Goal: Task Accomplishment & Management: Manage account settings

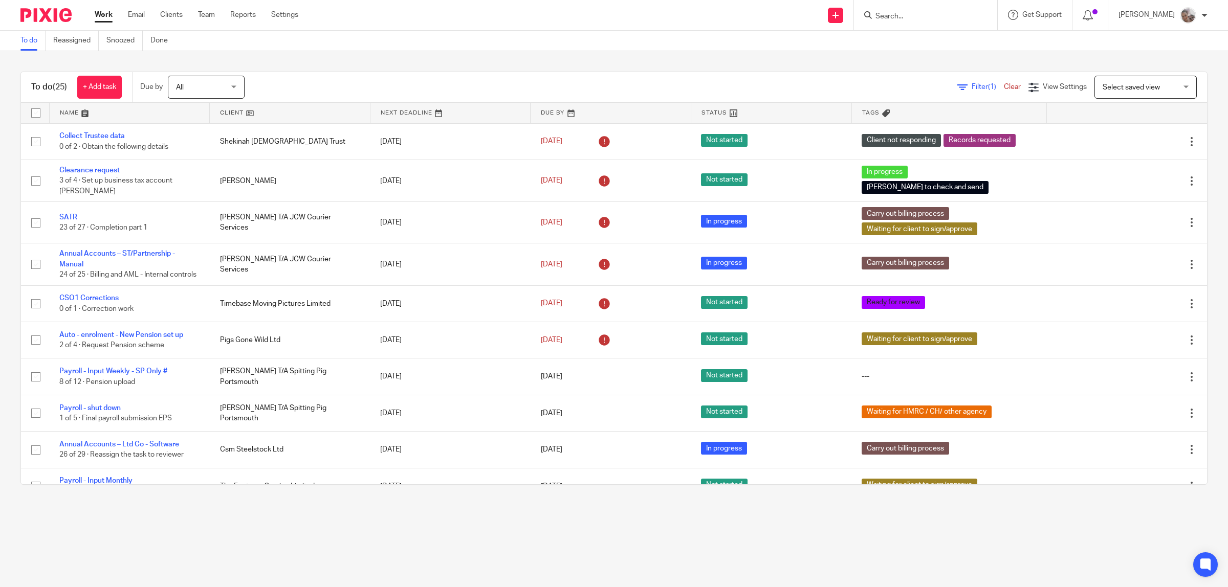
click at [909, 16] on input "Search" at bounding box center [920, 16] width 92 height 9
type input "wooster"
click at [909, 47] on link at bounding box center [971, 44] width 198 height 24
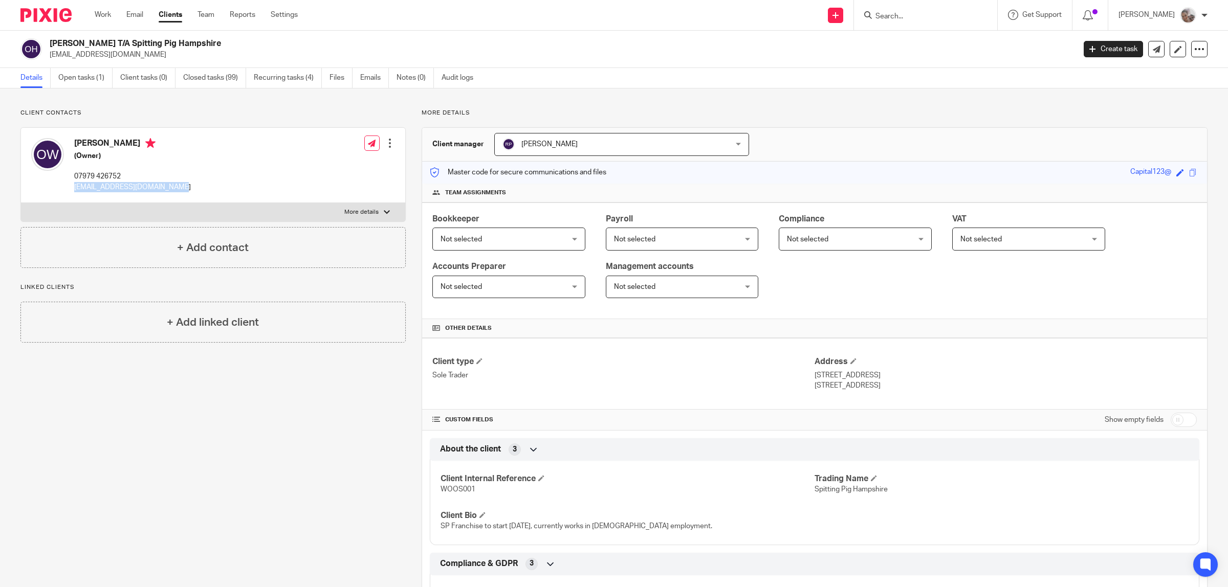
drag, startPoint x: 130, startPoint y: 180, endPoint x: 71, endPoint y: 184, distance: 60.0
click at [71, 184] on div "Oliver Wooster (Owner) 07979 426752 oliverwooster@hotmail.co.uk Edit contact Cr…" at bounding box center [213, 165] width 384 height 75
copy p "oliverwooster@hotmail.co.uk"
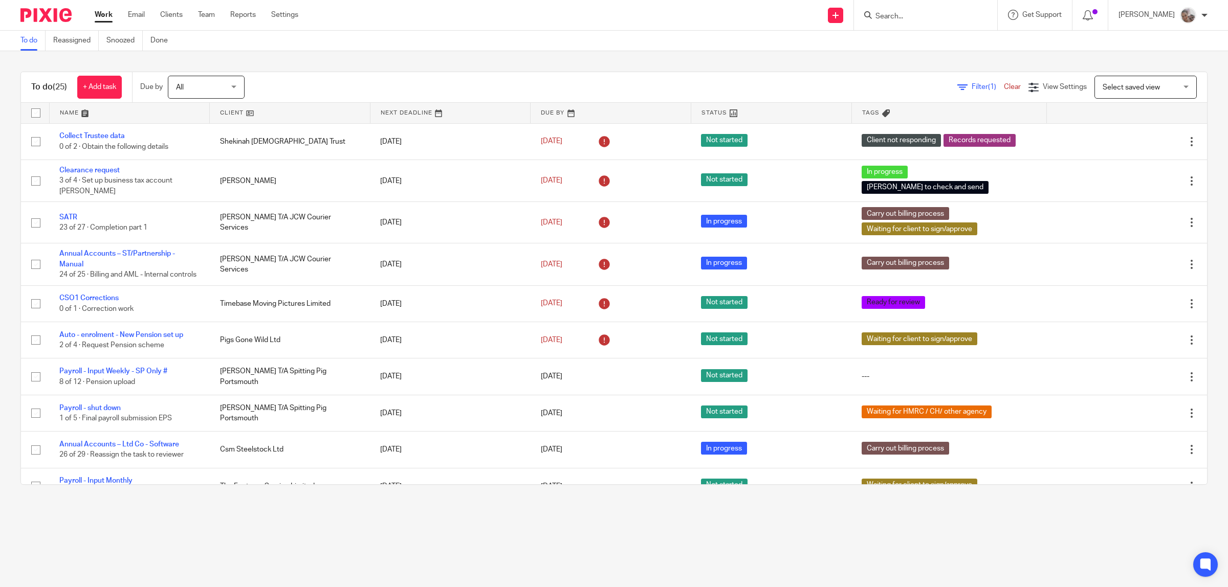
click at [917, 19] on input "Search" at bounding box center [920, 16] width 92 height 9
click at [910, 18] on input "Search" at bounding box center [920, 16] width 92 height 9
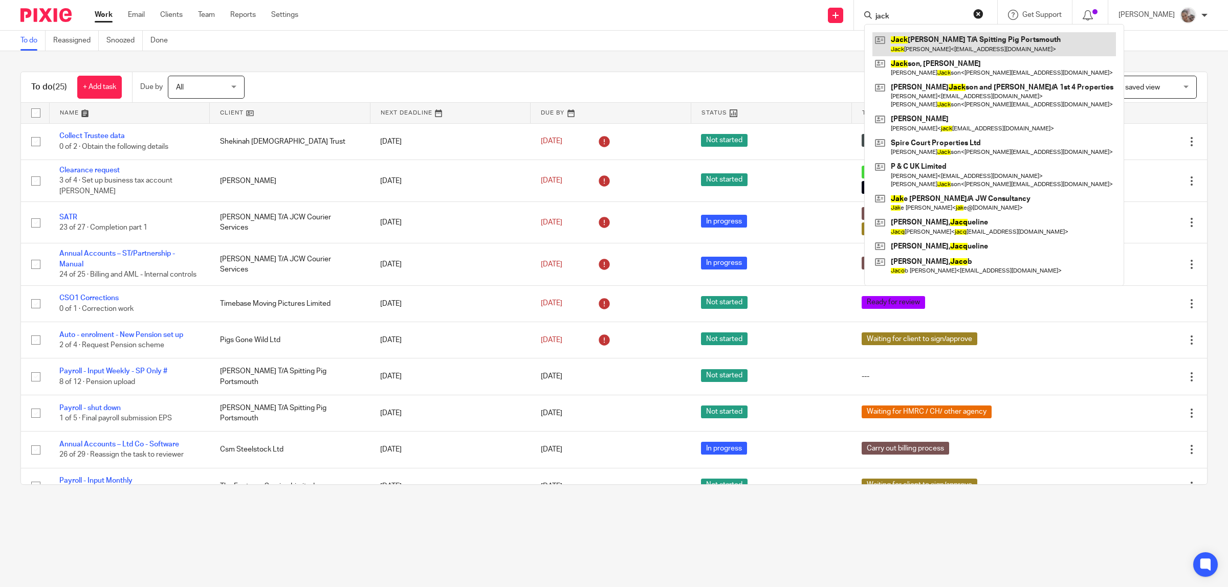
type input "jack"
click at [957, 39] on link at bounding box center [994, 44] width 244 height 24
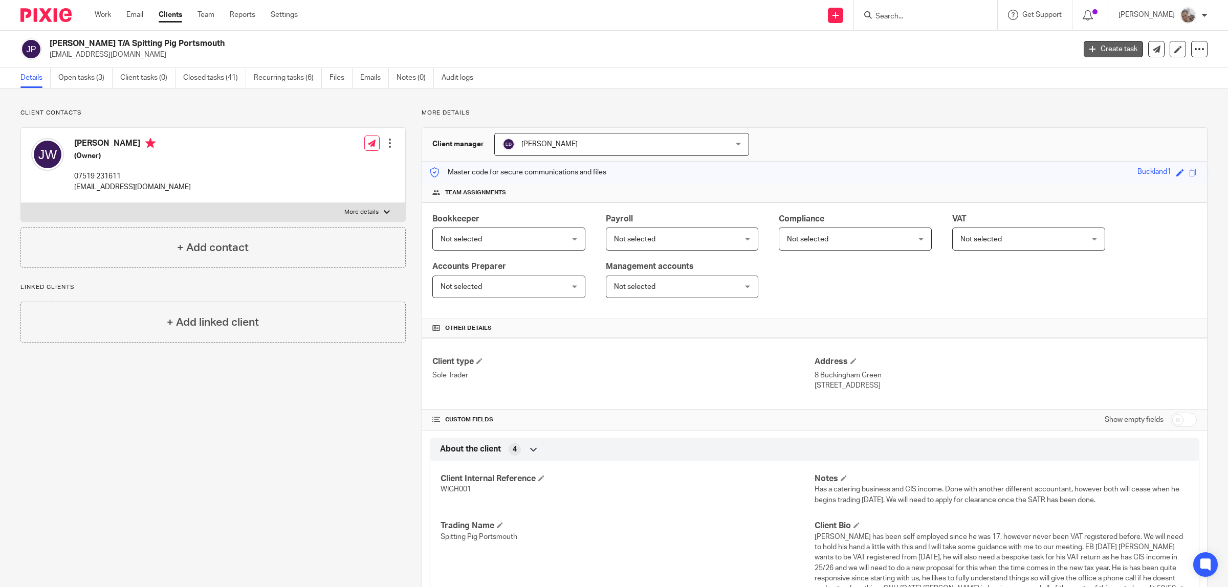
click at [1127, 50] on link "Create task" at bounding box center [1113, 49] width 59 height 16
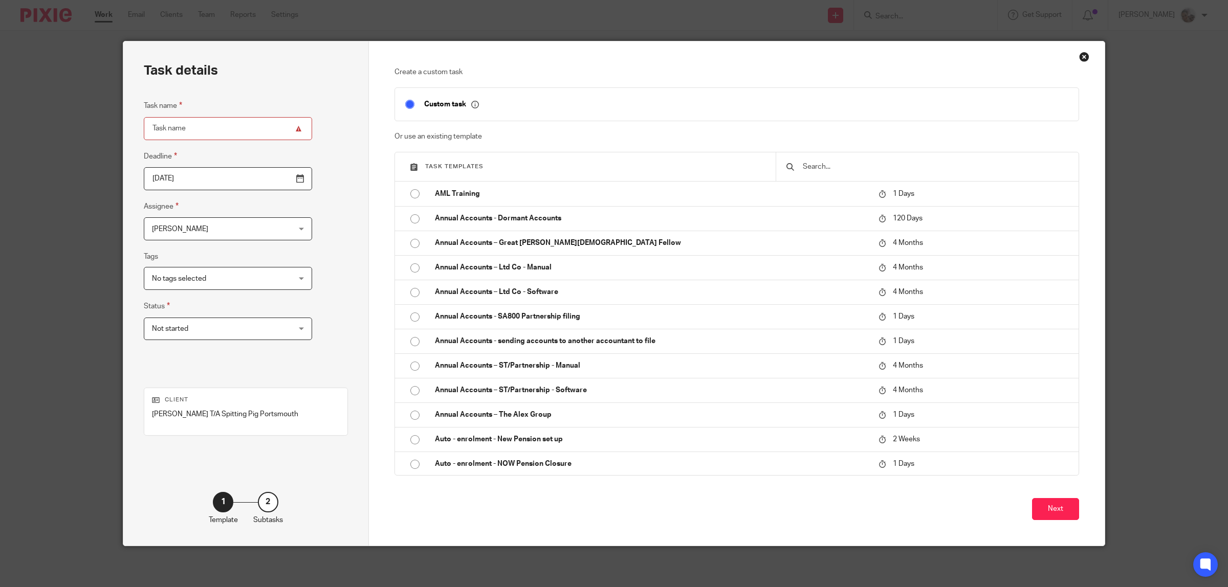
click at [832, 164] on input "text" at bounding box center [935, 166] width 267 height 11
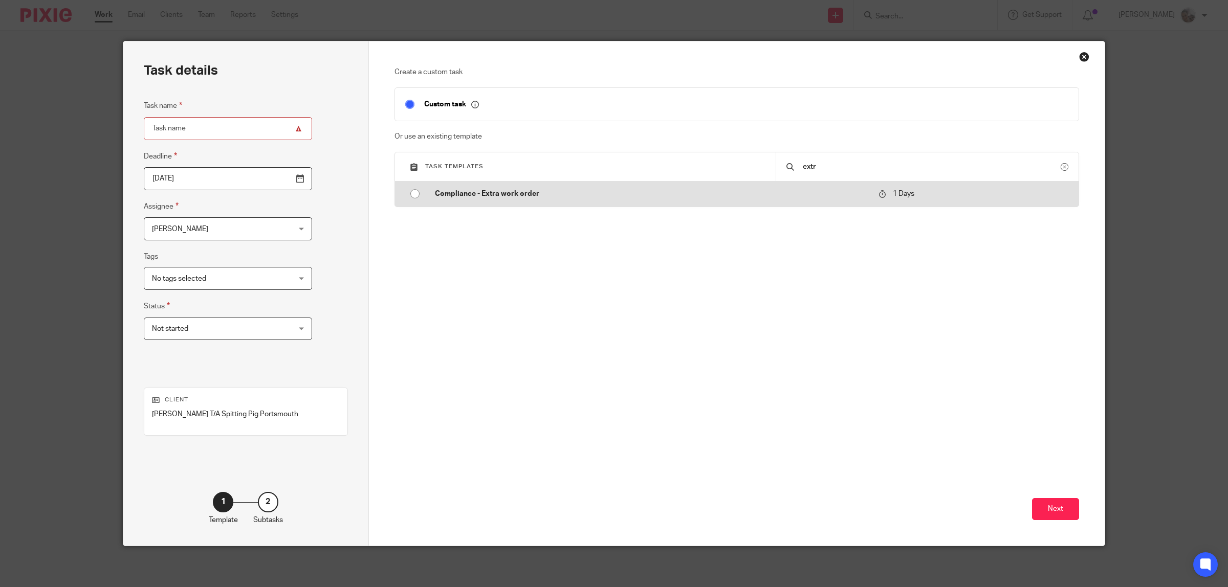
type input "extr"
click at [493, 191] on p "Compliance - Extra work order" at bounding box center [652, 194] width 434 height 10
type input "[DATE]"
type input "Compliance - Extra work order"
checkbox input "false"
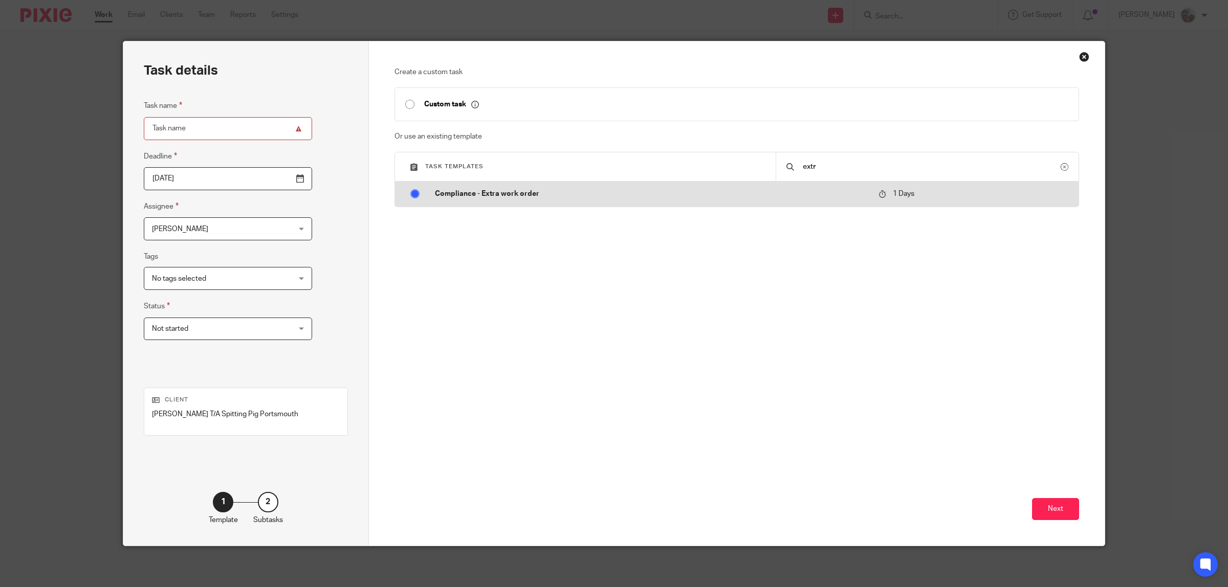
radio input "true"
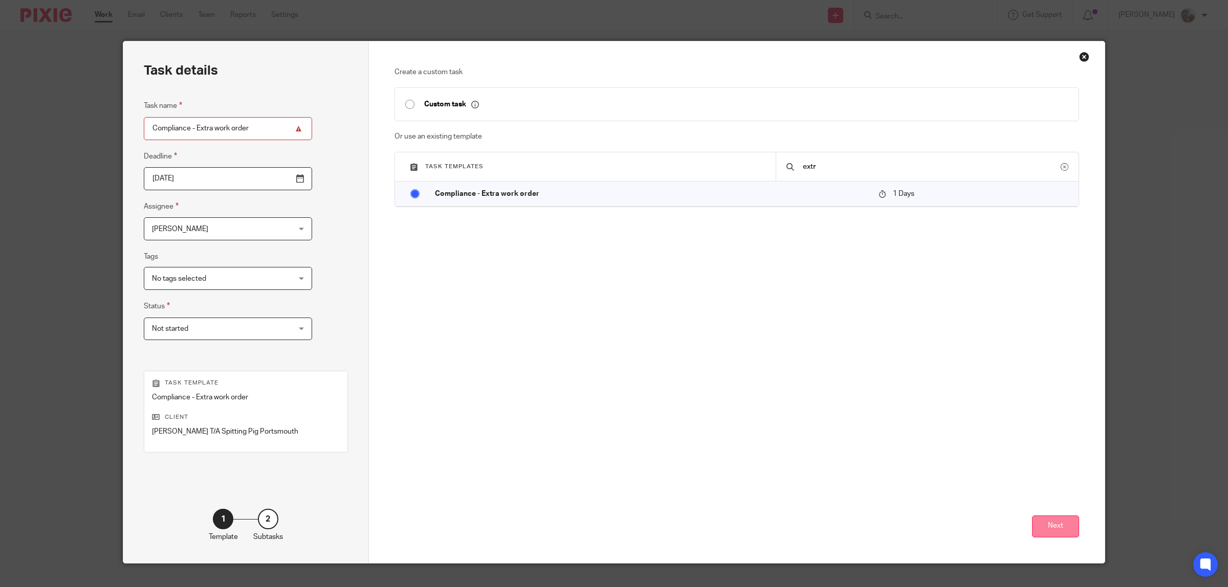
click at [1044, 520] on button "Next" at bounding box center [1055, 527] width 47 height 22
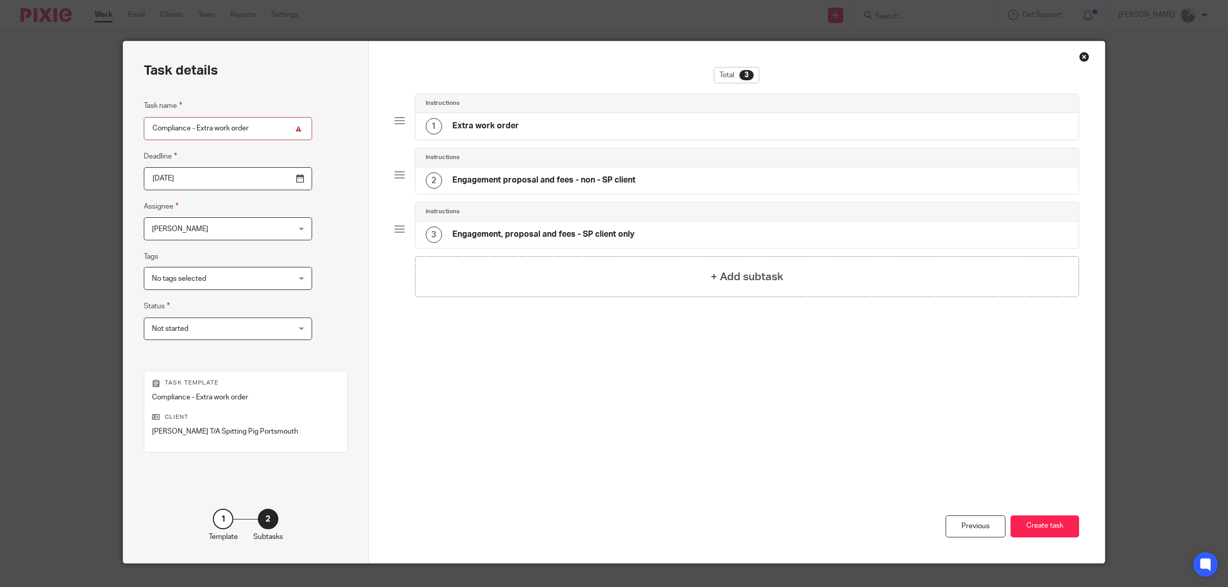
click at [617, 232] on h4 "Engagement, proposal and fees - SP client only" at bounding box center [543, 234] width 182 height 11
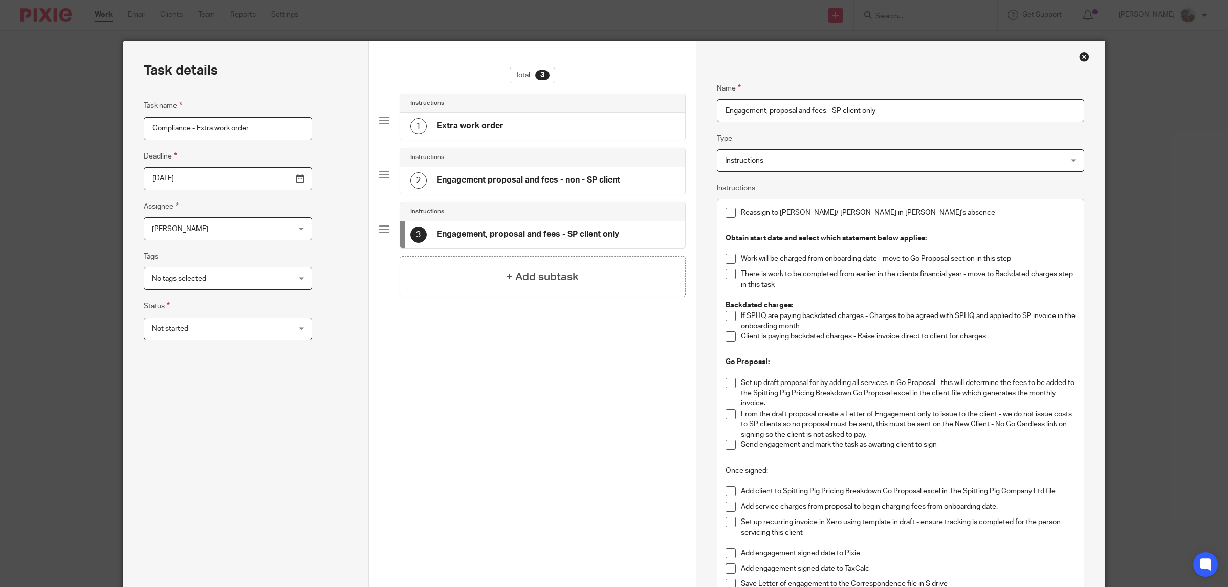
scroll to position [244, 0]
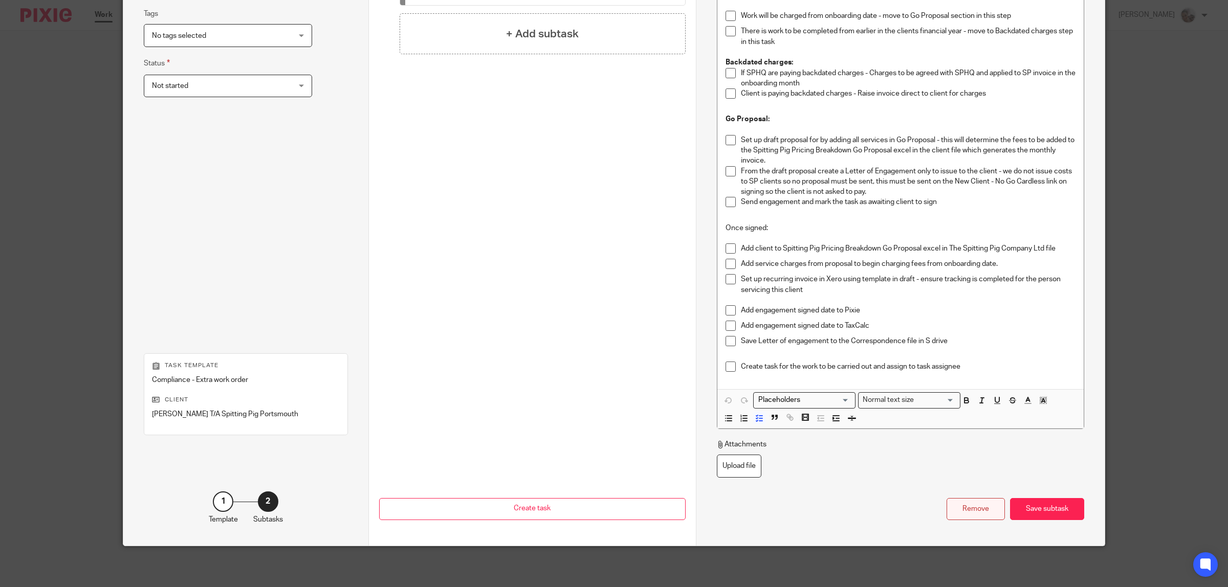
click at [960, 509] on div "Remove" at bounding box center [976, 509] width 58 height 22
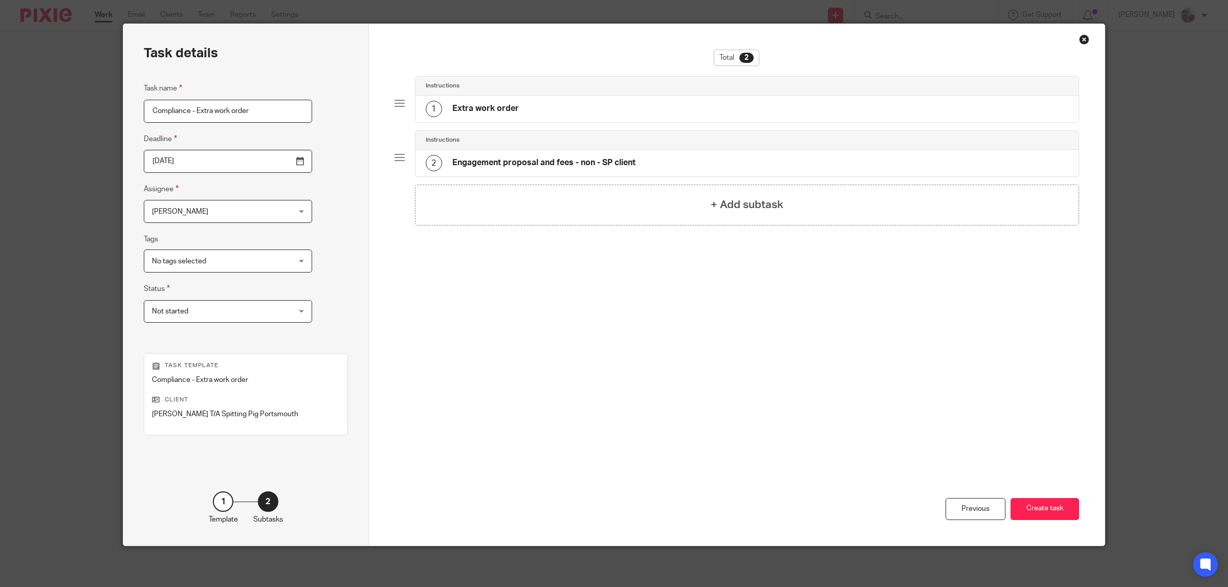
click at [591, 162] on h4 "Engagement proposal and fees - non - SP client" at bounding box center [543, 163] width 183 height 11
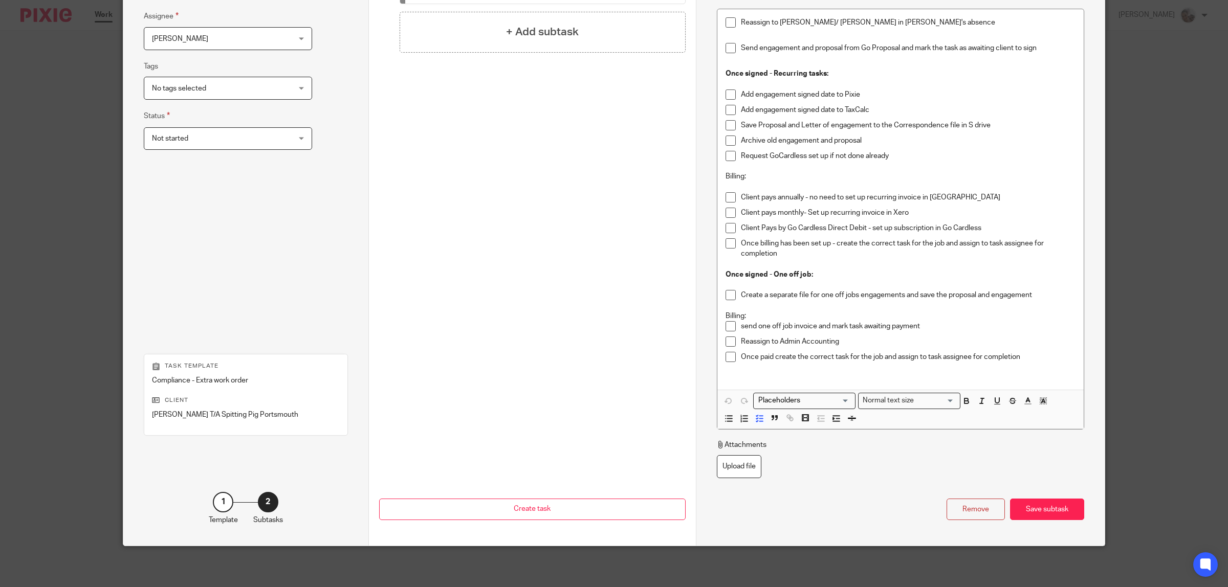
scroll to position [0, 0]
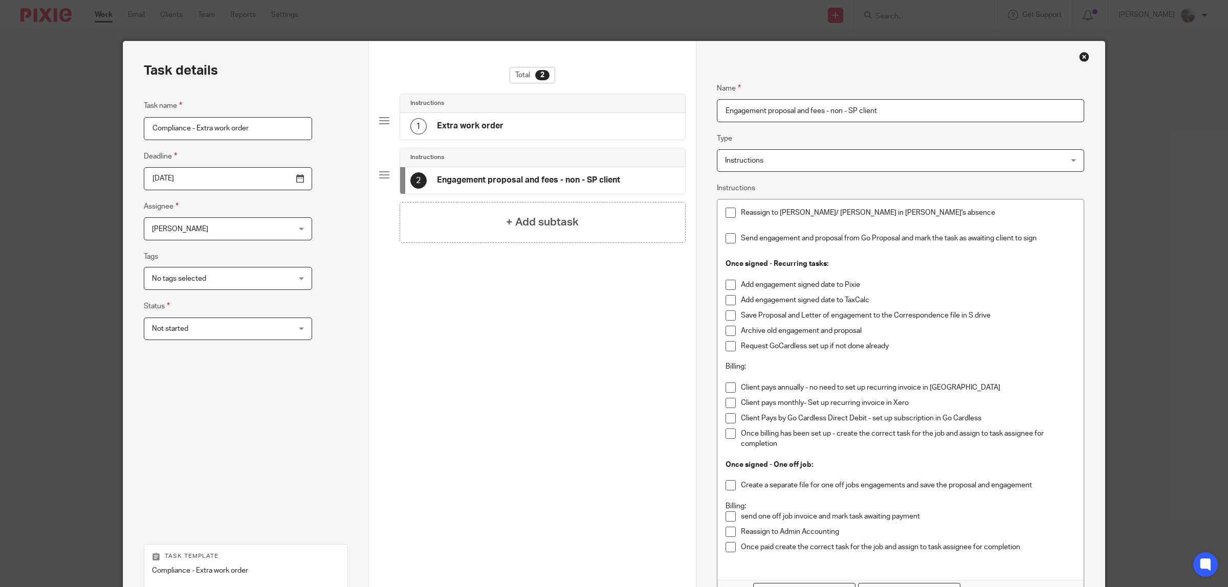
drag, startPoint x: 891, startPoint y: 109, endPoint x: 828, endPoint y: 107, distance: 63.0
click at [825, 109] on input "Engagement proposal and fees - non - SP client" at bounding box center [900, 110] width 367 height 23
type input "Engagement proposal and fees -"
click at [522, 128] on div "1 Extra work order" at bounding box center [542, 126] width 285 height 27
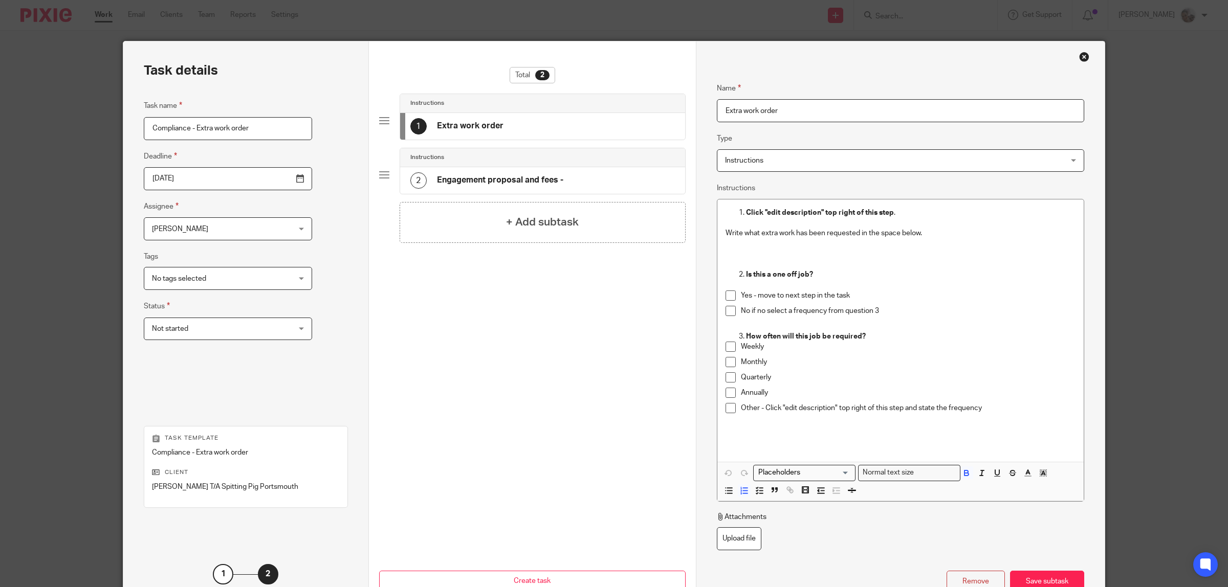
click at [760, 253] on p at bounding box center [901, 253] width 350 height 31
click at [1069, 583] on div "Save subtask" at bounding box center [1047, 582] width 74 height 22
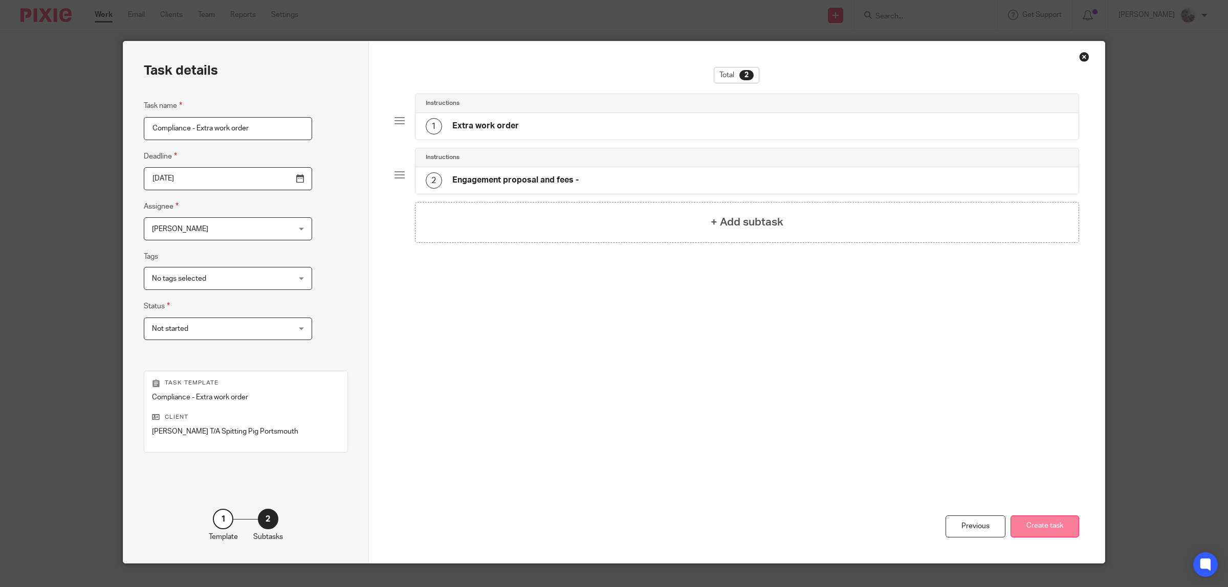
click at [1047, 524] on button "Create task" at bounding box center [1045, 527] width 69 height 22
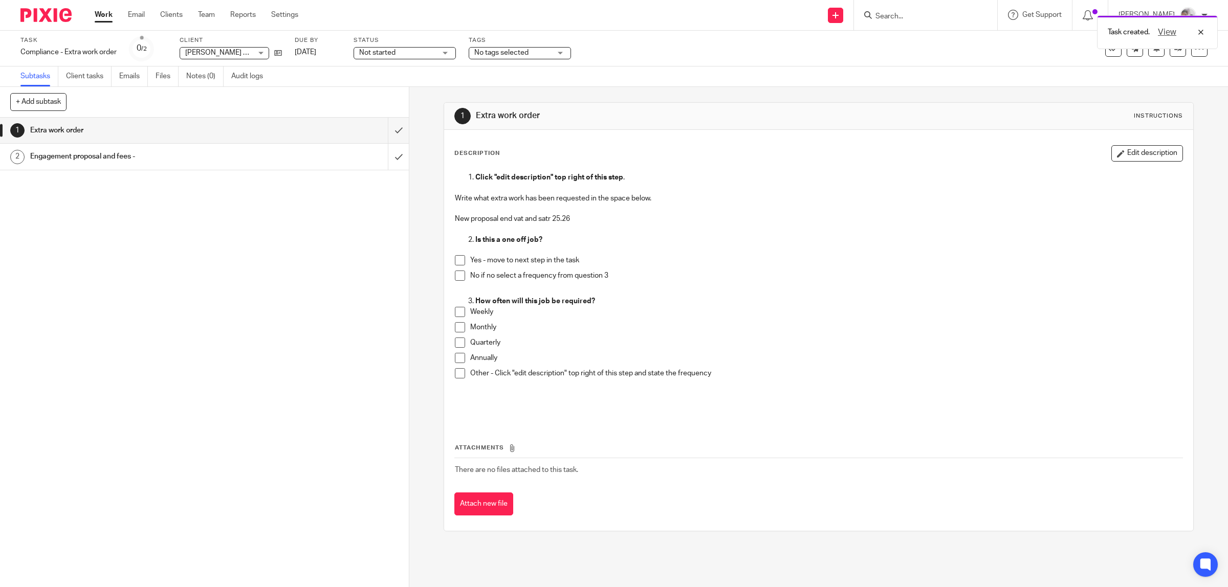
click at [529, 54] on span "No tags selected" at bounding box center [501, 52] width 54 height 7
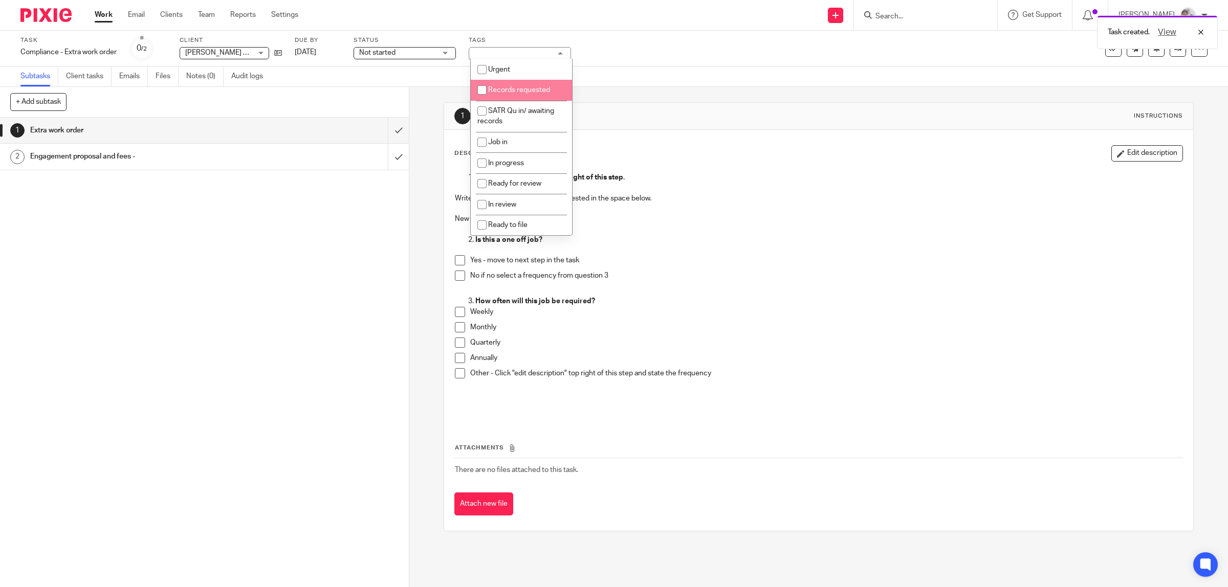
scroll to position [128, 0]
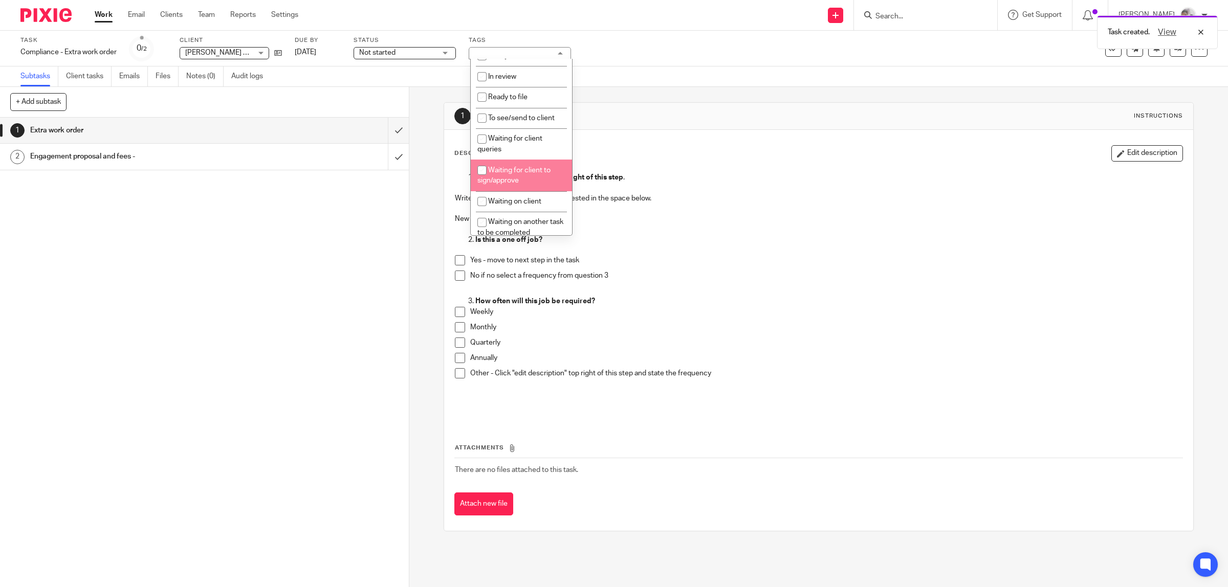
click at [528, 178] on li "Waiting for client to sign/approve" at bounding box center [521, 175] width 101 height 31
checkbox input "true"
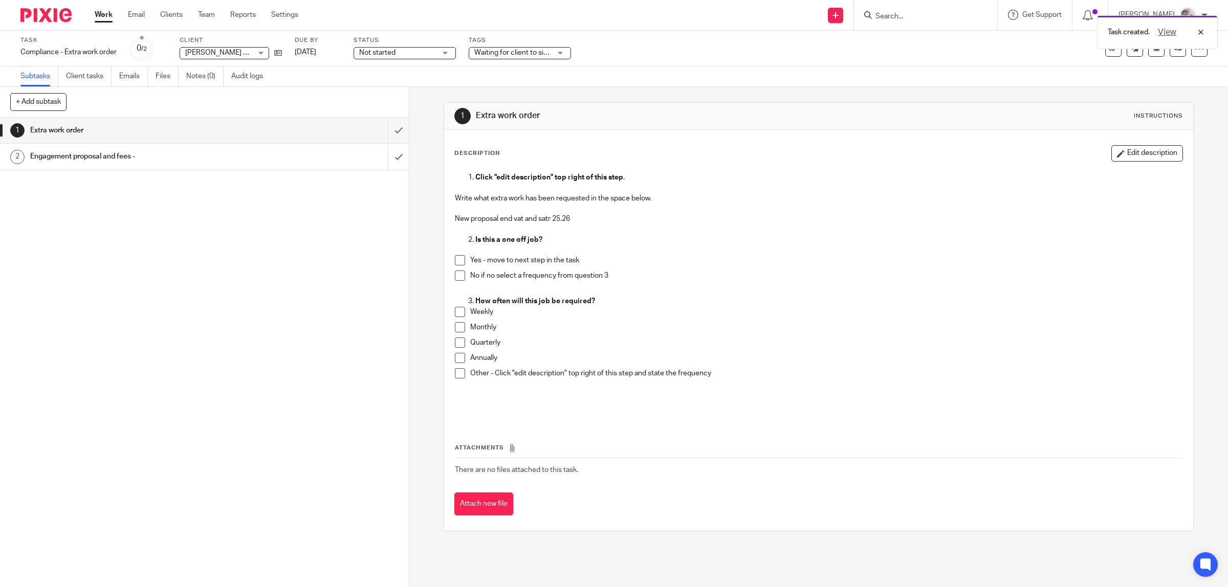
click at [801, 223] on p "New proposal end vat and satr 25.26" at bounding box center [819, 219] width 728 height 31
click at [103, 14] on link "Work" at bounding box center [104, 15] width 18 height 10
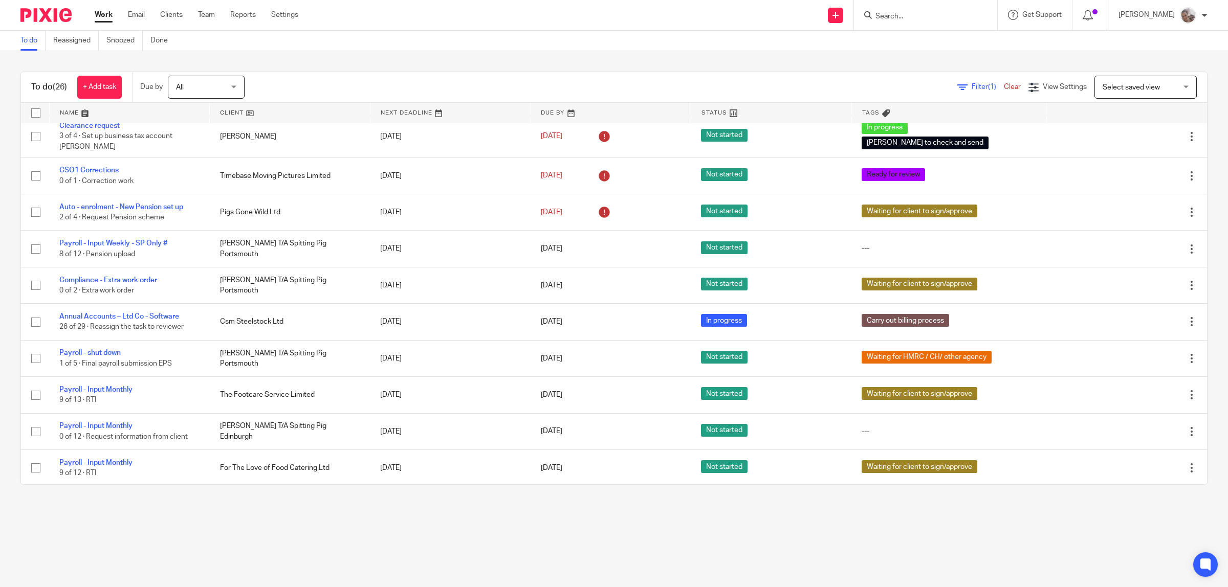
scroll to position [192, 0]
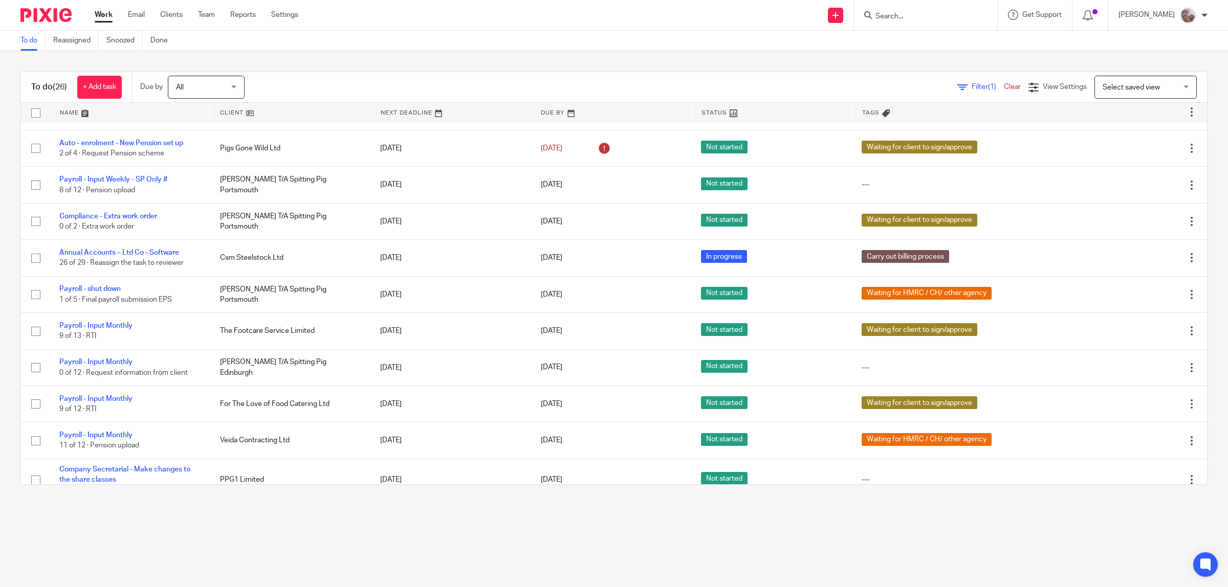
click at [897, 13] on input "Search" at bounding box center [920, 16] width 92 height 9
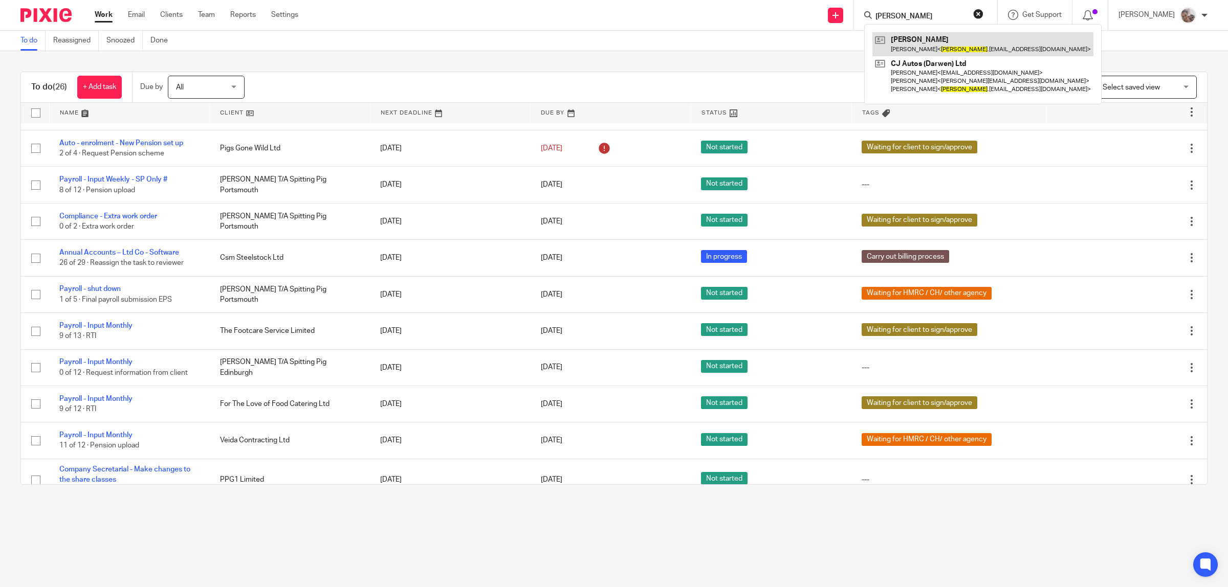
type input "tom"
click at [902, 42] on link at bounding box center [982, 44] width 221 height 24
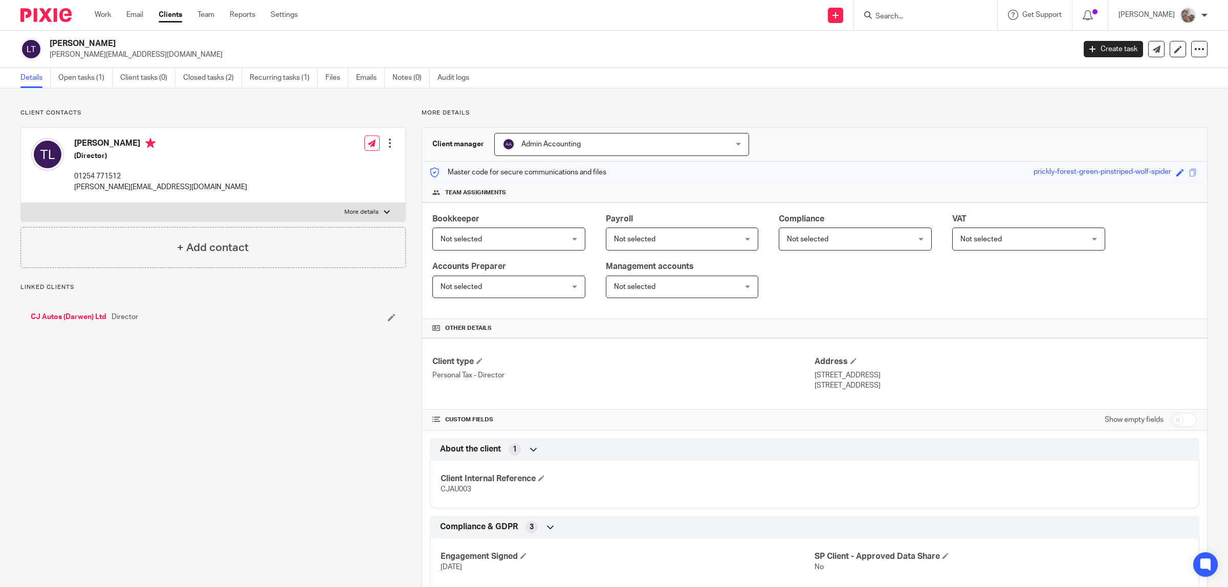
click at [284, 210] on label "More details" at bounding box center [213, 212] width 384 height 18
click at [21, 203] on input "More details" at bounding box center [20, 203] width 1 height 1
checkbox input "true"
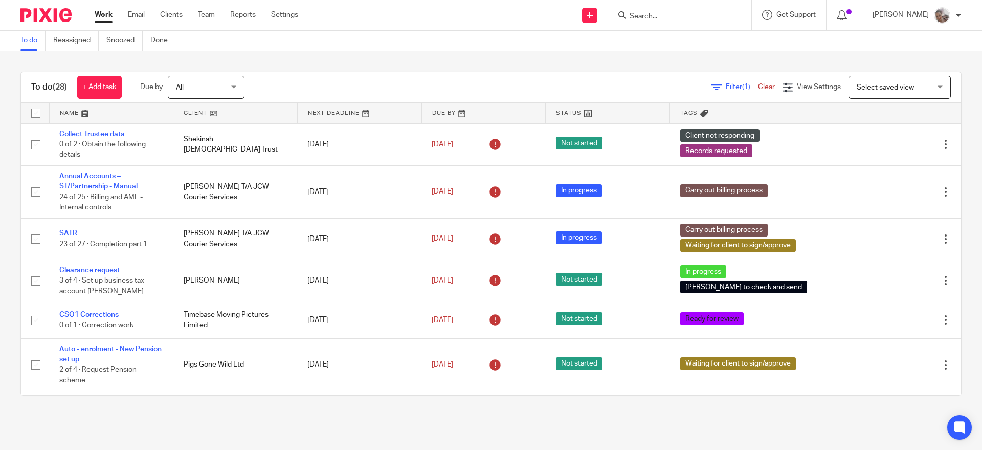
click at [702, 14] on input "Search" at bounding box center [675, 16] width 92 height 9
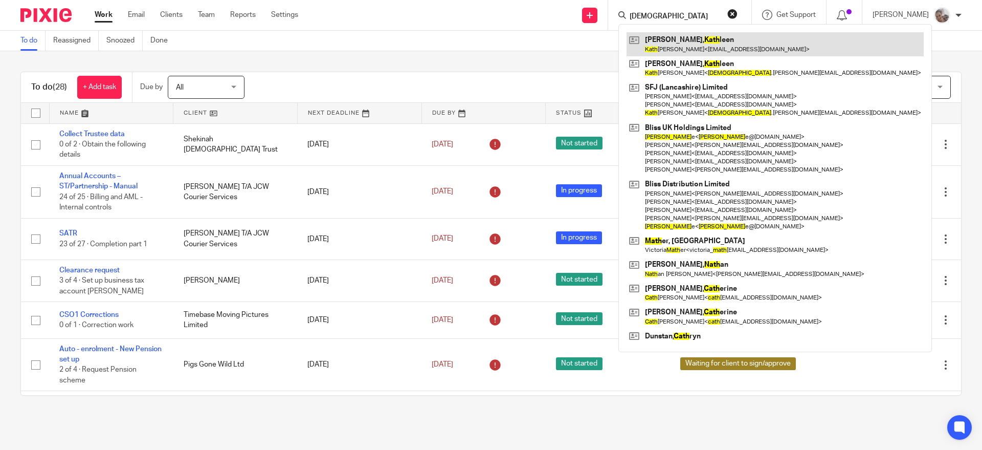
type input "kath"
click at [706, 45] on link at bounding box center [775, 44] width 297 height 24
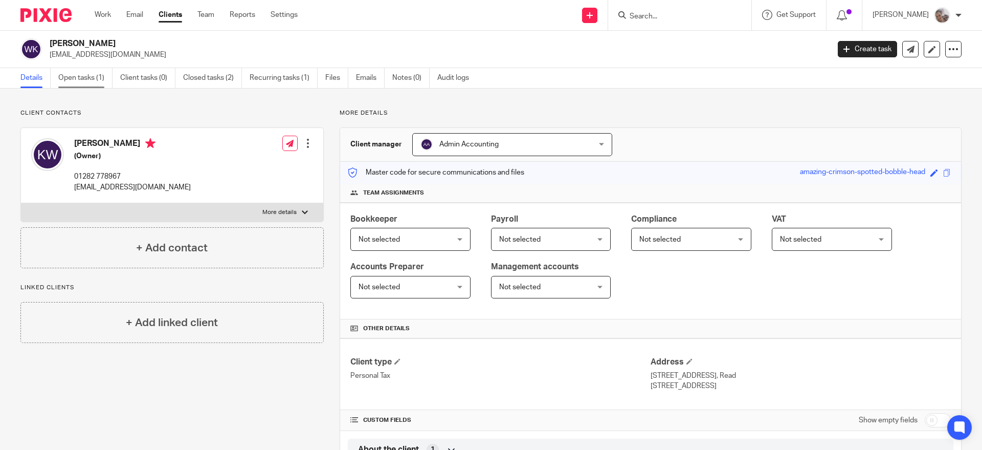
click at [84, 81] on link "Open tasks (1)" at bounding box center [85, 78] width 54 height 20
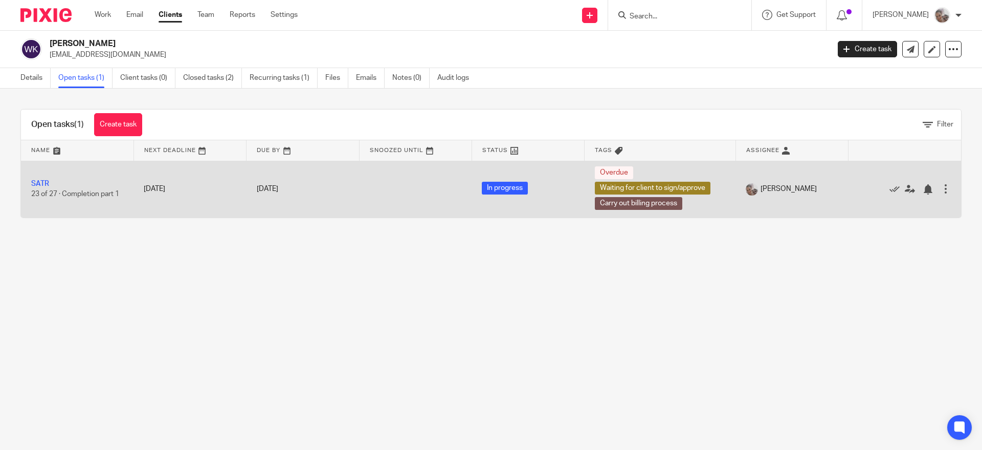
click at [40, 189] on td "SATR 23 of 27 · Completion part 1" at bounding box center [77, 189] width 113 height 57
click at [44, 183] on link "SATR" at bounding box center [40, 183] width 18 height 7
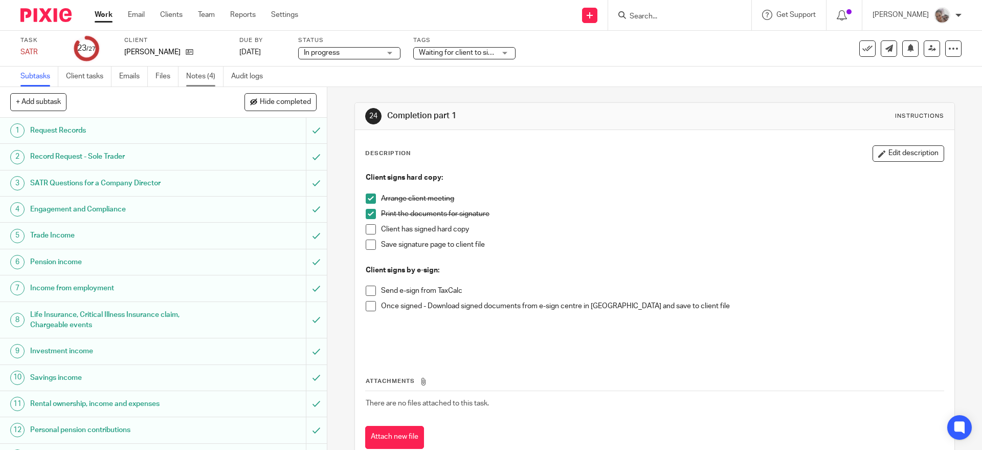
click at [200, 74] on link "Notes (4)" at bounding box center [204, 77] width 37 height 20
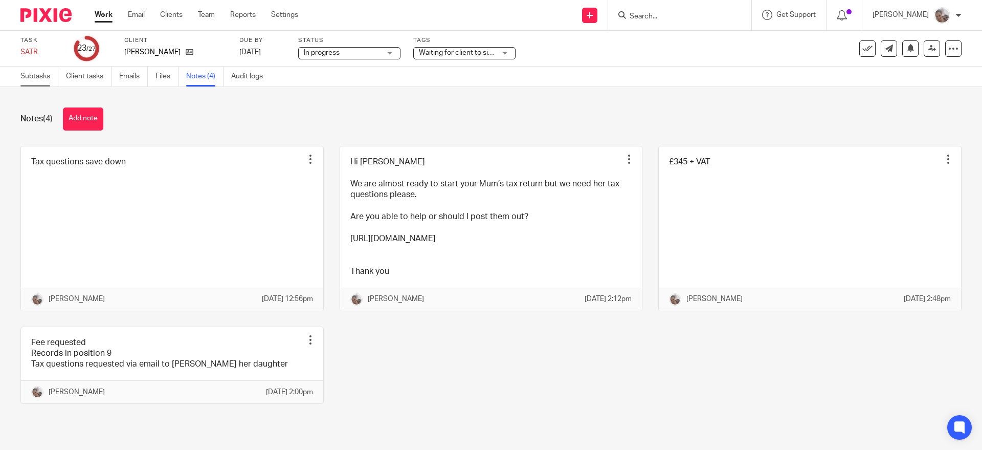
click at [47, 80] on link "Subtasks" at bounding box center [39, 77] width 38 height 20
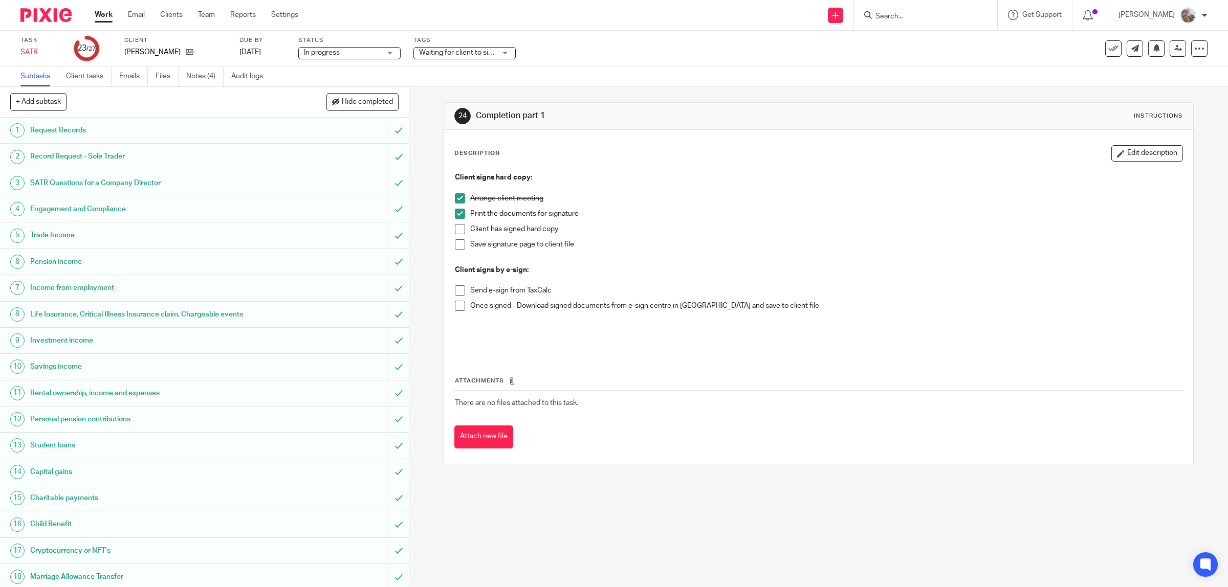
scroll to position [243, 0]
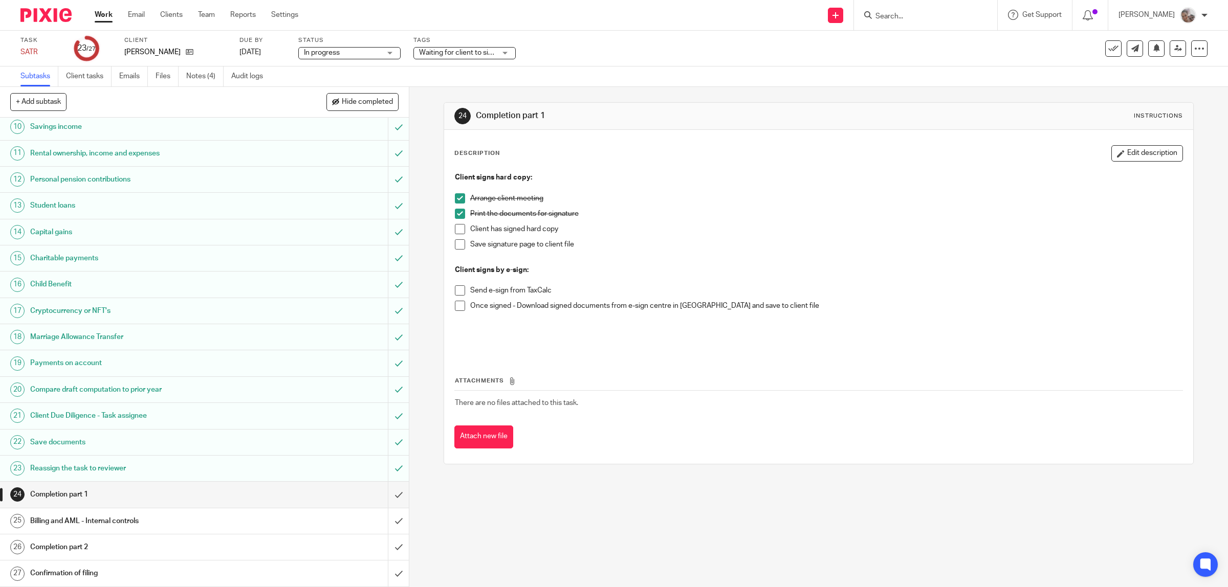
click at [141, 187] on h1 "Billing and AML - Internal controls" at bounding box center [146, 521] width 232 height 15
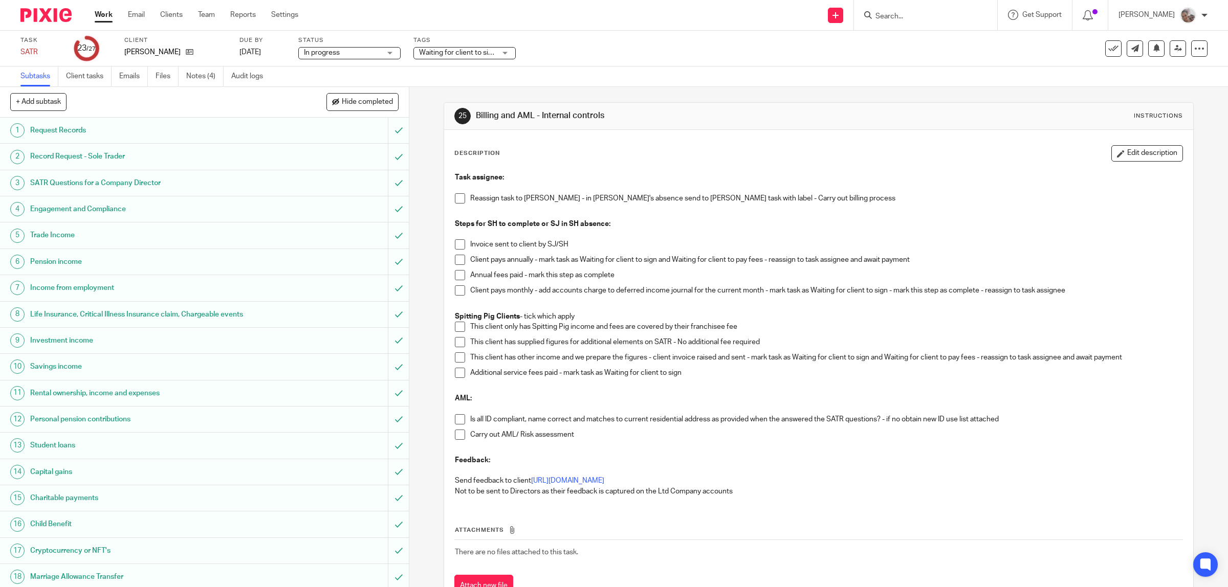
click at [455, 201] on span at bounding box center [460, 198] width 10 height 10
click at [459, 247] on span at bounding box center [460, 244] width 10 height 10
click at [458, 261] on span at bounding box center [460, 260] width 10 height 10
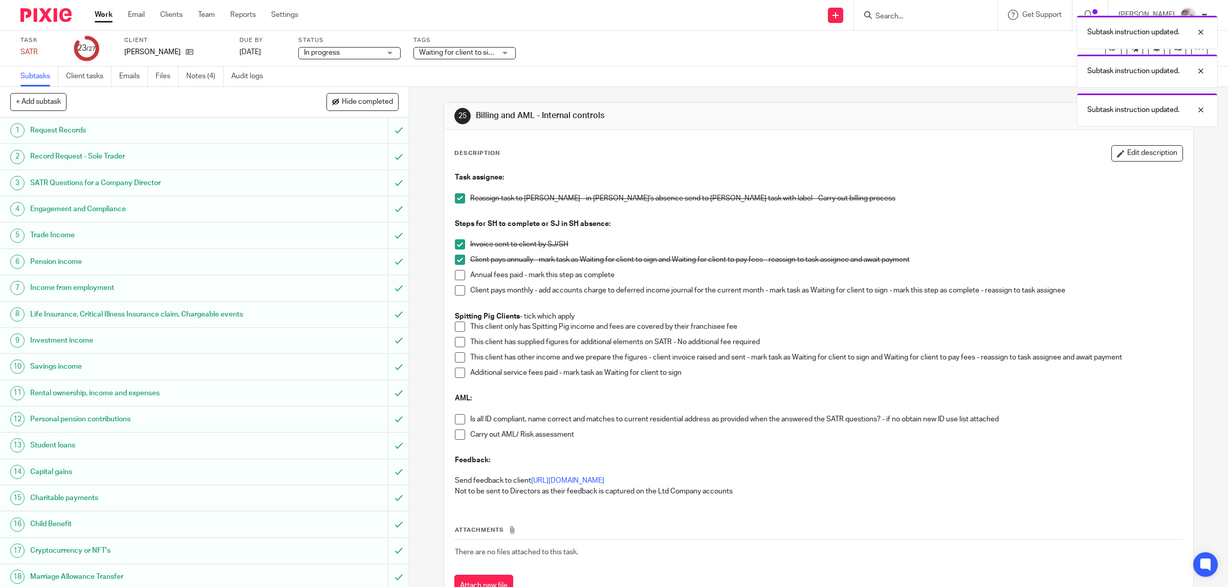
click at [455, 420] on span at bounding box center [460, 419] width 10 height 10
click at [455, 434] on span at bounding box center [460, 435] width 10 height 10
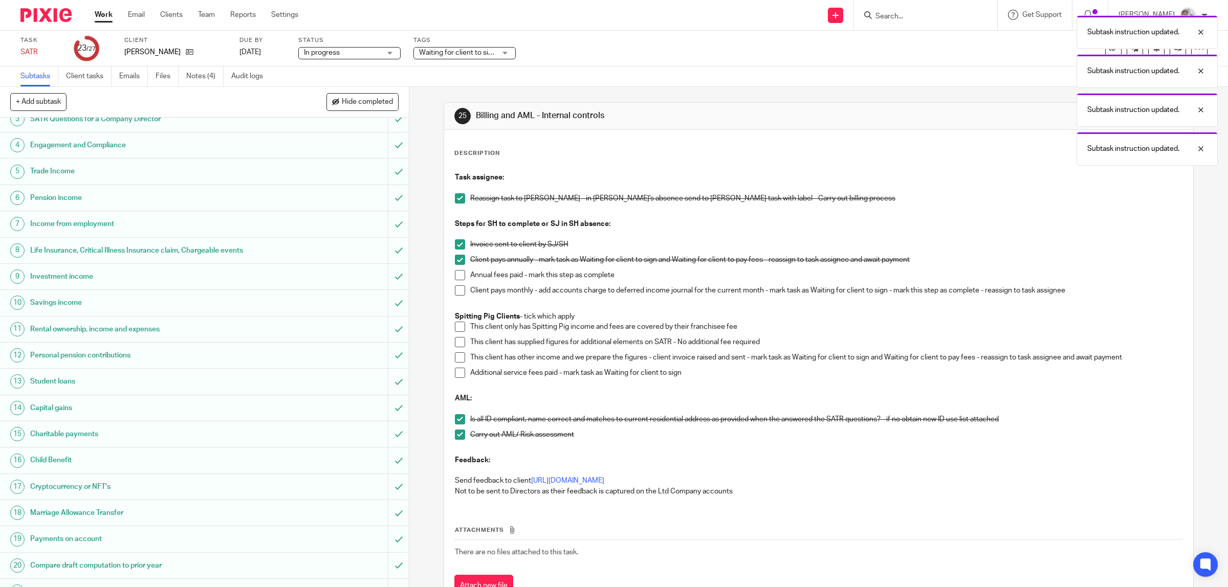
click at [487, 50] on span "Waiting for client to sign/approve + 1" at bounding box center [477, 52] width 117 height 7
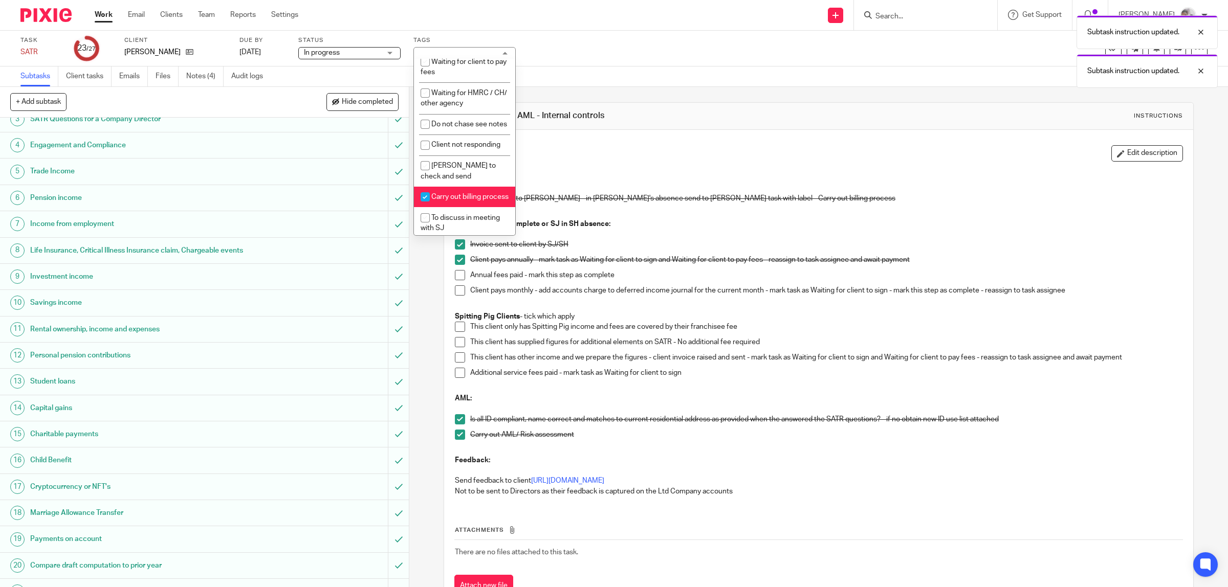
scroll to position [256, 0]
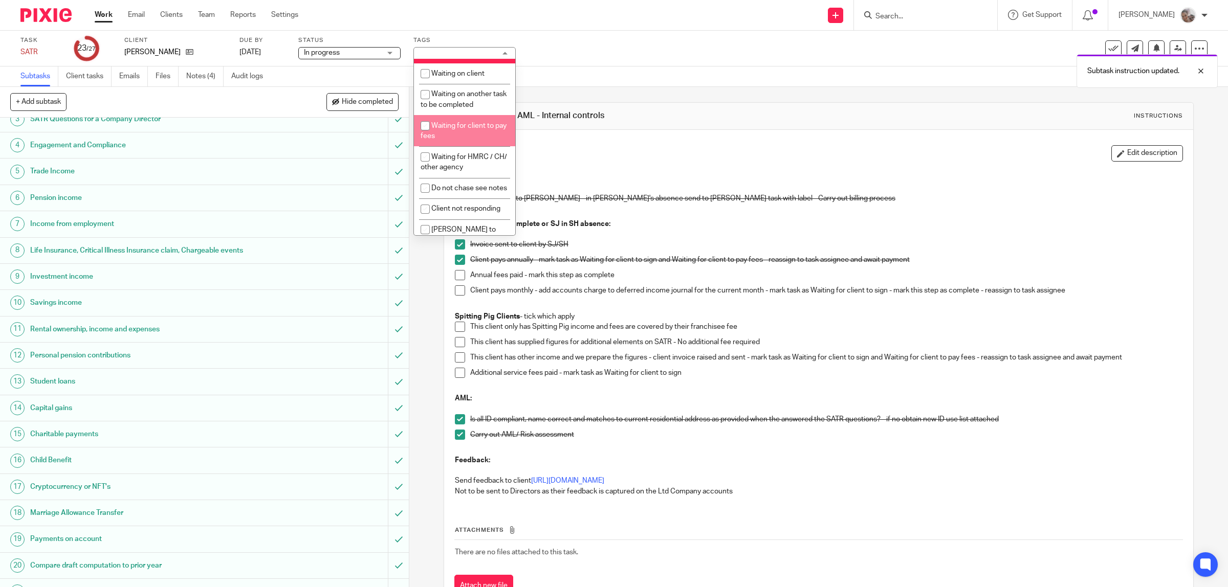
click at [448, 122] on span "Waiting for client to pay fees" at bounding box center [464, 131] width 86 height 18
checkbox input "true"
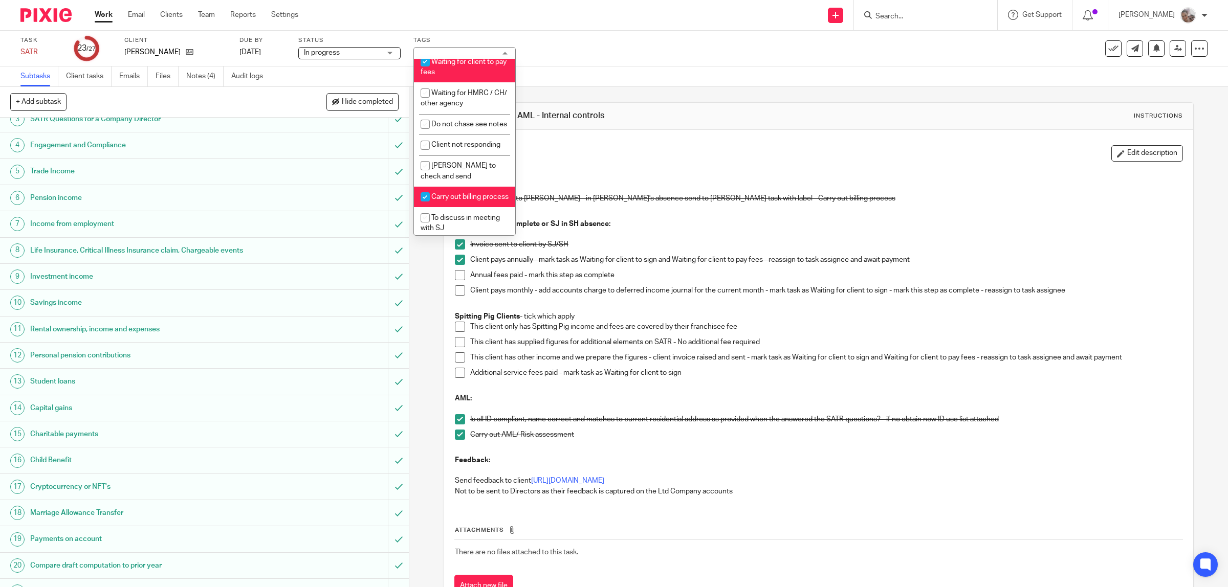
click at [458, 208] on li "Carry out billing process" at bounding box center [464, 197] width 101 height 21
checkbox input "false"
click at [638, 167] on div "Task assignee: Reassign task to Sarah - in Sarah's absence send to Suzanne - ma…" at bounding box center [818, 336] width 739 height 338
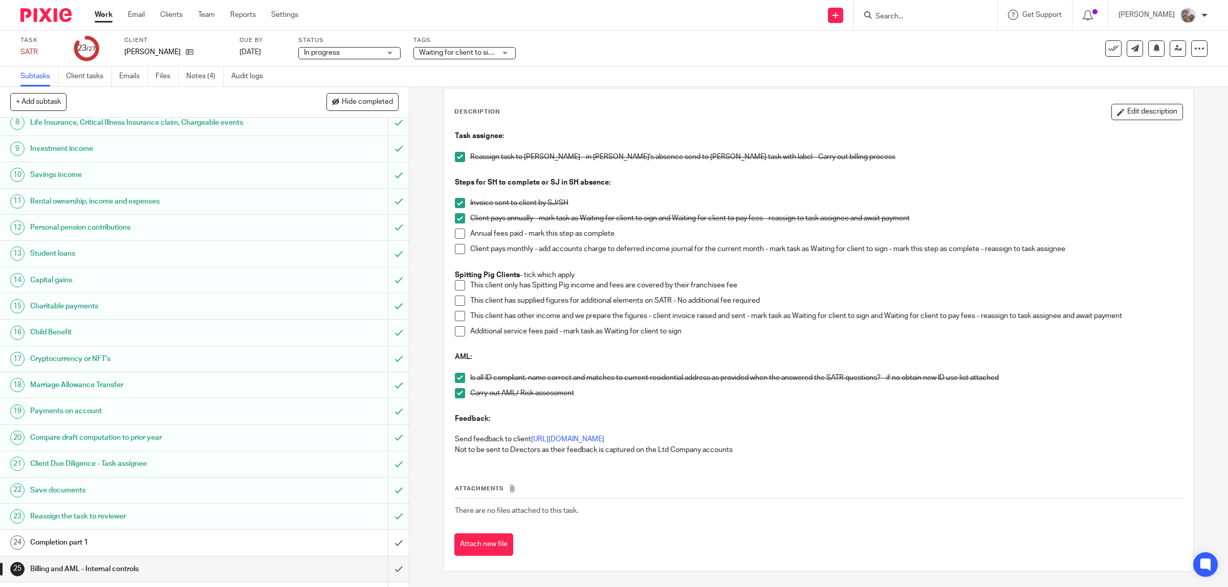
scroll to position [243, 0]
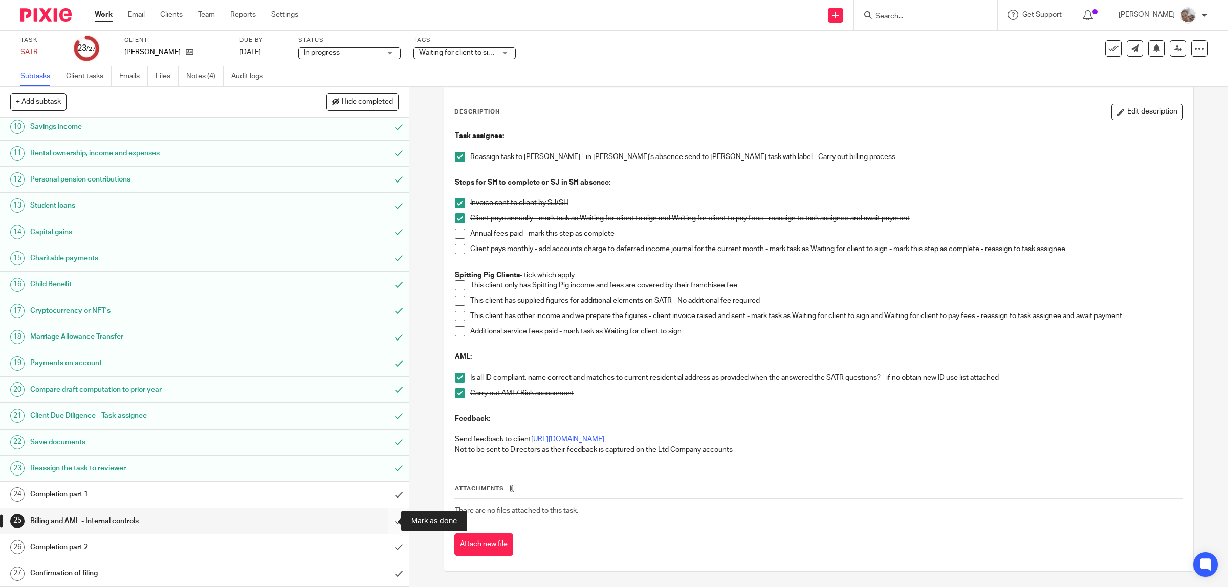
click at [390, 520] on input "submit" at bounding box center [204, 522] width 409 height 26
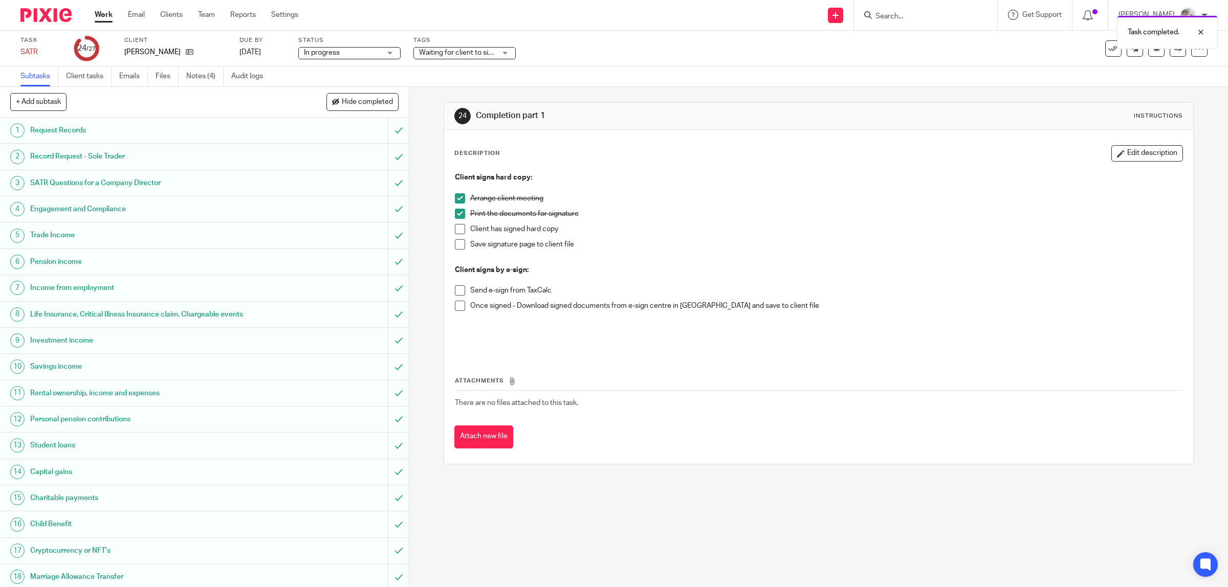
click at [502, 50] on div "Waiting for client to sign/approve + 1" at bounding box center [464, 53] width 102 height 12
click at [959, 56] on div "Task SATR Save SATR 24 /27 Client Wilding, Kathleen Due by 2 Jul 2025 Status In…" at bounding box center [514, 48] width 989 height 25
click at [1170, 54] on link at bounding box center [1178, 48] width 16 height 16
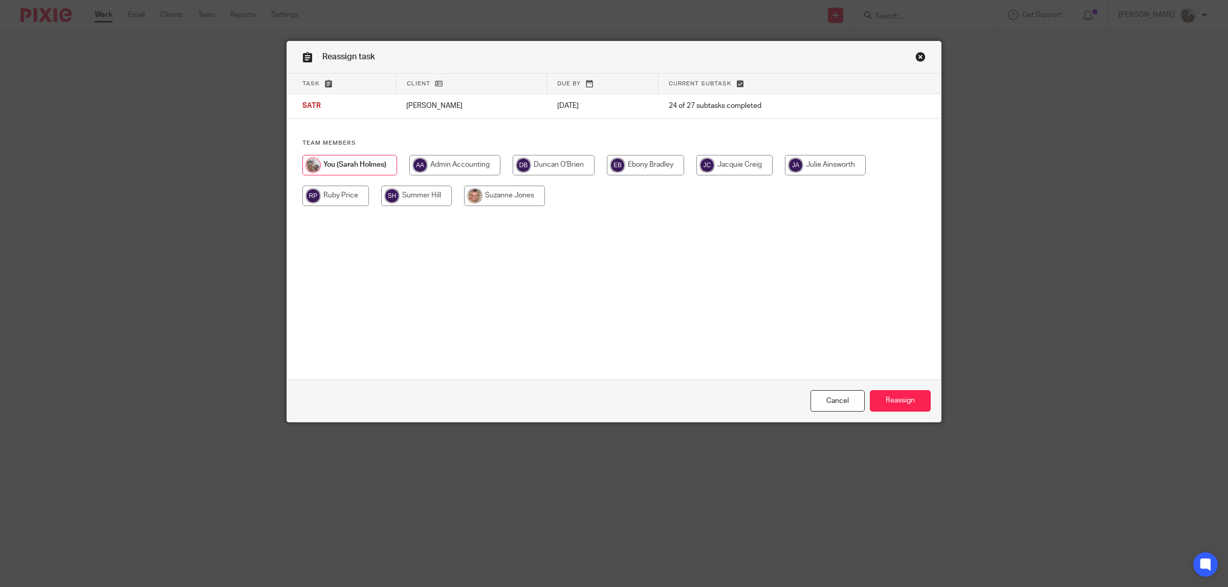
drag, startPoint x: 632, startPoint y: 167, endPoint x: 655, endPoint y: 169, distance: 23.7
click at [632, 167] on input "radio" at bounding box center [645, 165] width 77 height 20
radio input "true"
drag, startPoint x: 923, startPoint y: 397, endPoint x: 981, endPoint y: 398, distance: 58.3
click at [923, 398] on input "Reassign" at bounding box center [900, 401] width 61 height 22
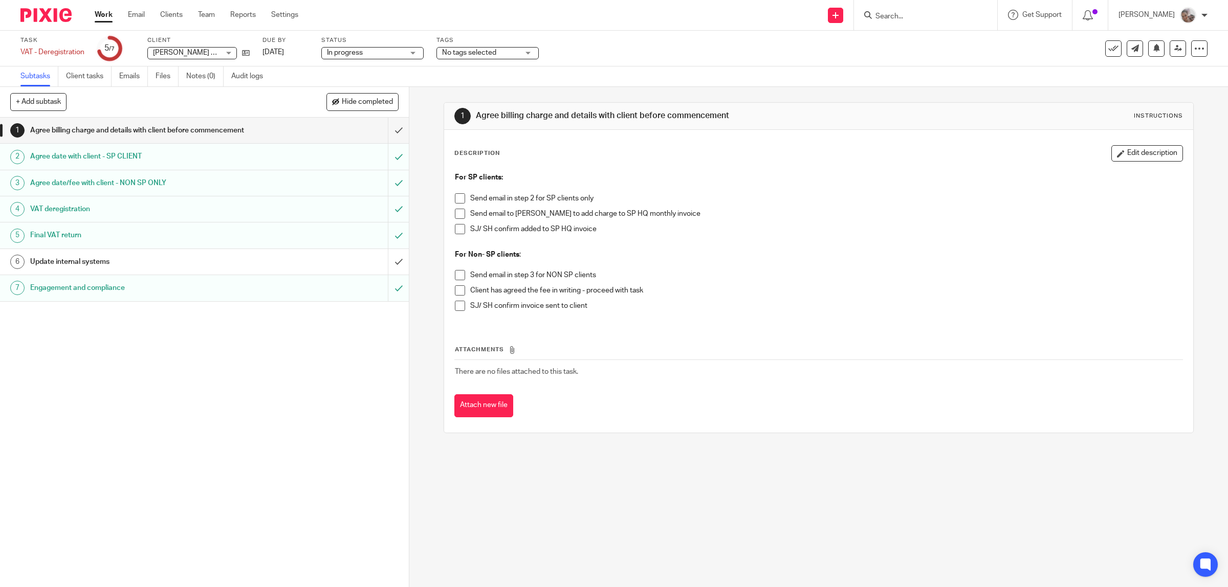
click at [181, 128] on h1 "Agree billing charge and details with client before commencement" at bounding box center [146, 130] width 232 height 15
click at [455, 308] on span at bounding box center [460, 306] width 10 height 10
click at [455, 293] on span at bounding box center [460, 291] width 10 height 10
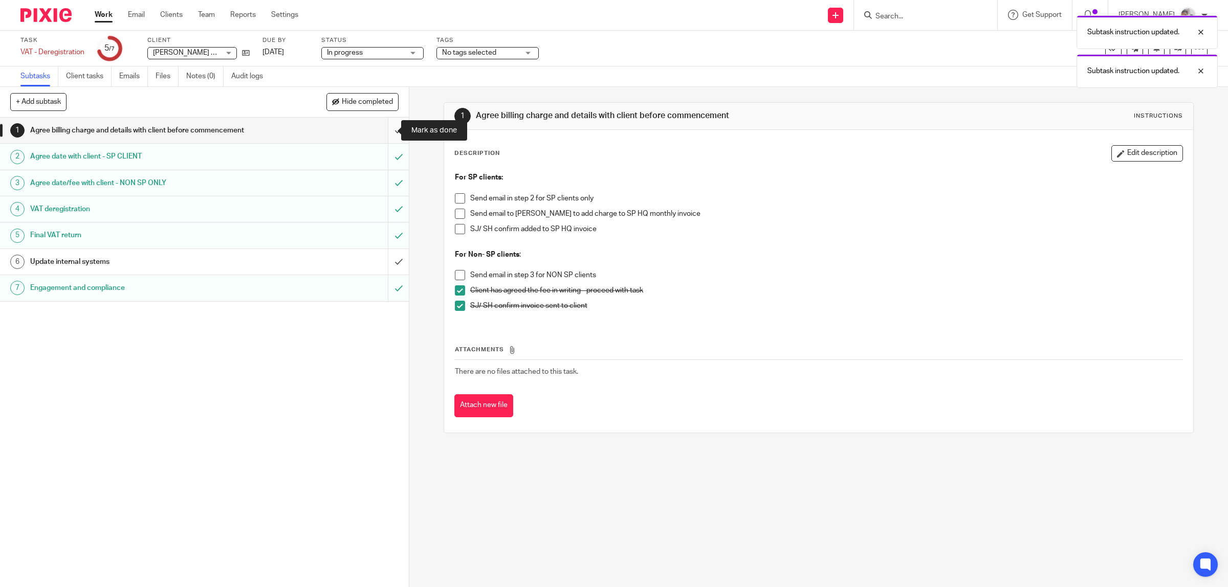
click at [382, 126] on input "submit" at bounding box center [204, 131] width 409 height 26
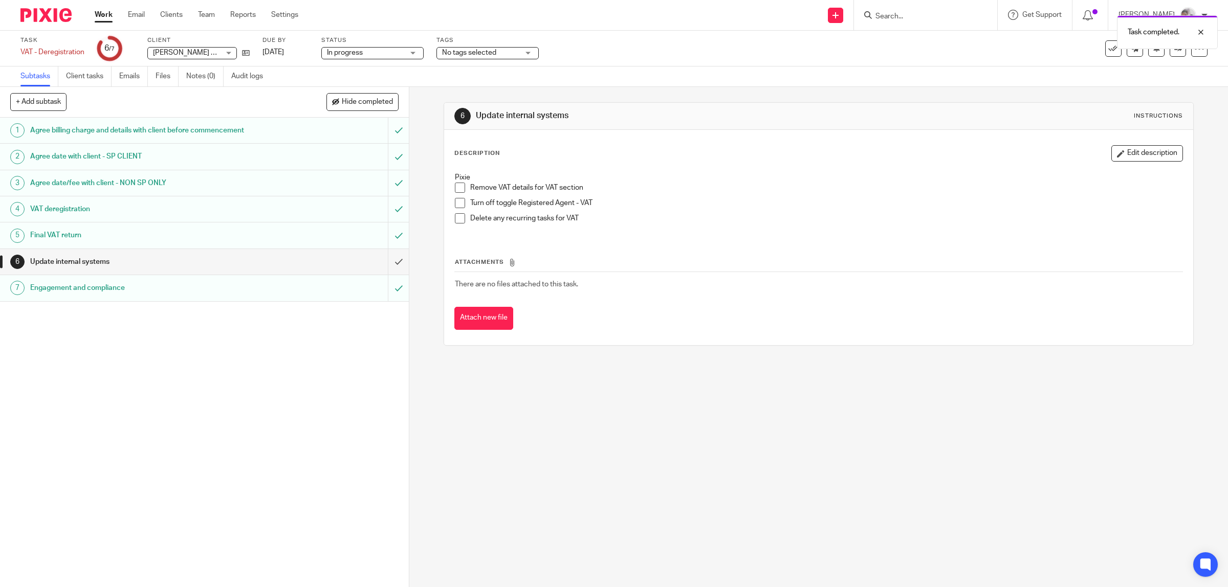
click at [91, 259] on h1 "Update internal systems" at bounding box center [146, 261] width 232 height 15
click at [247, 51] on icon at bounding box center [246, 53] width 8 height 8
click at [458, 215] on span at bounding box center [460, 218] width 10 height 10
click at [388, 264] on input "submit" at bounding box center [204, 262] width 409 height 26
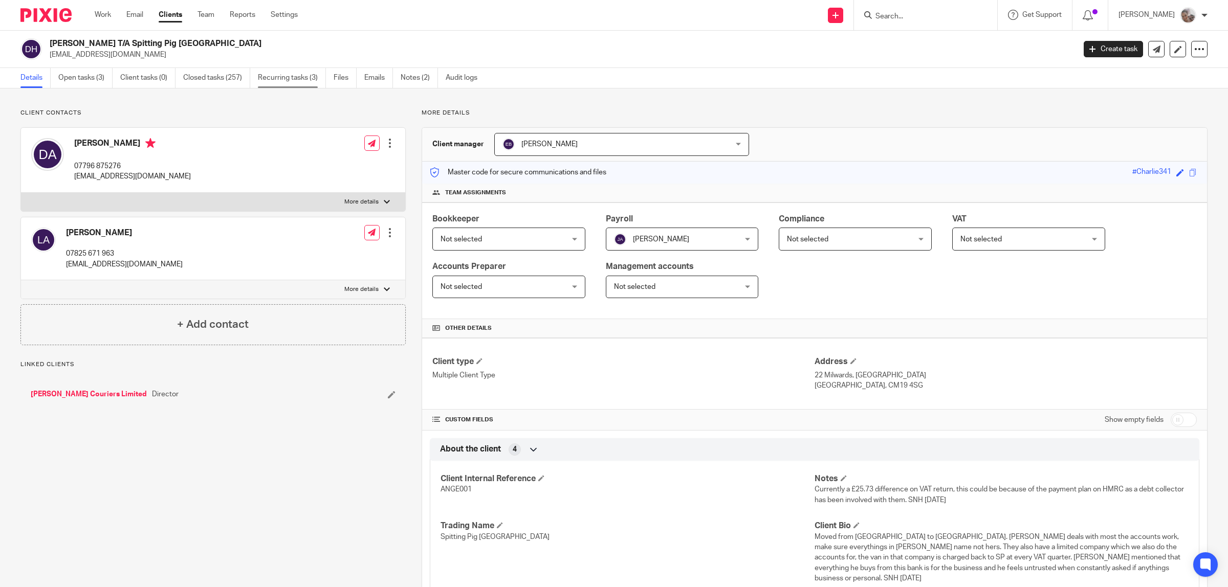
click at [302, 75] on link "Recurring tasks (3)" at bounding box center [292, 78] width 68 height 20
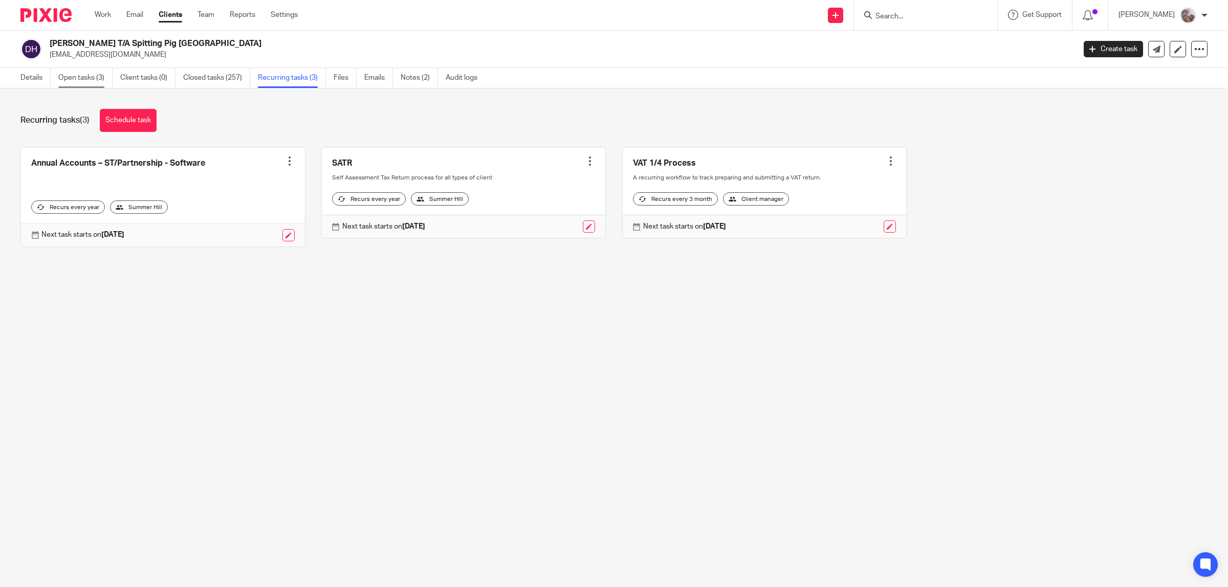
click at [74, 80] on link "Open tasks (3)" at bounding box center [85, 78] width 54 height 20
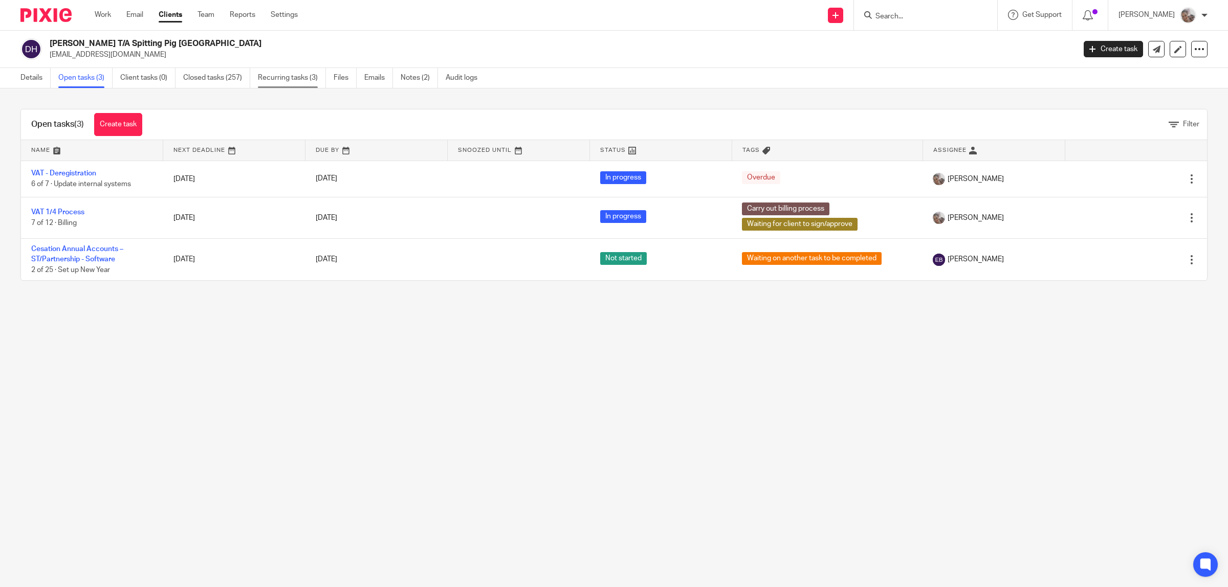
click at [288, 78] on link "Recurring tasks (3)" at bounding box center [292, 78] width 68 height 20
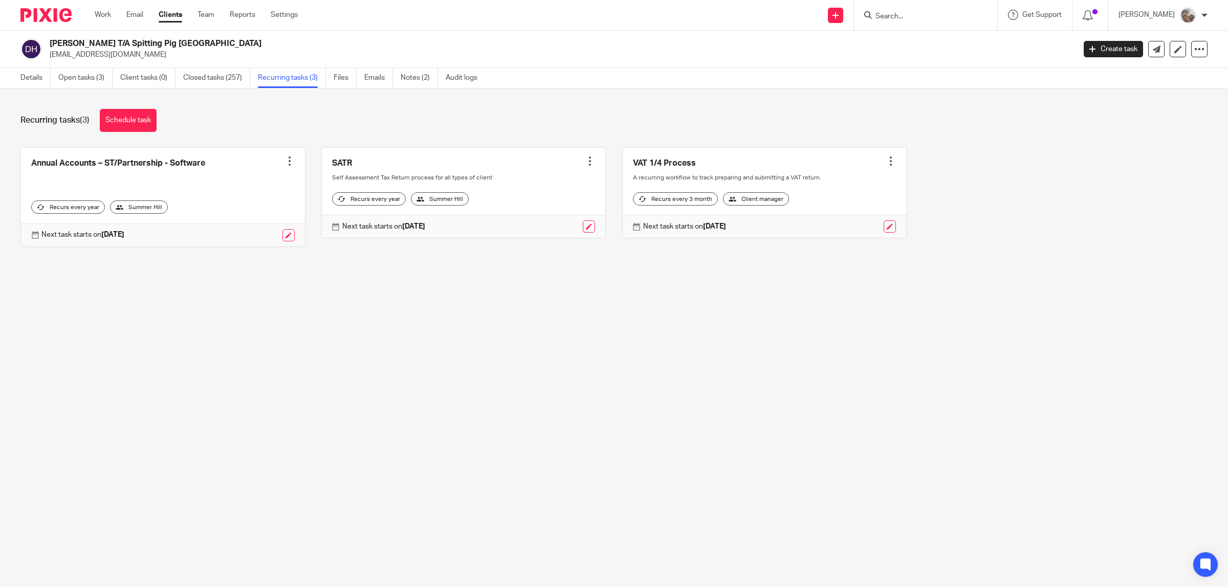
click at [886, 160] on div at bounding box center [891, 161] width 10 height 10
click at [829, 226] on span "Cancel schedule" at bounding box center [839, 226] width 54 height 7
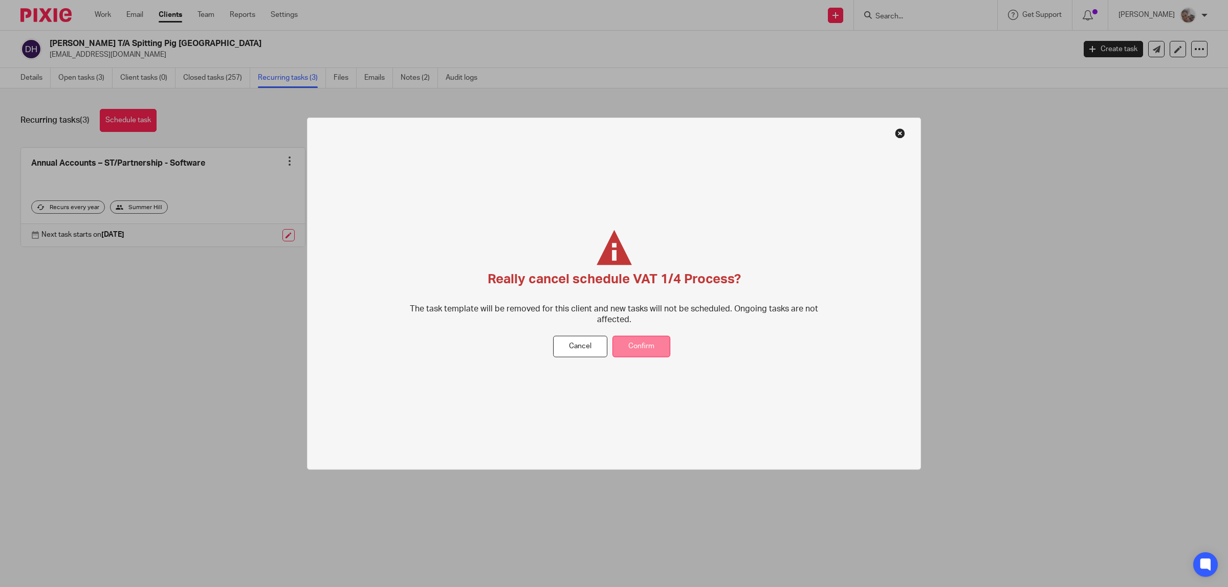
click at [637, 352] on button "Confirm" at bounding box center [641, 347] width 58 height 22
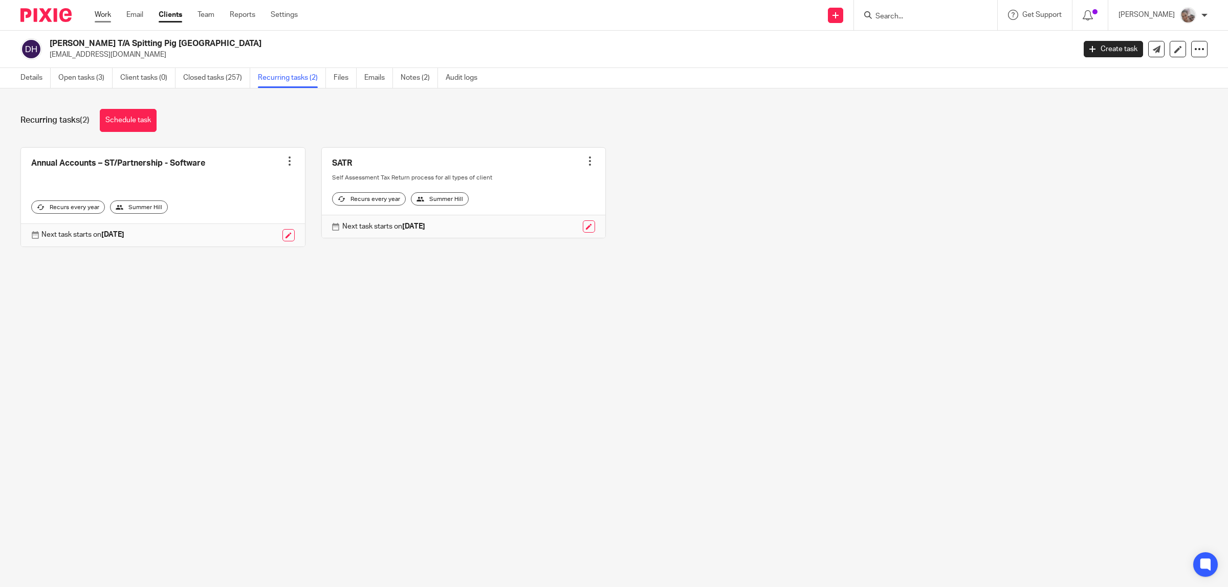
click at [102, 11] on link "Work" at bounding box center [103, 15] width 16 height 10
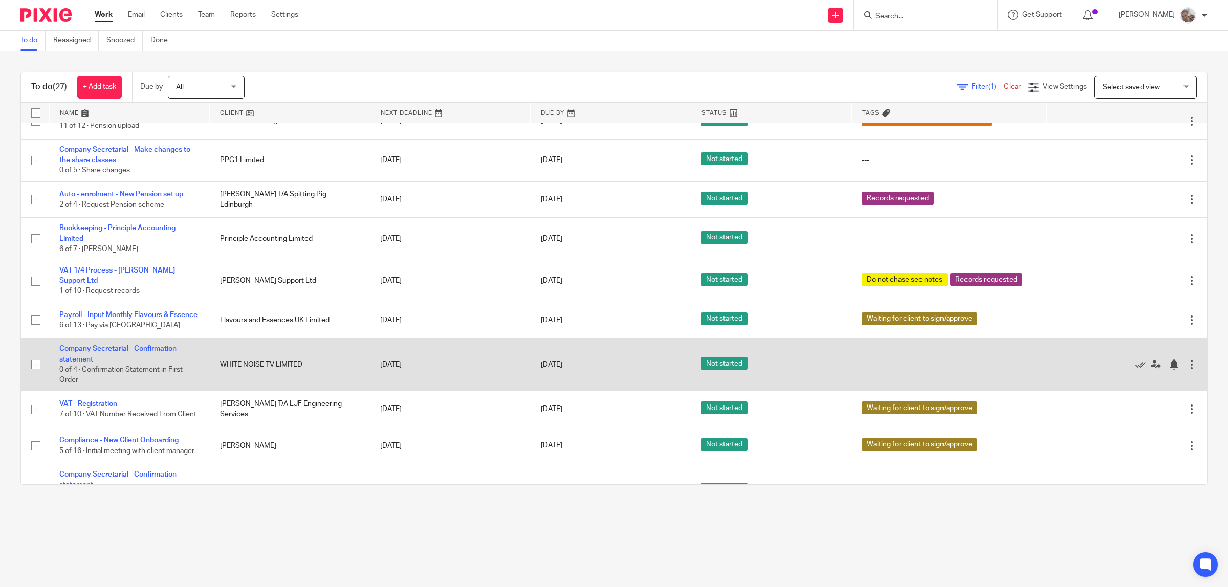
scroll to position [640, 0]
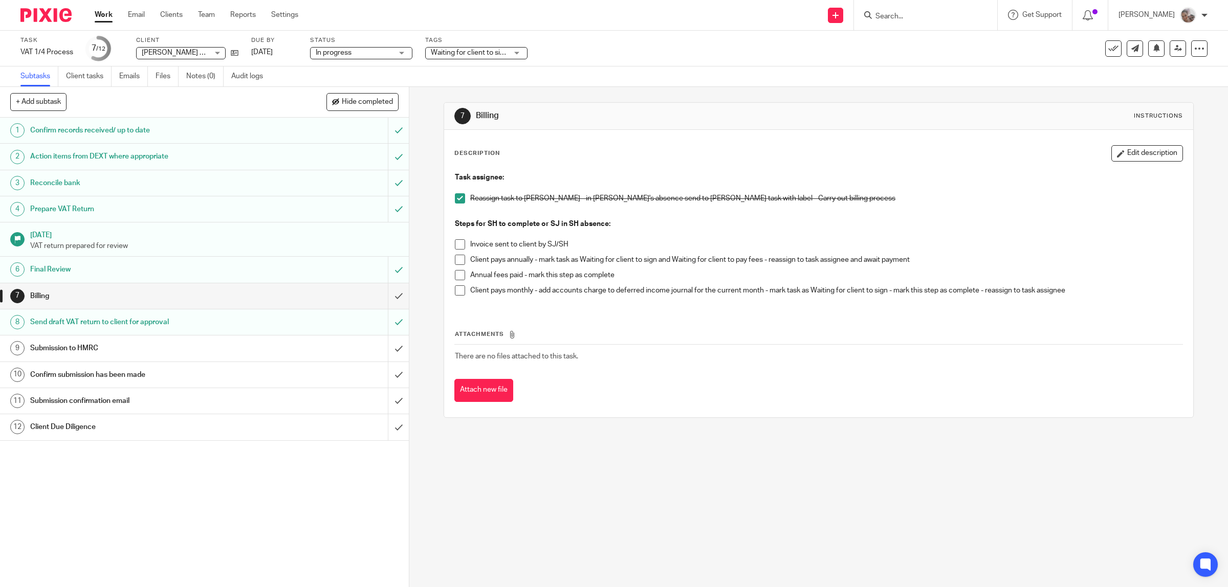
click at [456, 289] on span at bounding box center [460, 291] width 10 height 10
click at [382, 297] on input "submit" at bounding box center [204, 296] width 409 height 26
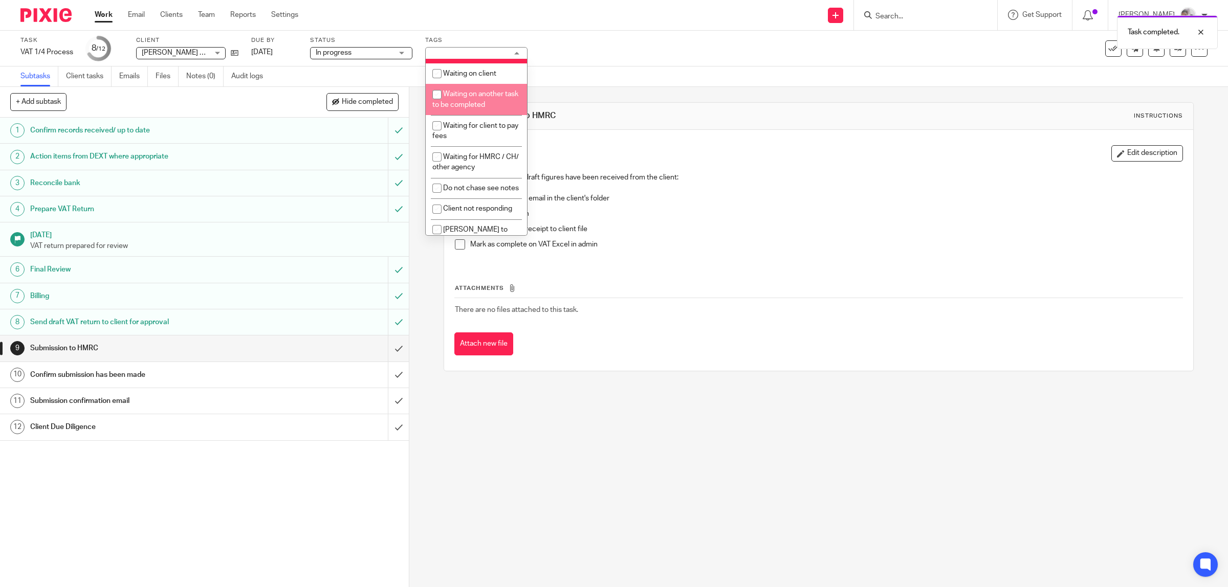
scroll to position [448, 0]
click at [463, 96] on li "Carry out billing process" at bounding box center [476, 89] width 101 height 21
checkbox input "false"
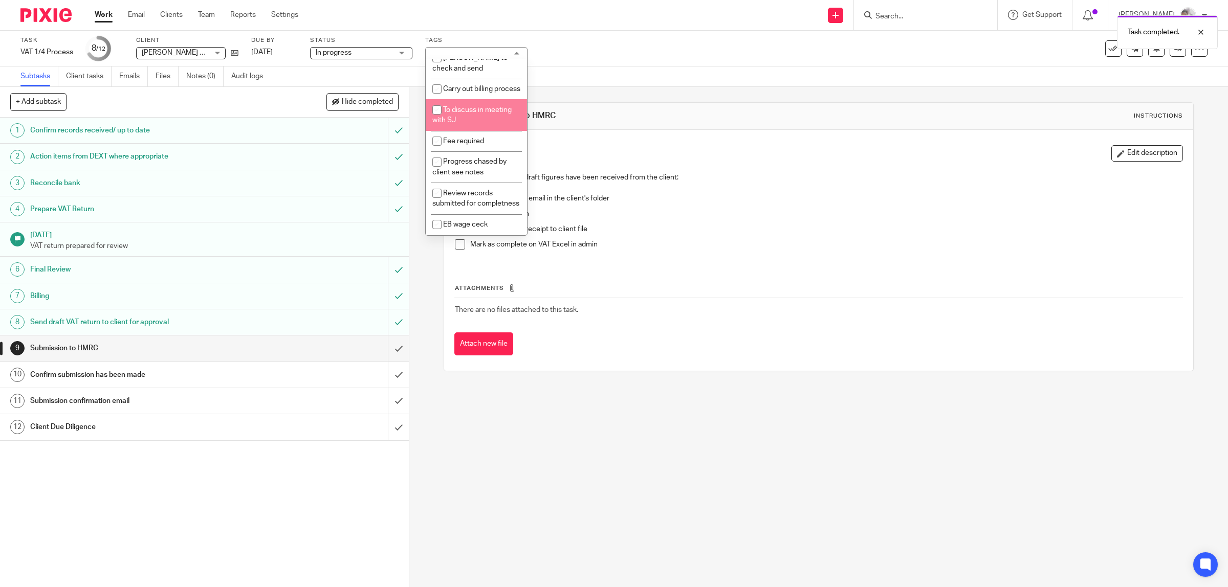
scroll to position [464, 0]
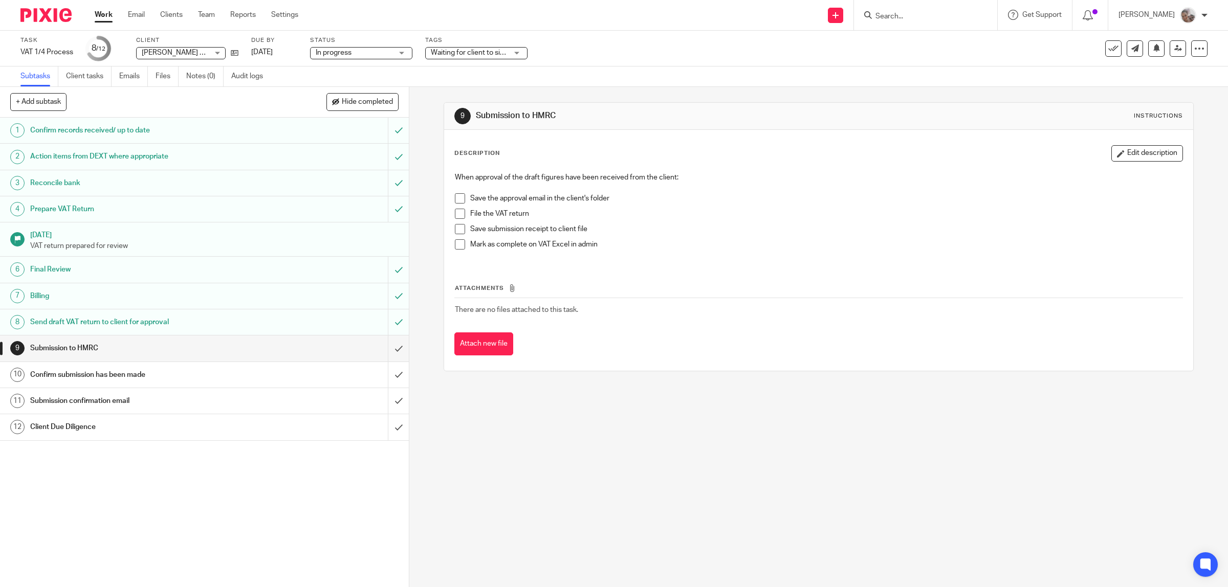
click at [615, 546] on div "9 Submission to HMRC Instructions Description Edit description When approval of…" at bounding box center [818, 337] width 819 height 500
click at [1170, 49] on link at bounding box center [1178, 48] width 16 height 16
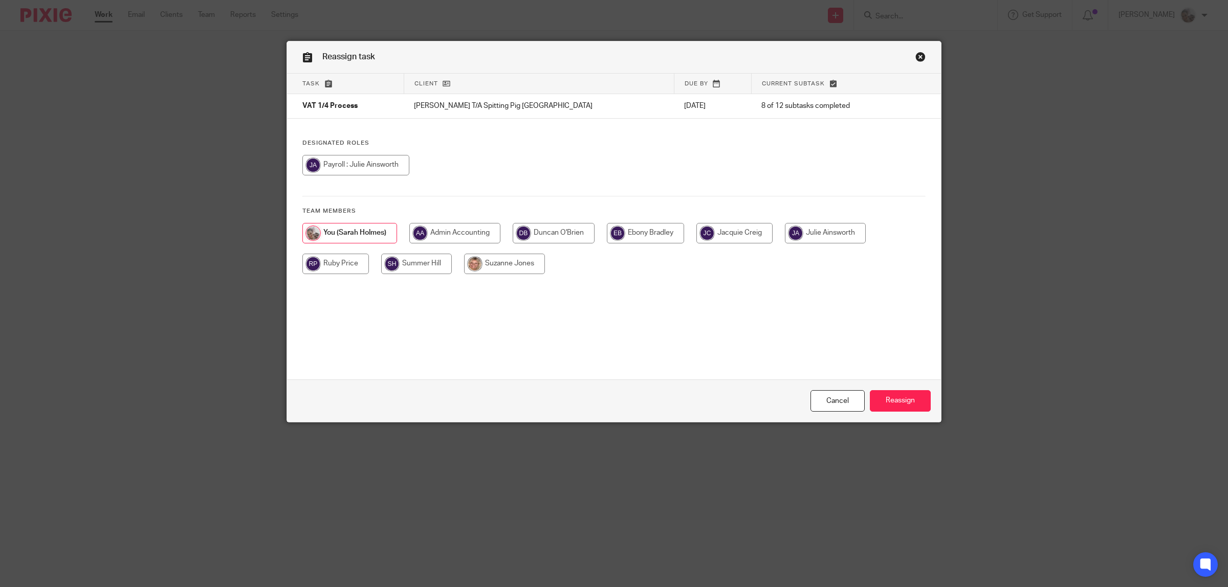
drag, startPoint x: 629, startPoint y: 234, endPoint x: 634, endPoint y: 233, distance: 5.1
click at [630, 233] on input "radio" at bounding box center [645, 233] width 77 height 20
radio input "true"
click at [894, 405] on input "Reassign" at bounding box center [900, 401] width 61 height 22
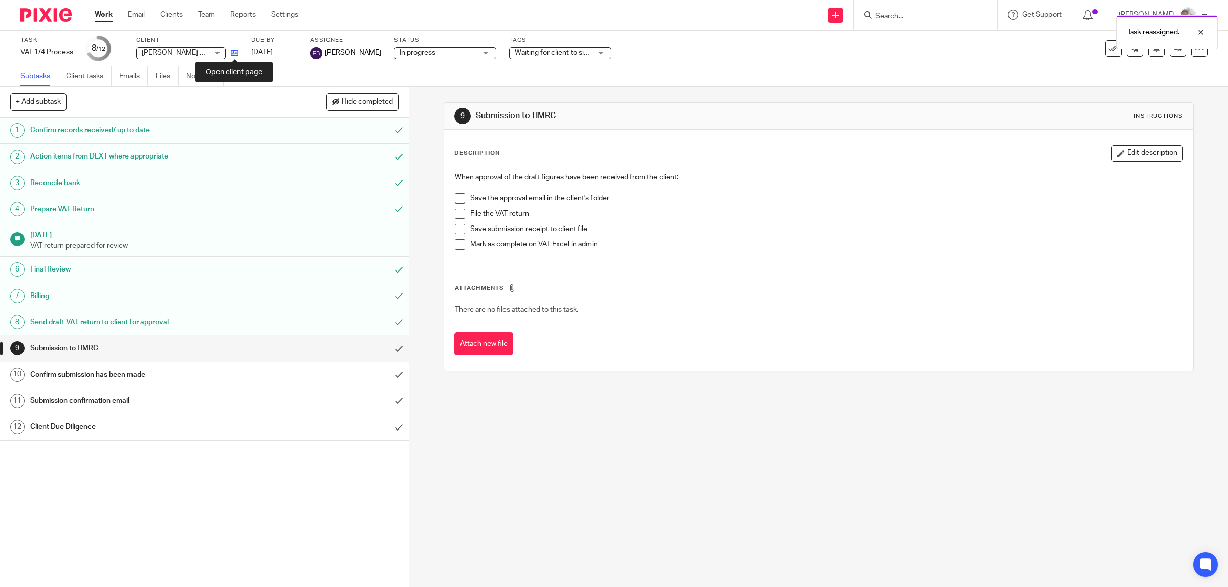
click at [233, 53] on icon at bounding box center [235, 53] width 8 height 8
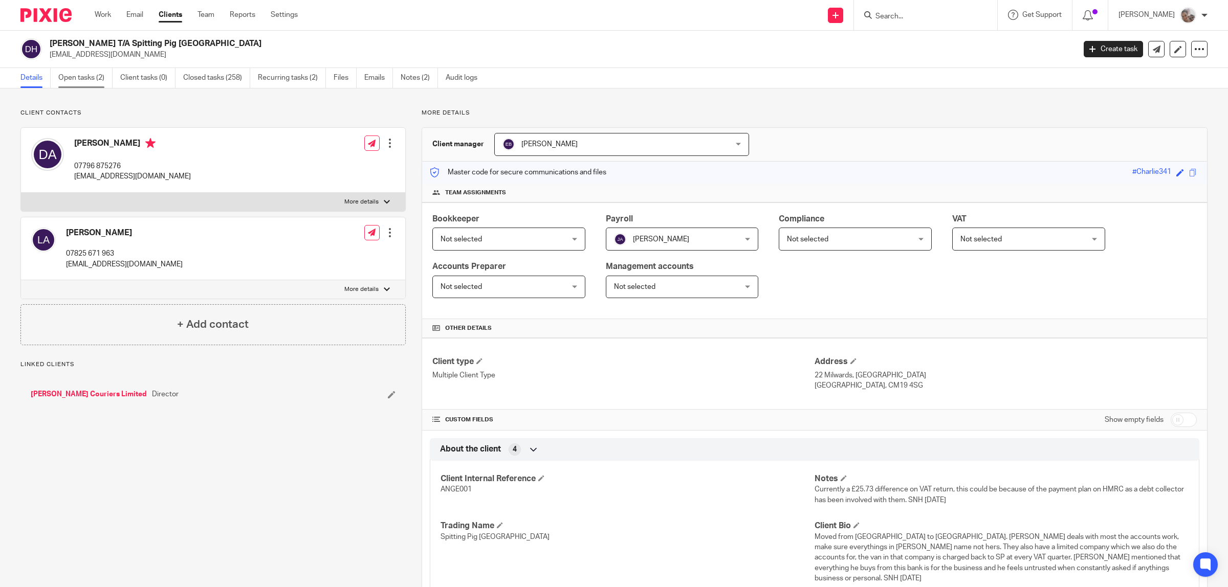
click at [73, 74] on link "Open tasks (2)" at bounding box center [85, 78] width 54 height 20
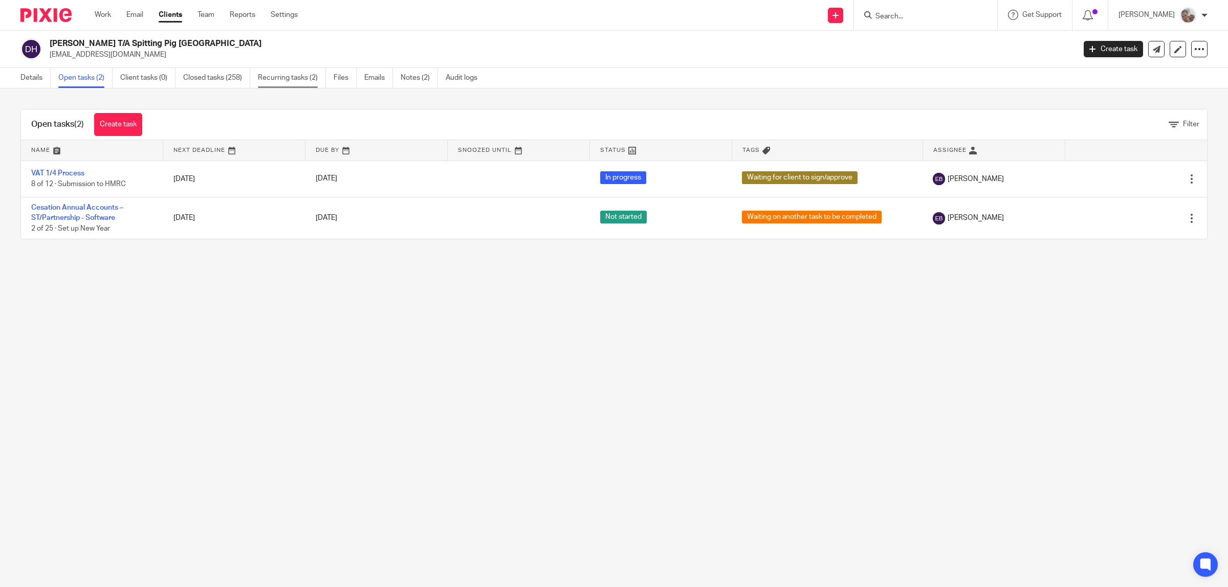
click at [295, 76] on link "Recurring tasks (2)" at bounding box center [292, 78] width 68 height 20
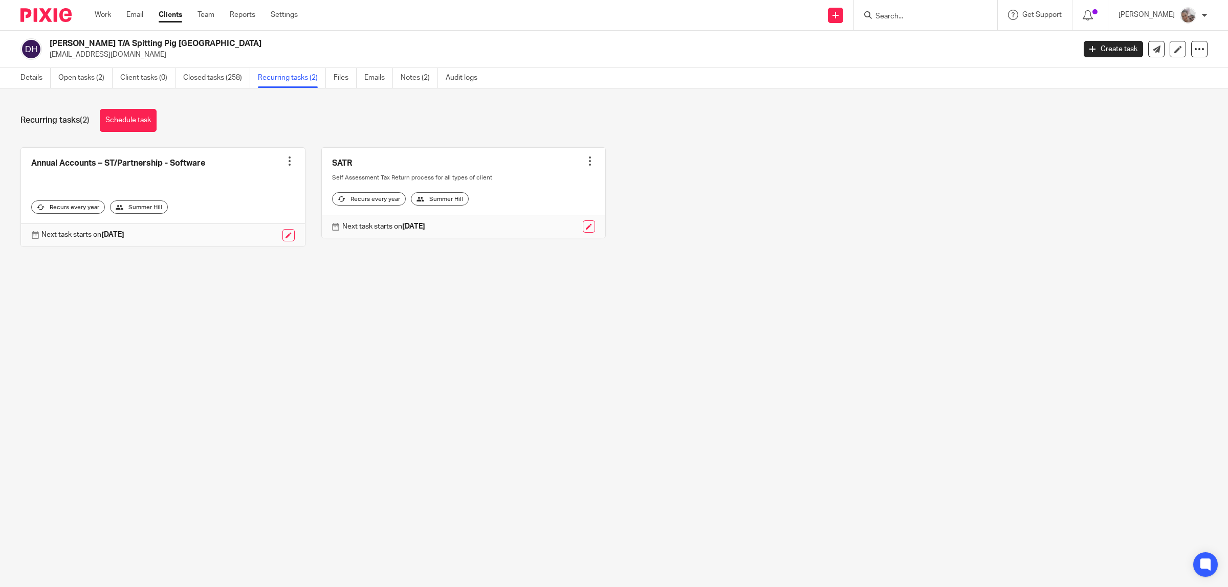
click at [585, 157] on div at bounding box center [590, 161] width 10 height 10
click at [623, 340] on main "Darren Angell T/A Spitting Pig Hertfordshire dmallinson341@gmail.com Create tas…" at bounding box center [614, 293] width 1228 height 587
click at [32, 77] on link "Details" at bounding box center [35, 78] width 30 height 20
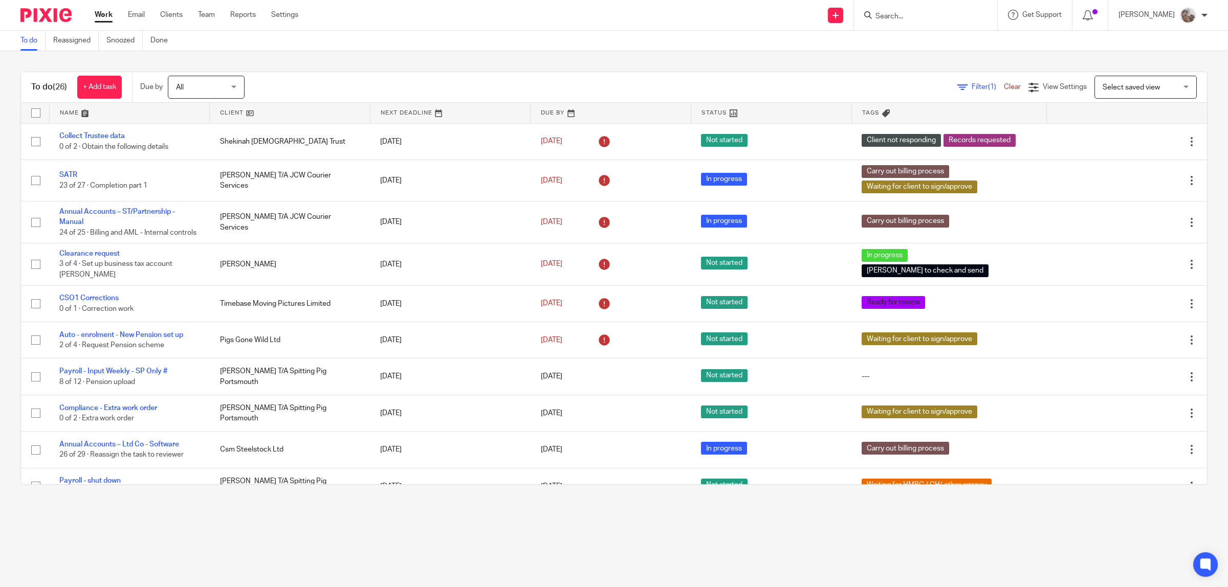
click at [889, 13] on input "Search" at bounding box center [920, 16] width 92 height 9
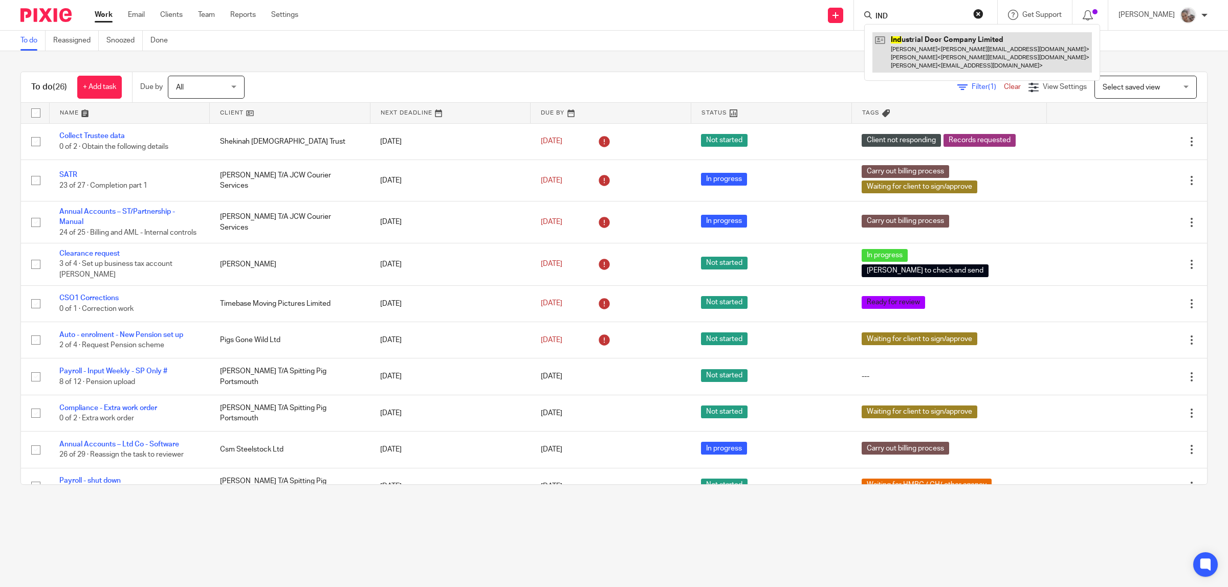
type input "IND"
click at [919, 36] on link at bounding box center [981, 52] width 219 height 40
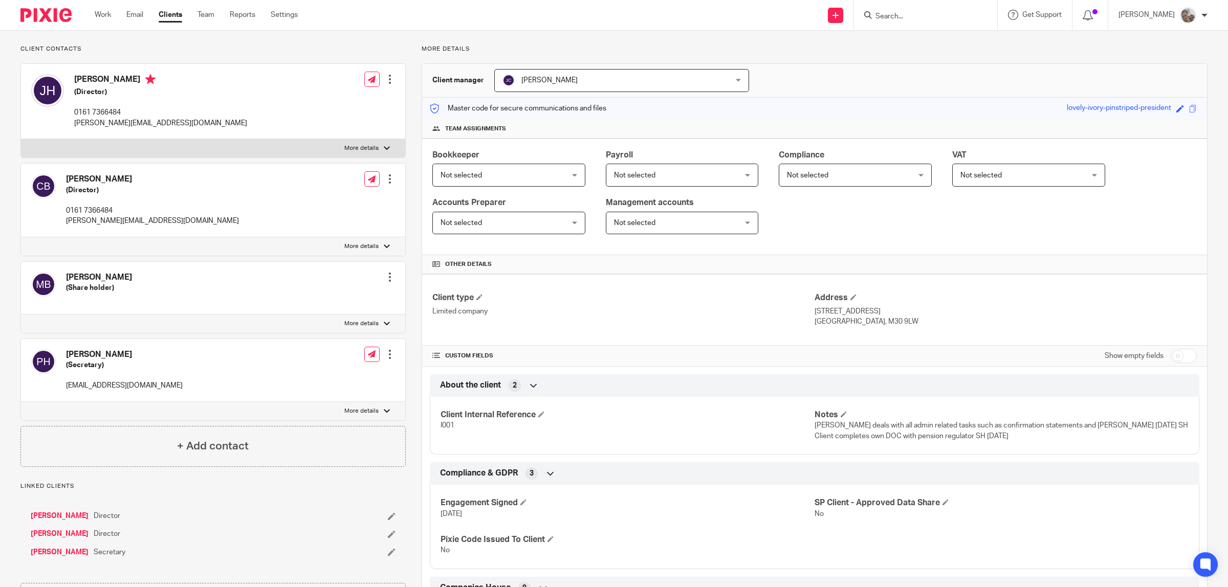
scroll to position [128, 0]
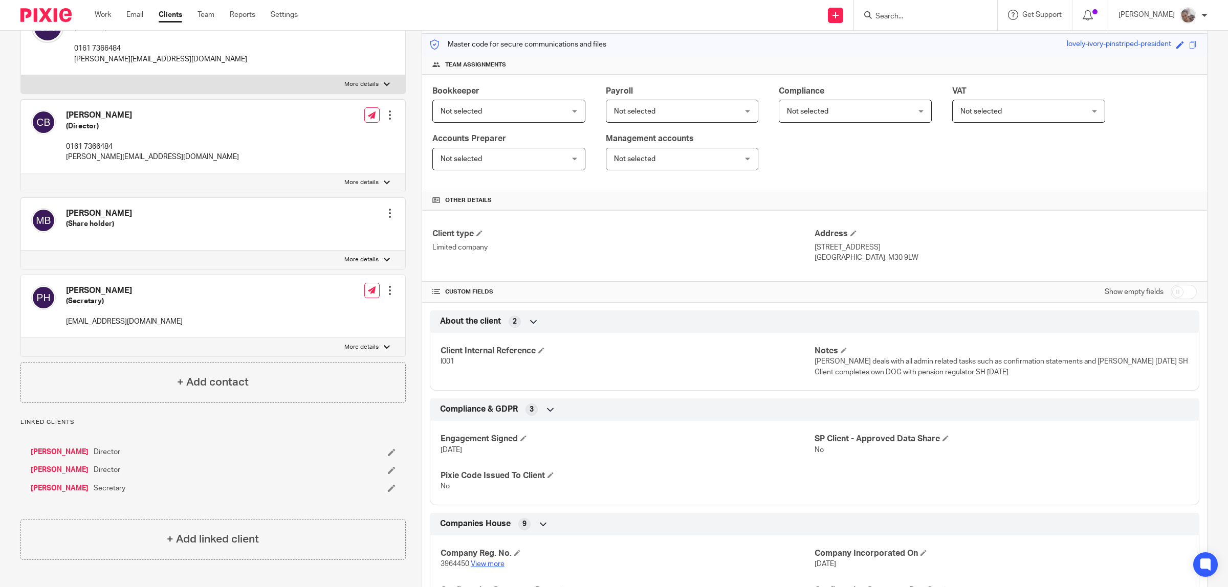
click at [490, 563] on link "View more" at bounding box center [488, 564] width 34 height 7
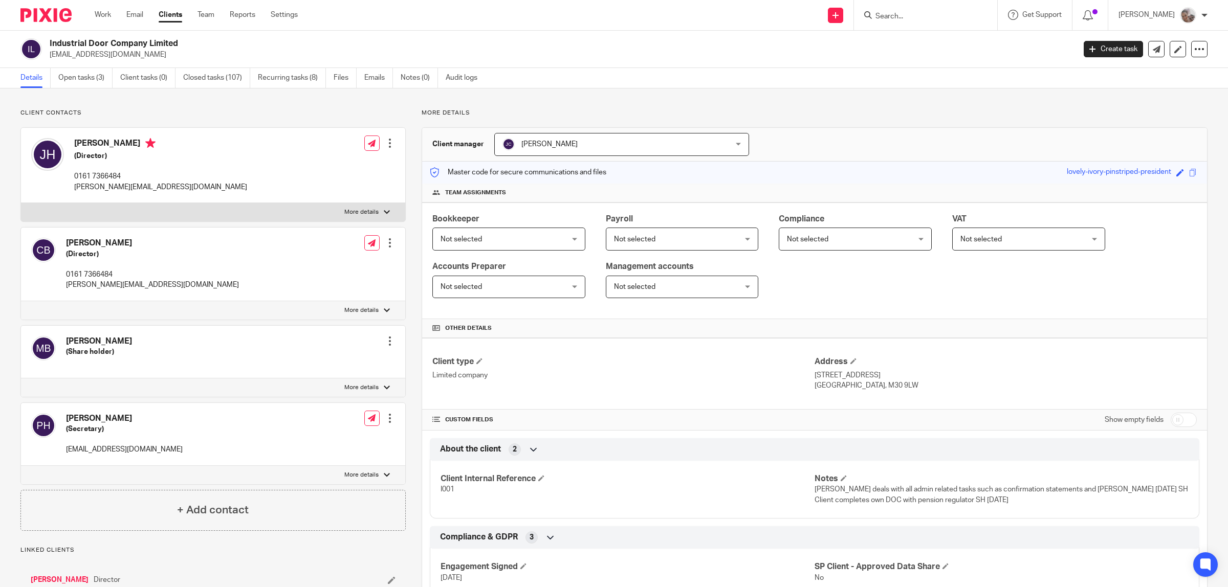
scroll to position [192, 0]
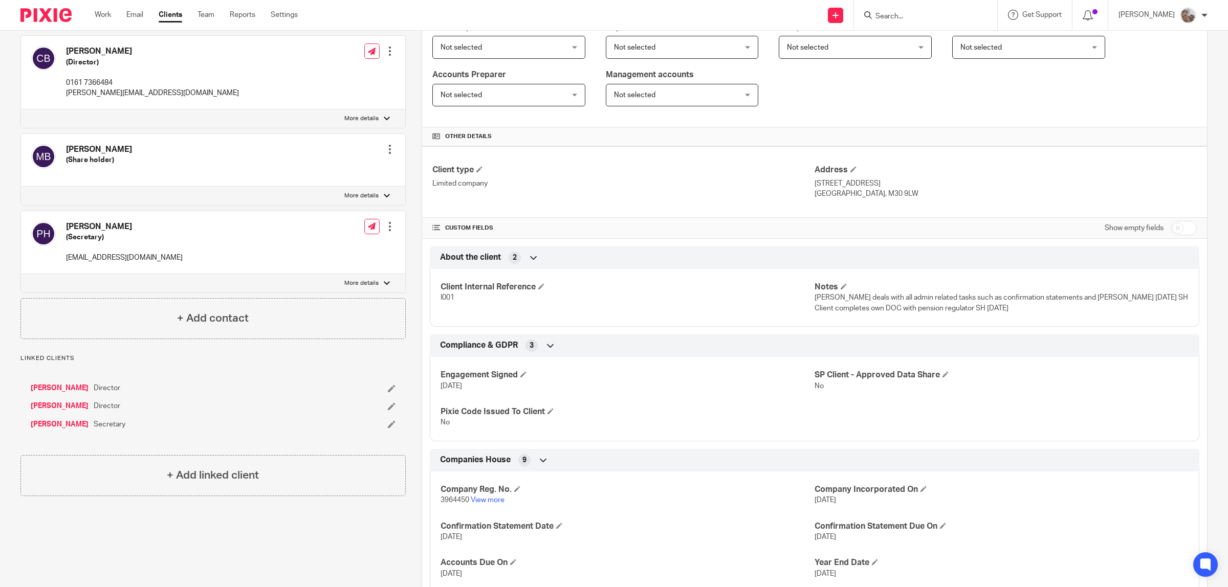
click at [88, 387] on link "[PERSON_NAME]" at bounding box center [60, 388] width 58 height 10
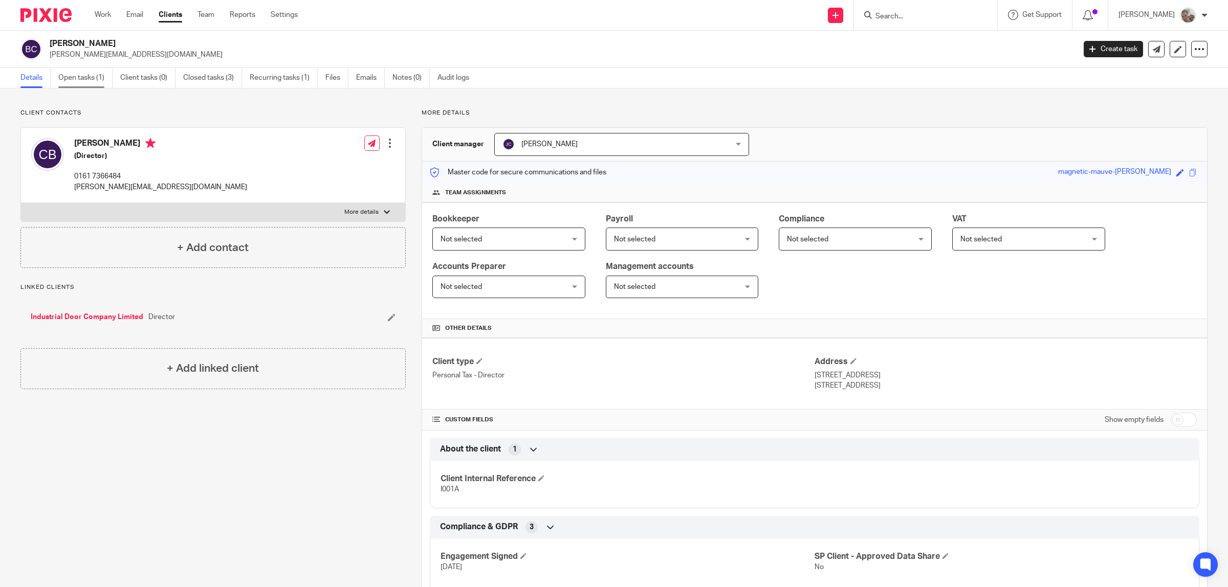
click at [82, 73] on link "Open tasks (1)" at bounding box center [85, 78] width 54 height 20
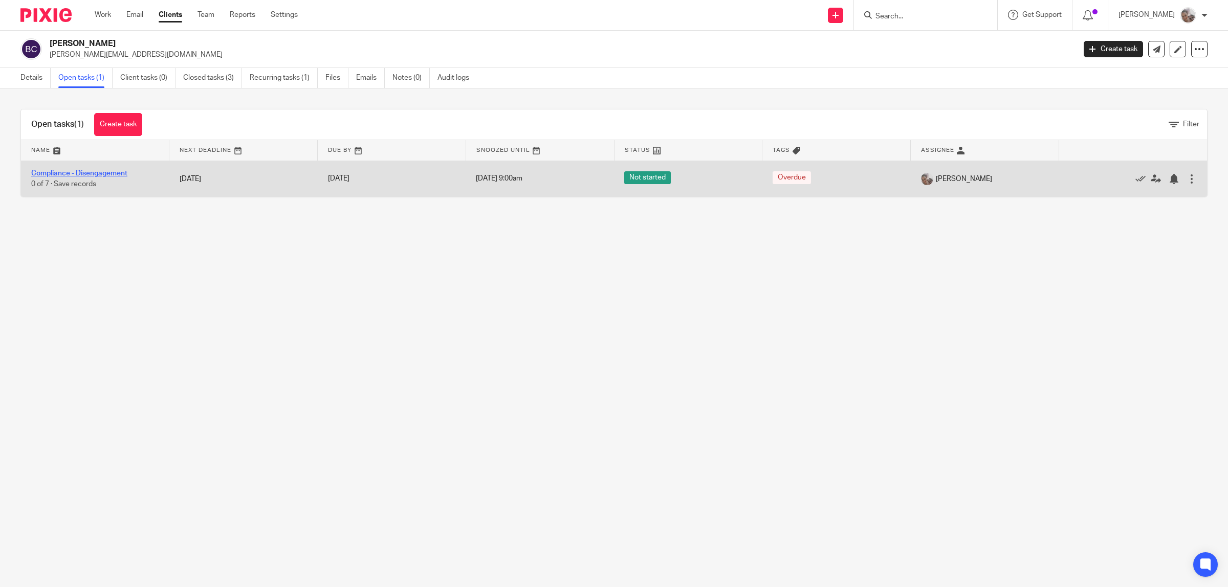
click at [78, 174] on link "Compliance - Disengagement" at bounding box center [79, 173] width 96 height 7
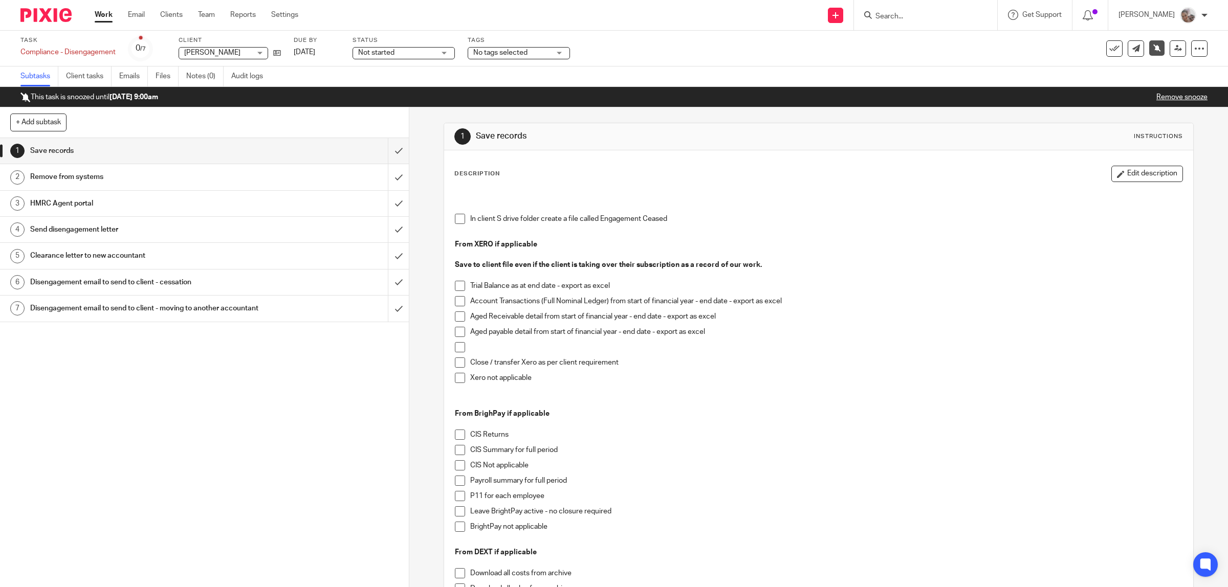
click at [136, 258] on h1 "Clearance letter to new accountant" at bounding box center [146, 255] width 232 height 15
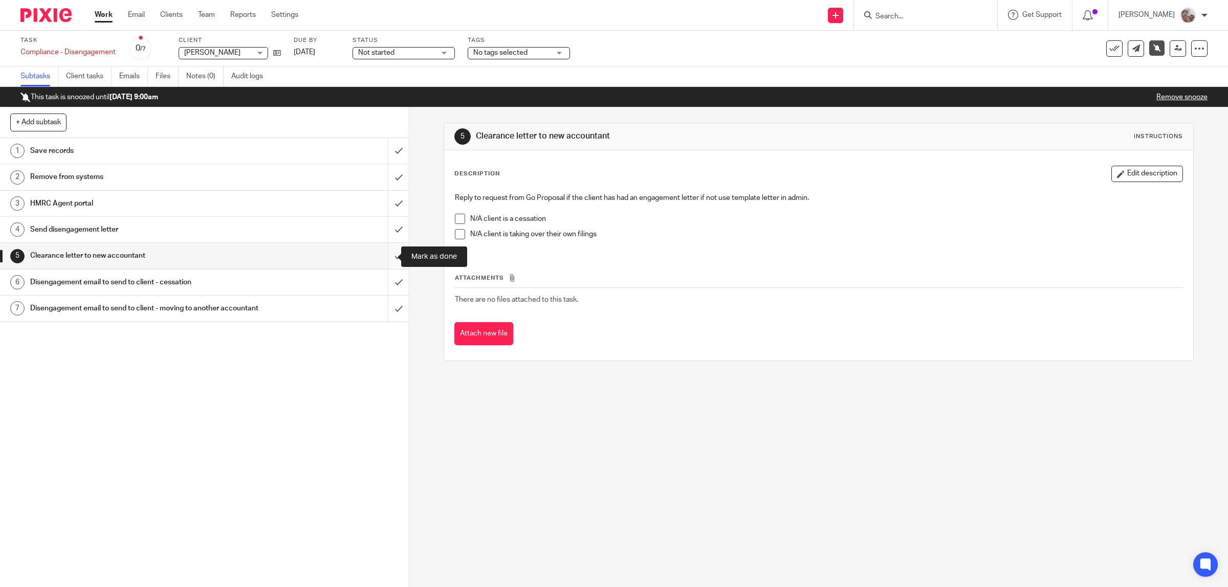
click at [387, 258] on input "submit" at bounding box center [204, 256] width 409 height 26
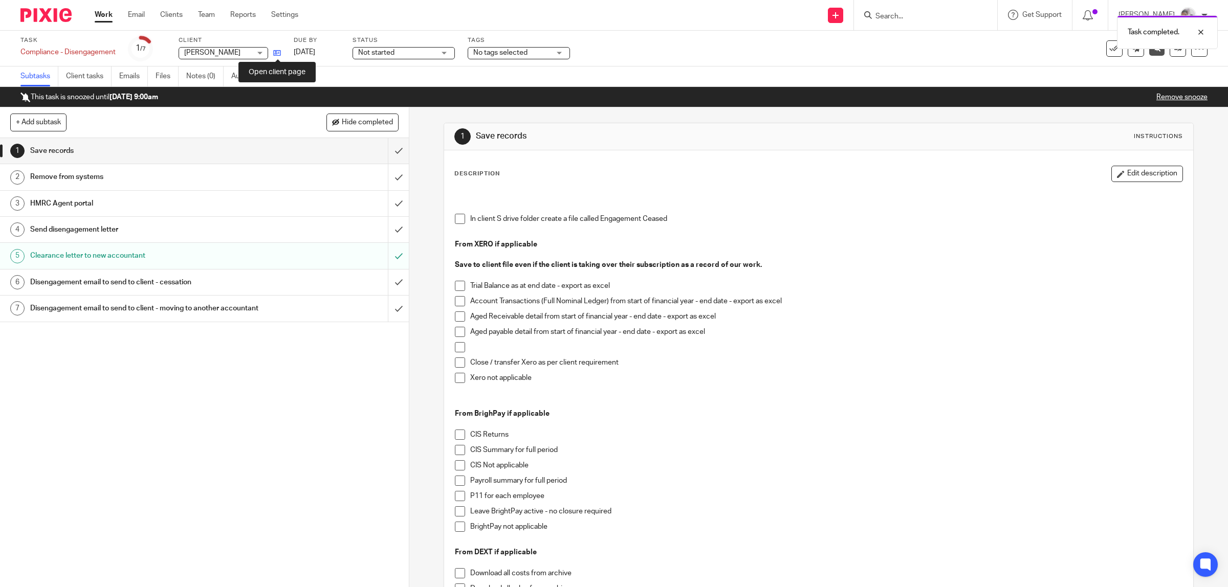
click at [280, 53] on icon at bounding box center [277, 53] width 8 height 8
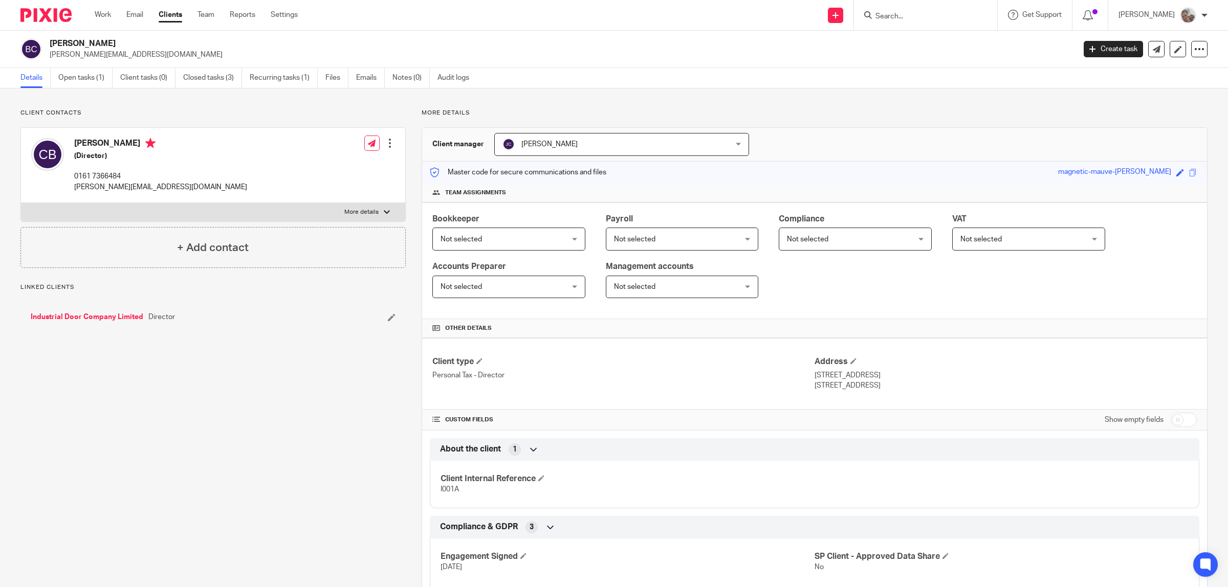
click at [932, 15] on input "Search" at bounding box center [920, 16] width 92 height 9
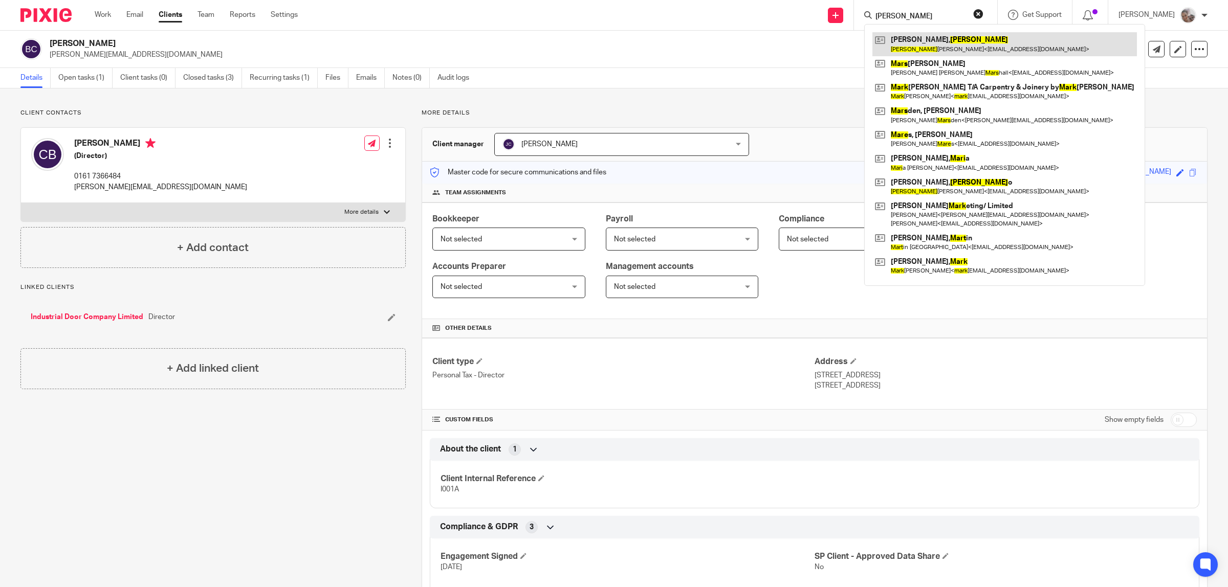
type input "mary"
click at [933, 37] on link at bounding box center [1004, 44] width 265 height 24
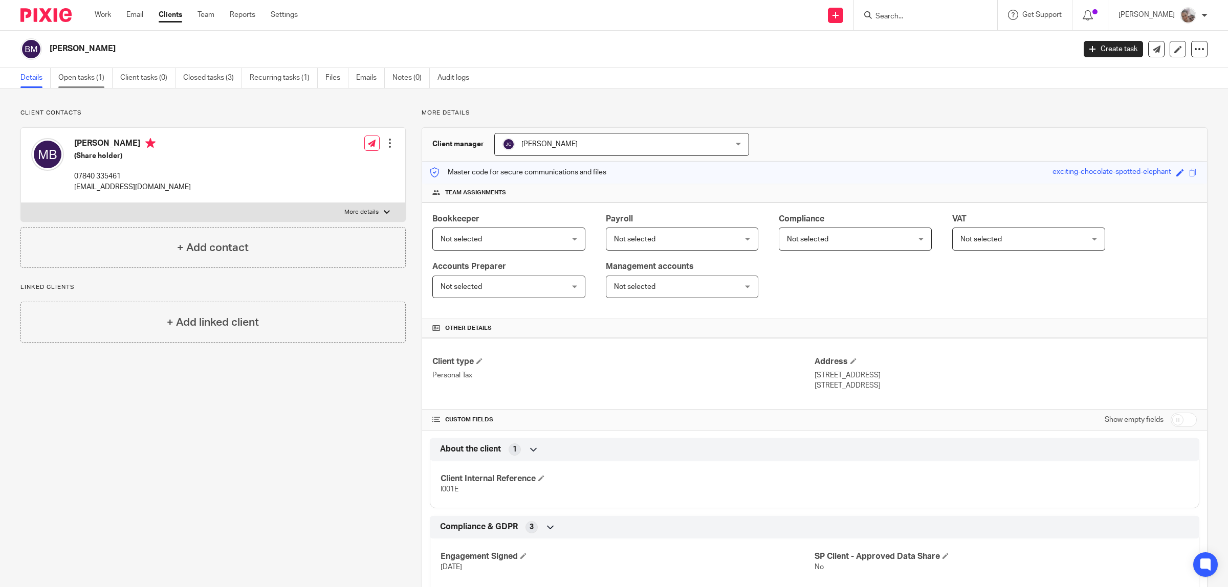
click at [64, 80] on link "Open tasks (1)" at bounding box center [85, 78] width 54 height 20
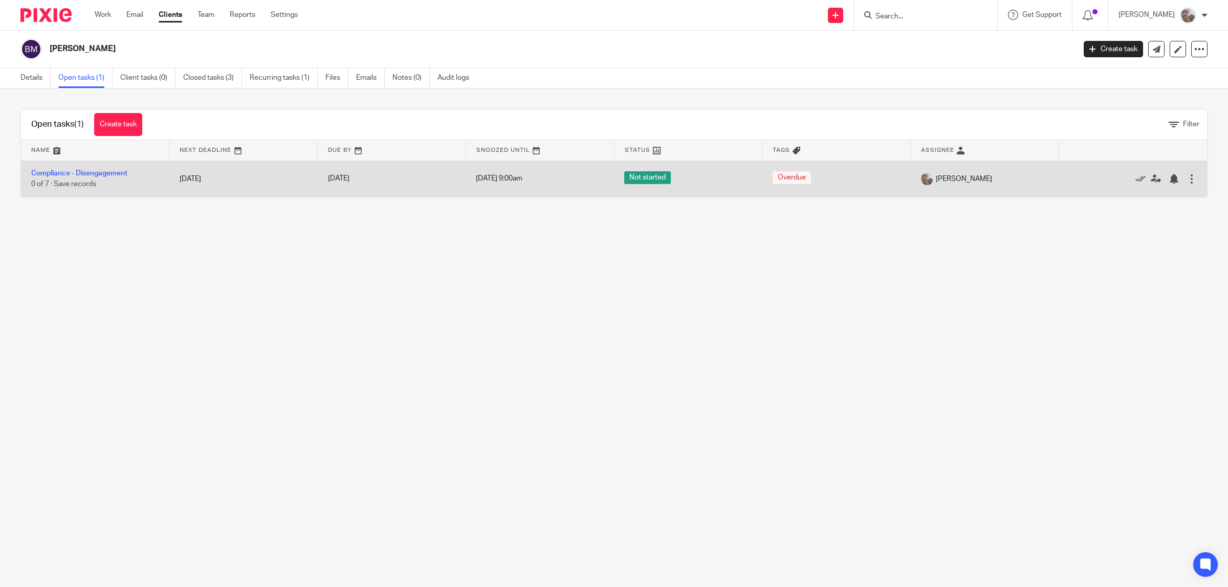
click at [106, 178] on td "Compliance - Disengagement 0 of 7 · Save records" at bounding box center [95, 179] width 148 height 36
click at [107, 170] on link "Compliance - Disengagement" at bounding box center [79, 173] width 96 height 7
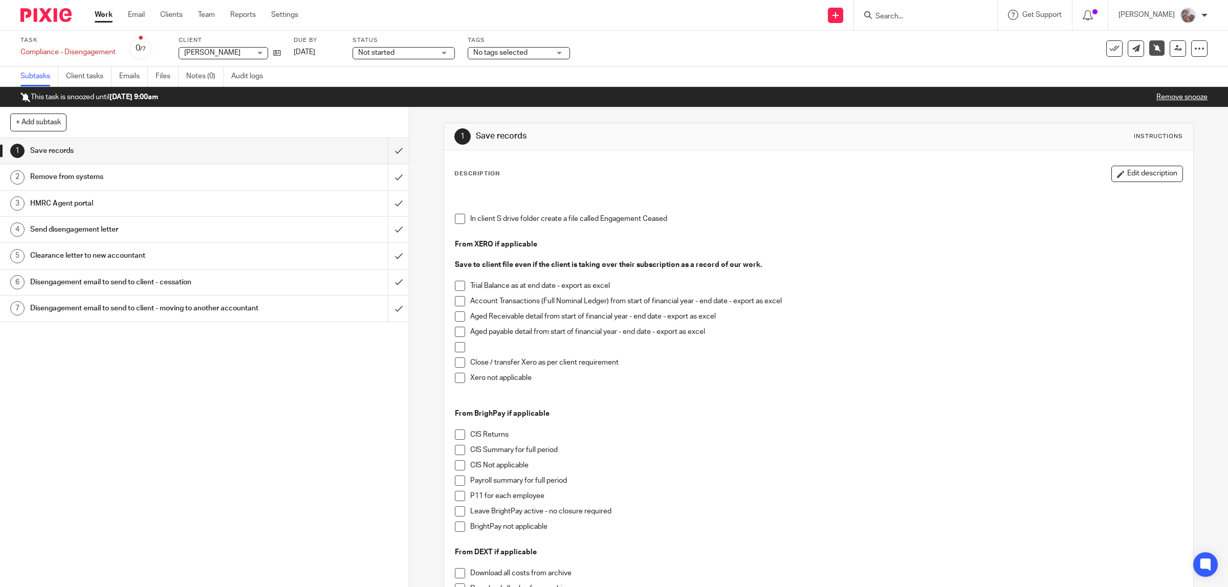
click at [109, 257] on h1 "Clearance letter to new accountant" at bounding box center [146, 255] width 232 height 15
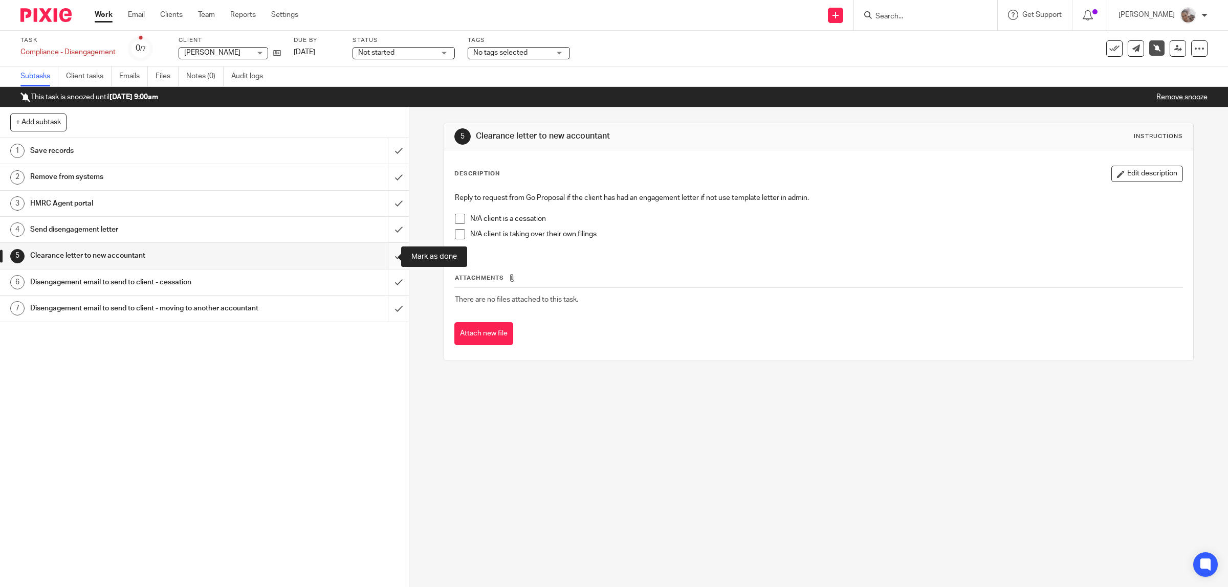
click at [387, 256] on input "submit" at bounding box center [204, 256] width 409 height 26
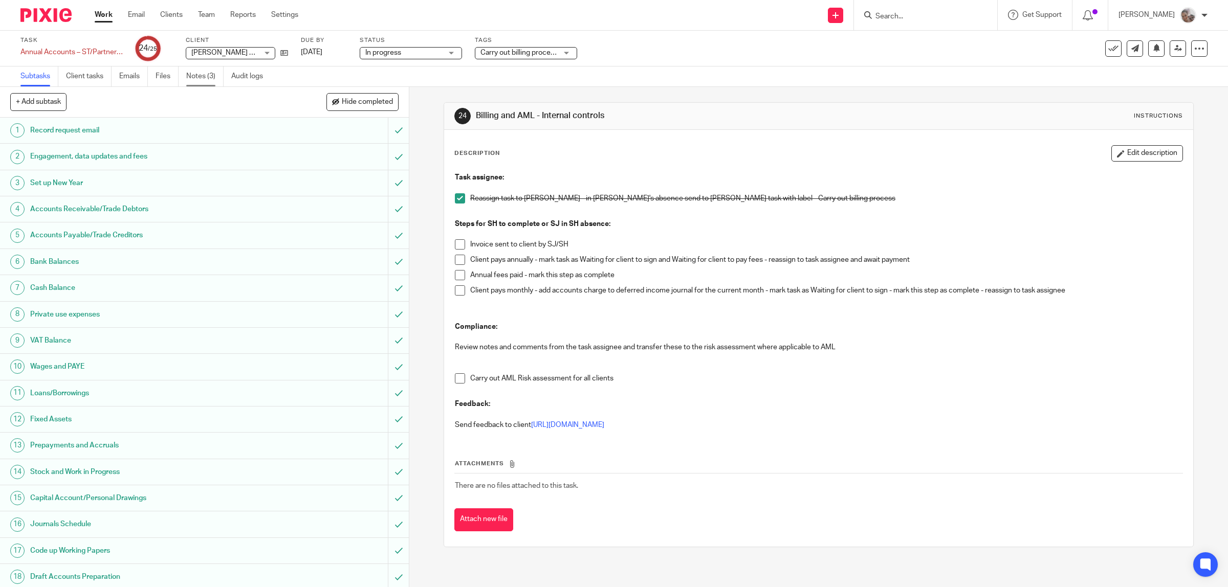
click at [206, 77] on link "Notes (3)" at bounding box center [204, 77] width 37 height 20
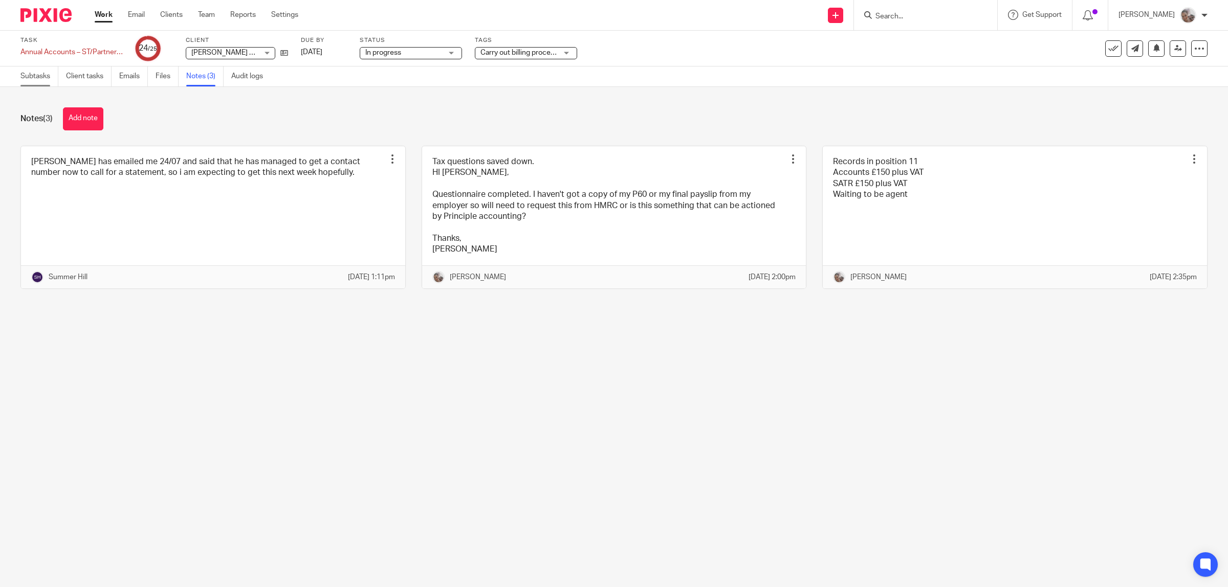
click at [45, 81] on link "Subtasks" at bounding box center [39, 77] width 38 height 20
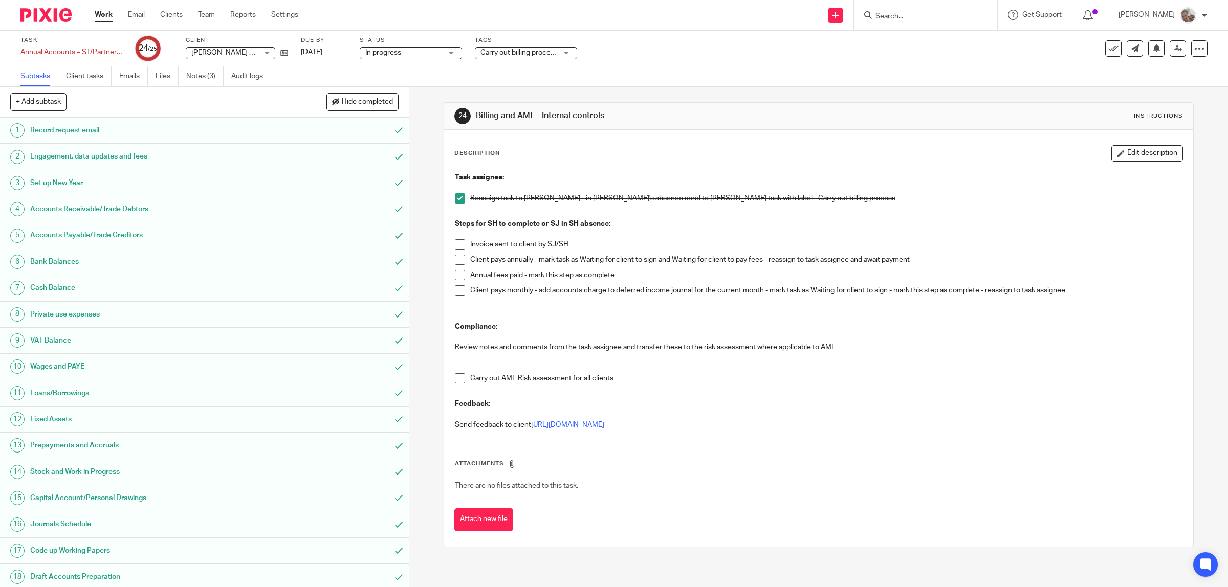
click at [455, 244] on span at bounding box center [460, 244] width 10 height 10
drag, startPoint x: 456, startPoint y: 262, endPoint x: 457, endPoint y: 267, distance: 5.1
click at [456, 263] on span at bounding box center [460, 260] width 10 height 10
click at [459, 277] on span at bounding box center [460, 275] width 10 height 10
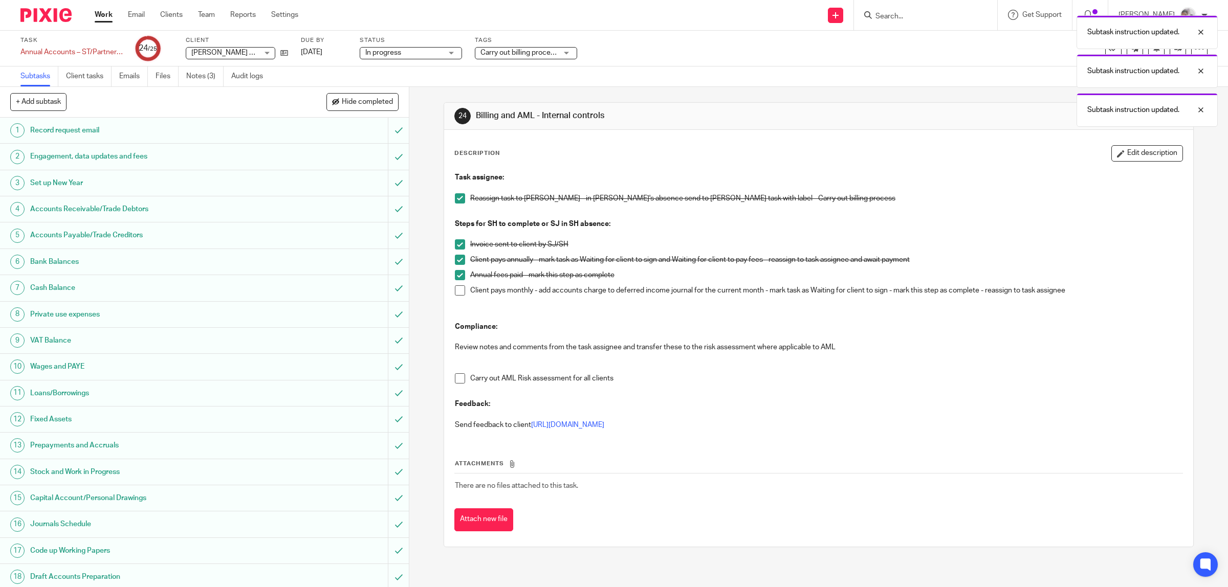
click at [456, 379] on span at bounding box center [460, 379] width 10 height 10
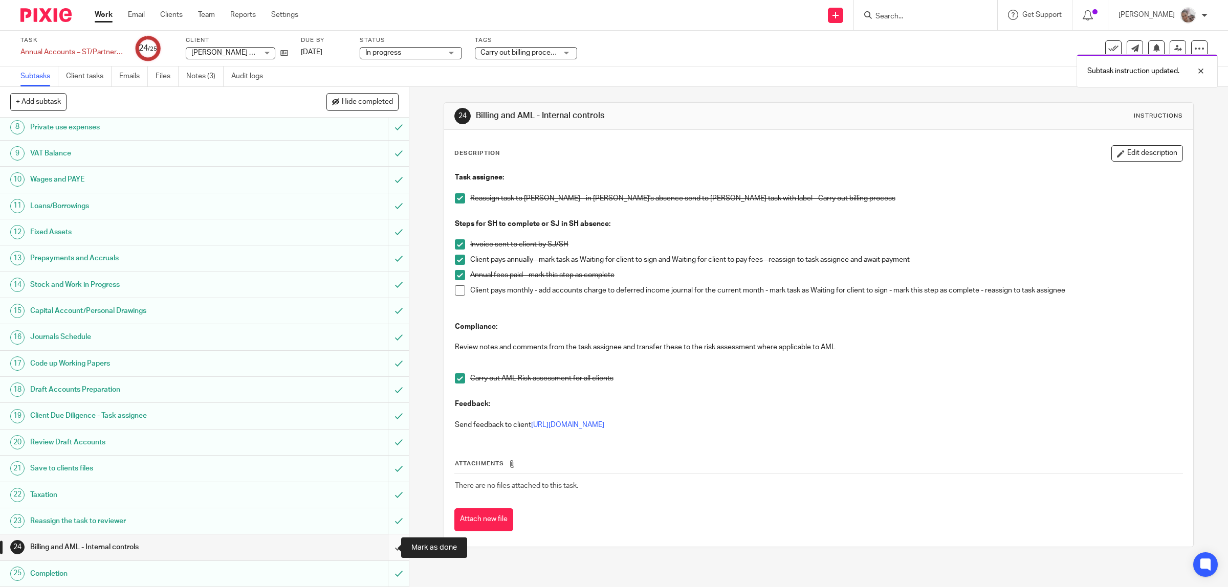
click at [387, 549] on input "submit" at bounding box center [204, 548] width 409 height 26
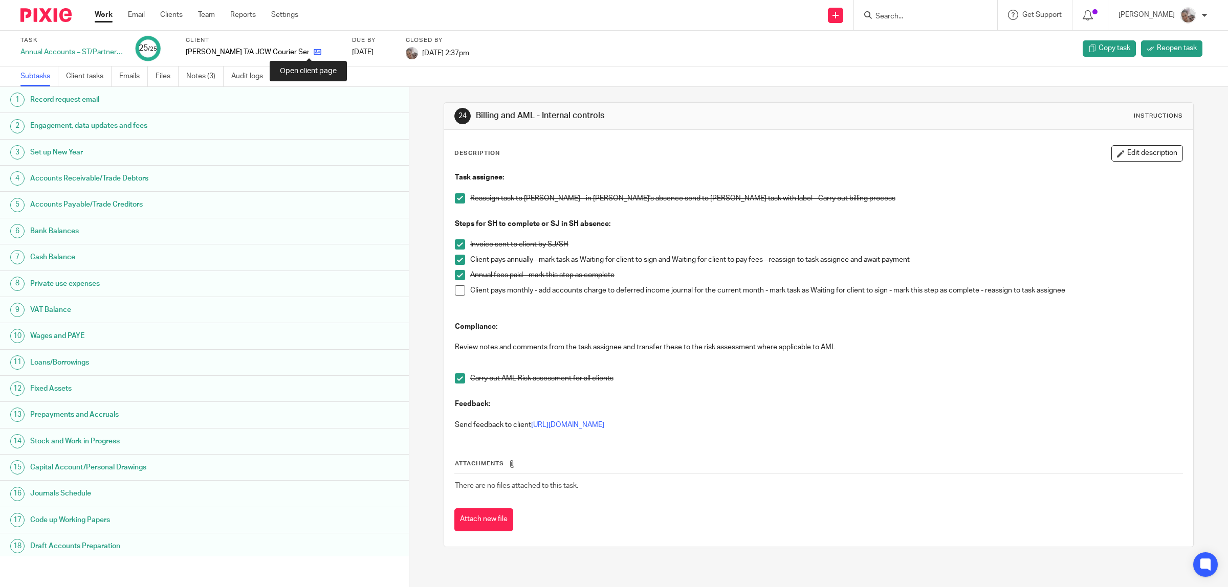
click at [314, 54] on icon at bounding box center [318, 52] width 8 height 8
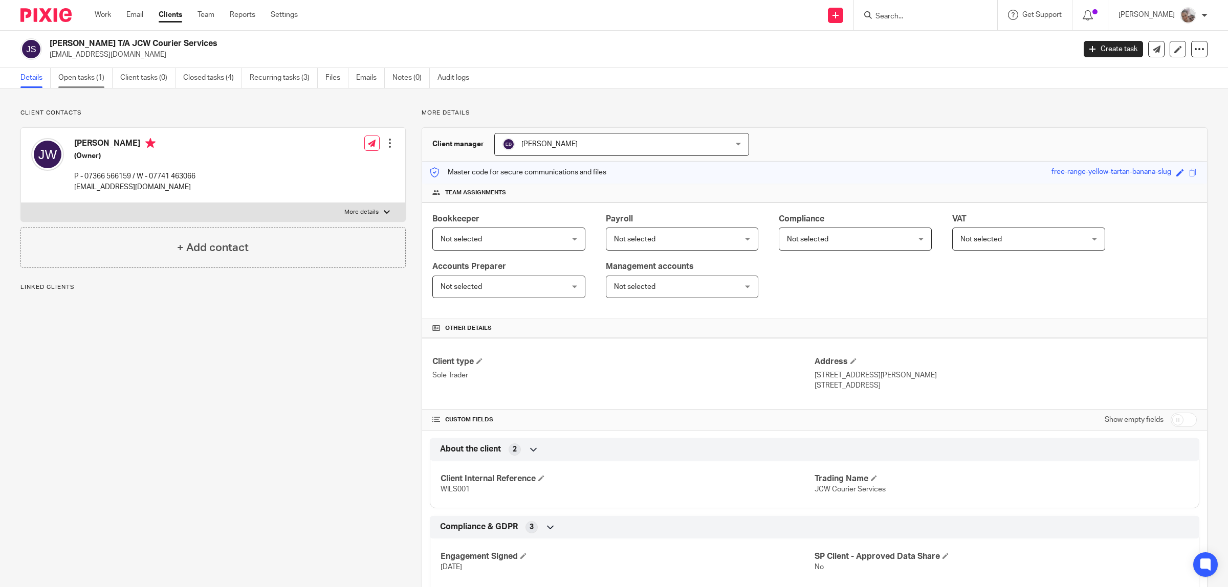
click at [87, 80] on link "Open tasks (1)" at bounding box center [85, 78] width 54 height 20
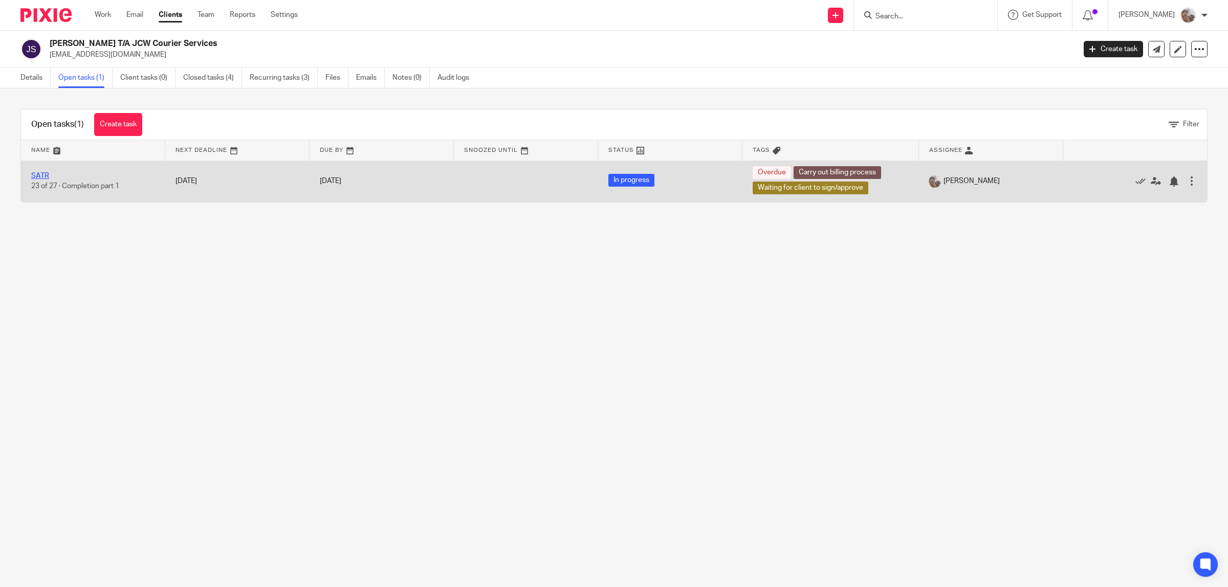
click at [44, 174] on link "SATR" at bounding box center [40, 175] width 18 height 7
click at [42, 174] on link "SATR" at bounding box center [40, 175] width 18 height 7
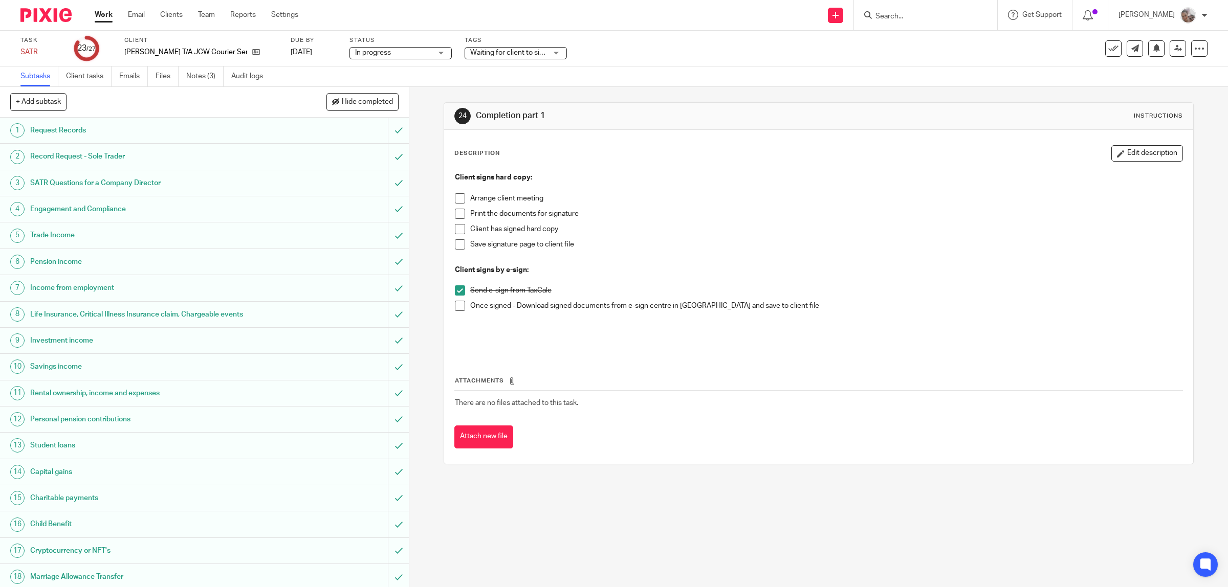
scroll to position [243, 0]
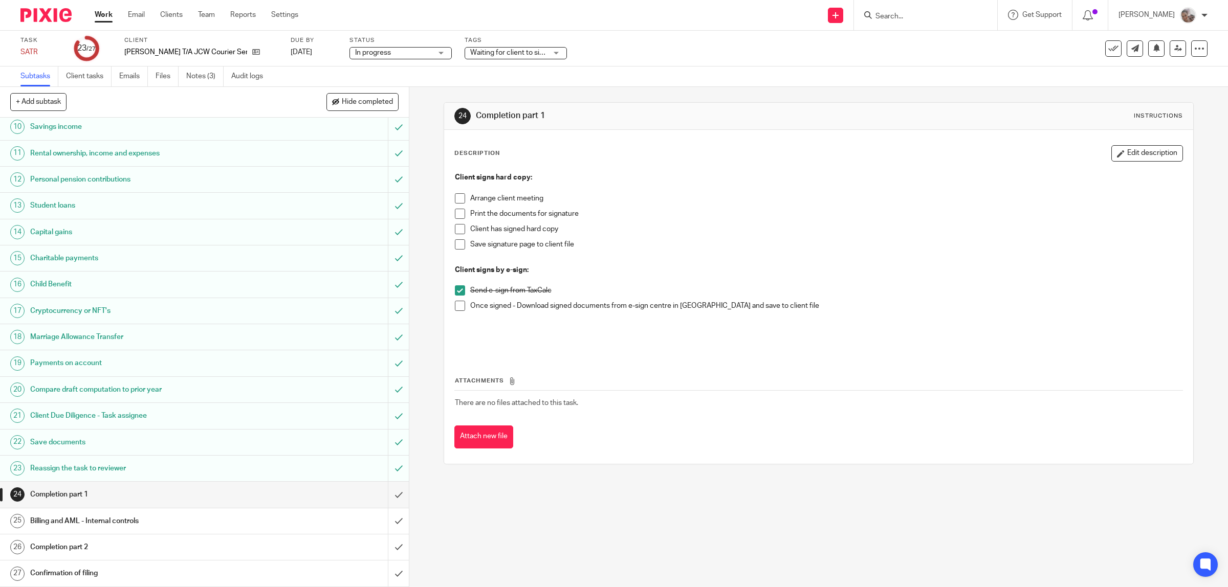
click at [520, 54] on span "Waiting for client to sign/approve + 1" at bounding box center [528, 52] width 117 height 7
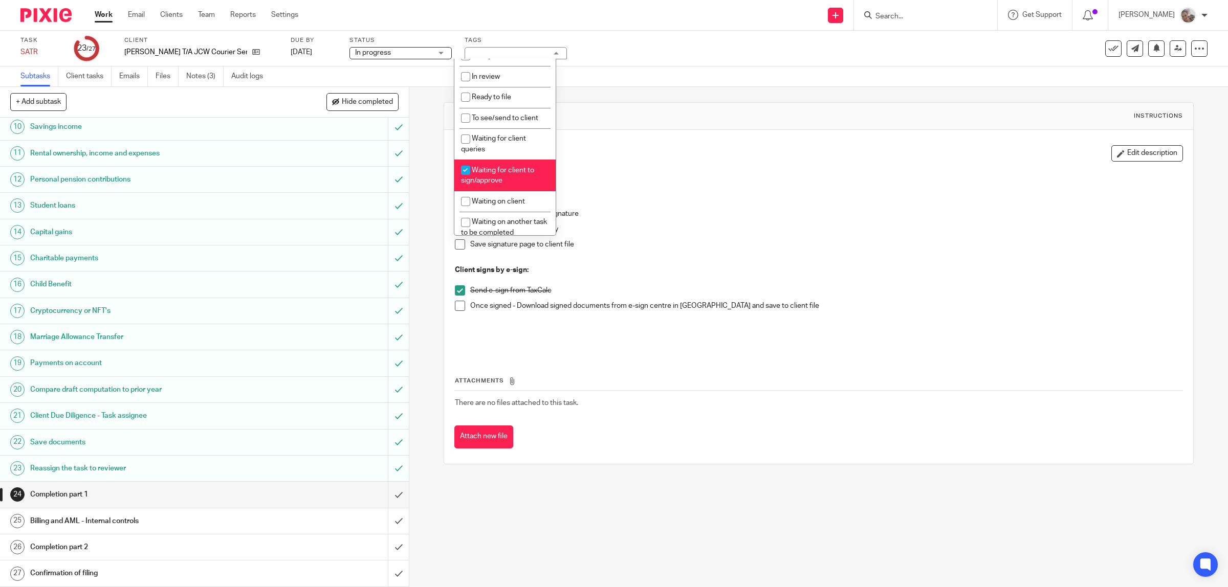
scroll to position [320, 0]
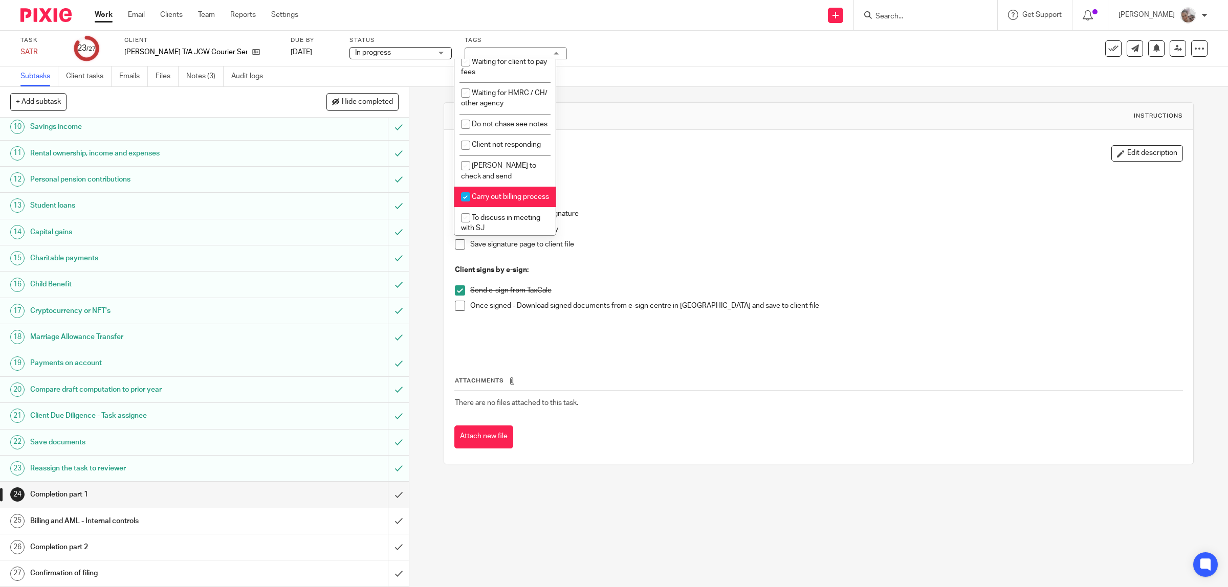
click at [499, 208] on li "Carry out billing process" at bounding box center [504, 197] width 101 height 21
checkbox input "false"
click at [864, 306] on p "Once signed - Download signed documents from e-sign centre in TaxCalc and save …" at bounding box center [826, 306] width 713 height 10
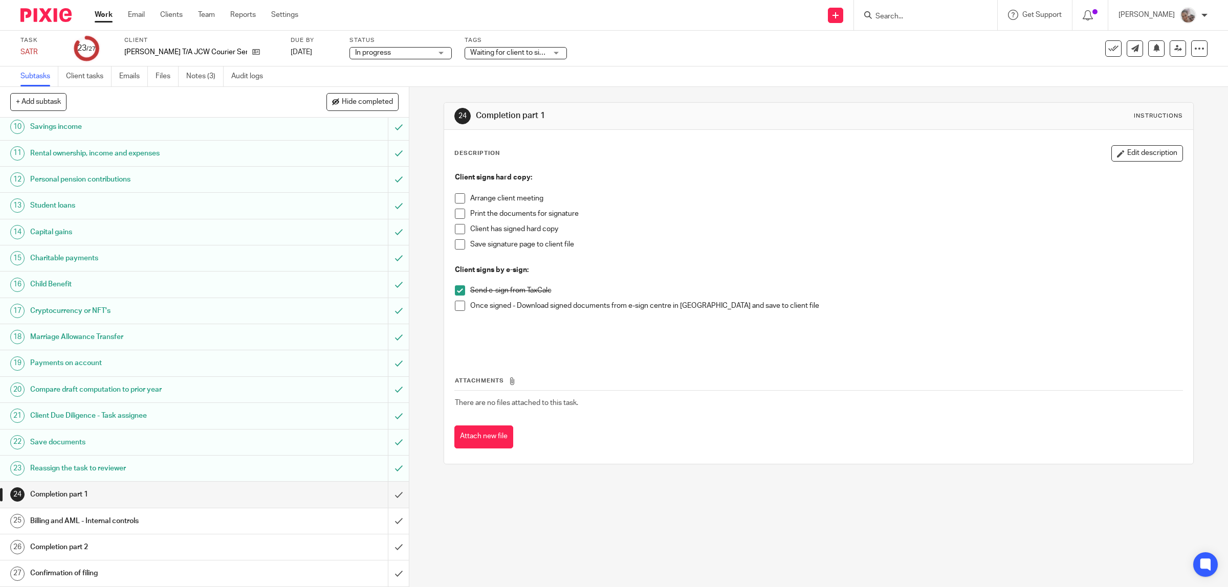
click at [149, 519] on h1 "Billing and AML - Internal controls" at bounding box center [146, 521] width 232 height 15
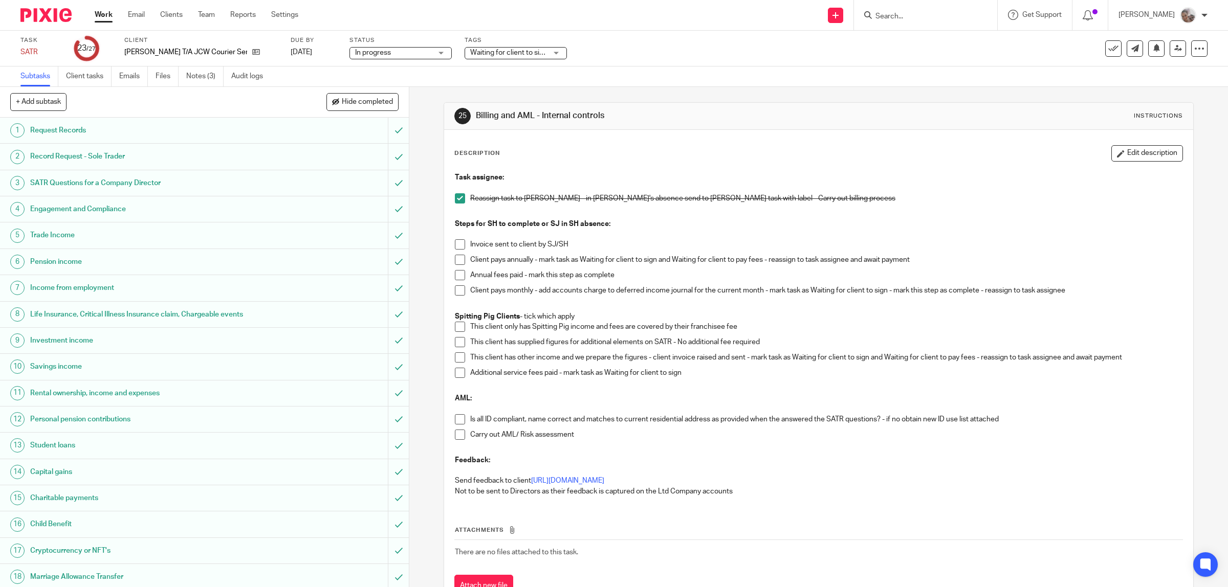
click at [455, 247] on span at bounding box center [460, 244] width 10 height 10
click at [455, 260] on span at bounding box center [460, 260] width 10 height 10
click at [455, 277] on span at bounding box center [460, 275] width 10 height 10
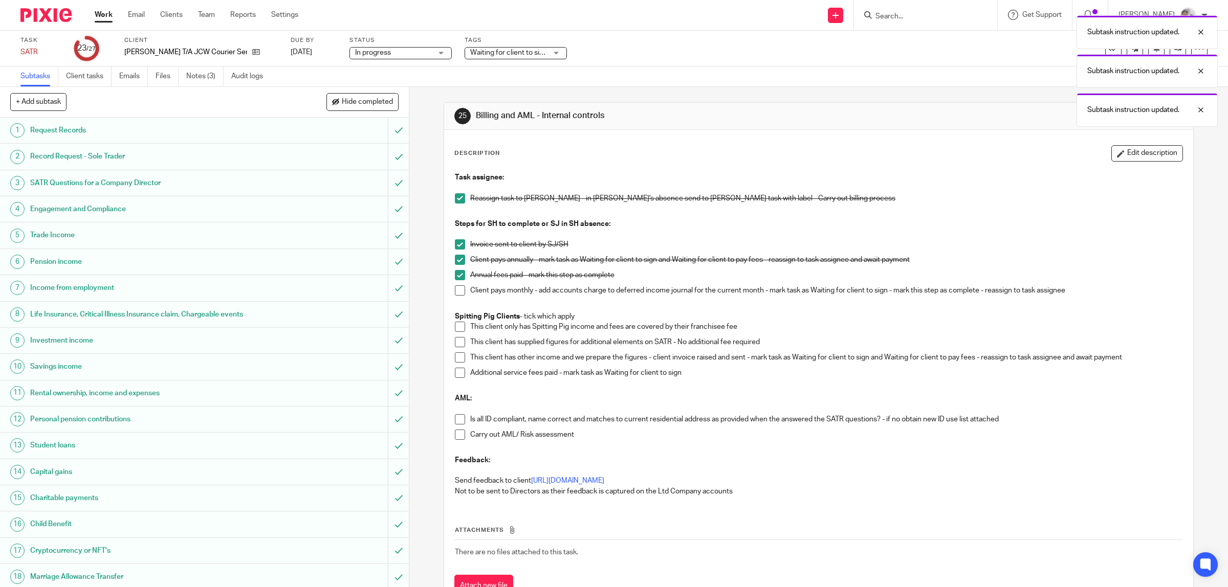
click at [459, 420] on span at bounding box center [460, 419] width 10 height 10
click at [455, 435] on span at bounding box center [460, 435] width 10 height 10
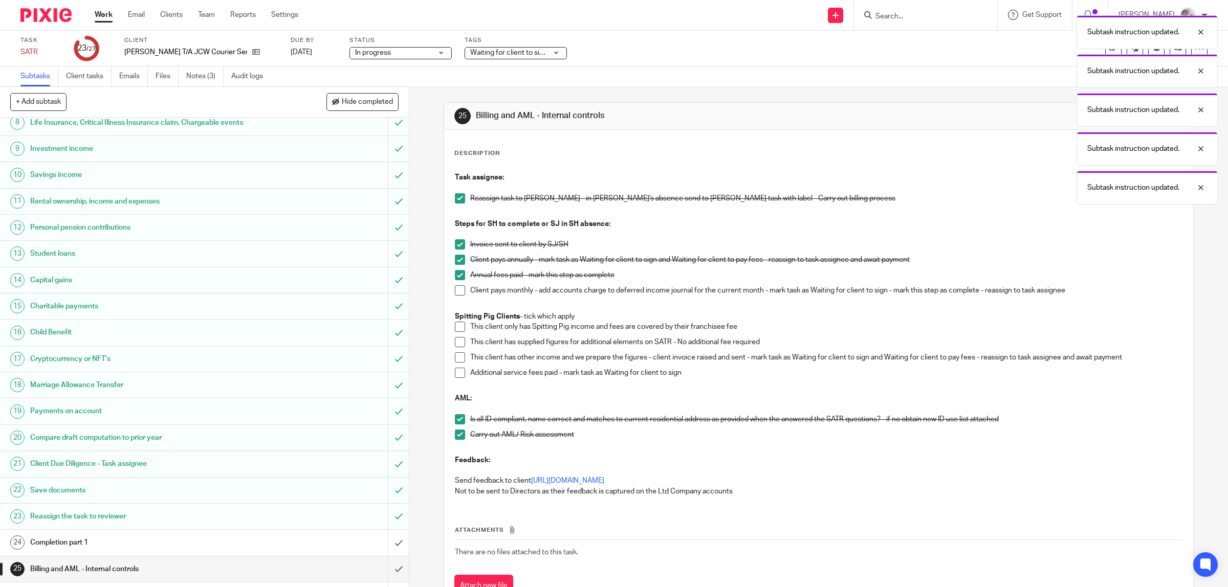
scroll to position [243, 0]
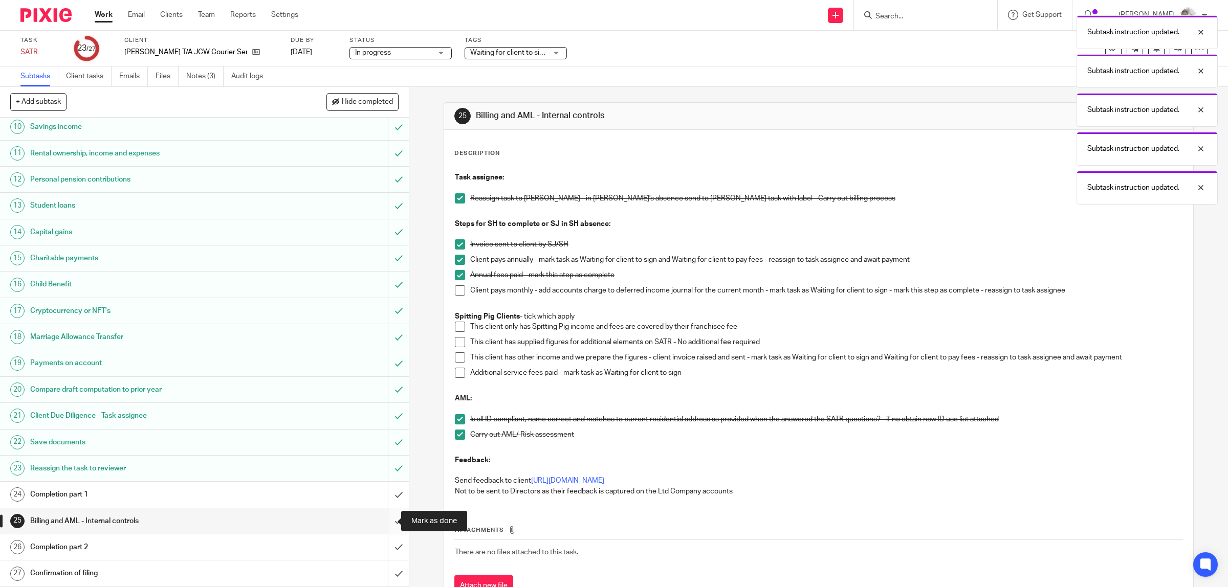
click at [386, 520] on input "submit" at bounding box center [204, 522] width 409 height 26
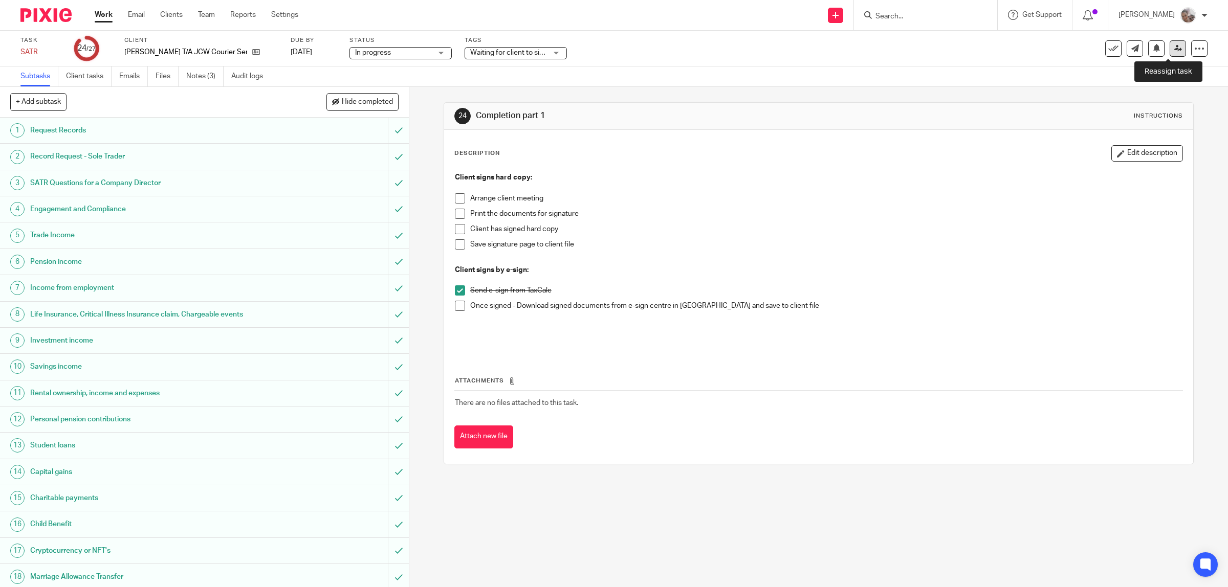
click at [1174, 49] on icon at bounding box center [1178, 49] width 8 height 8
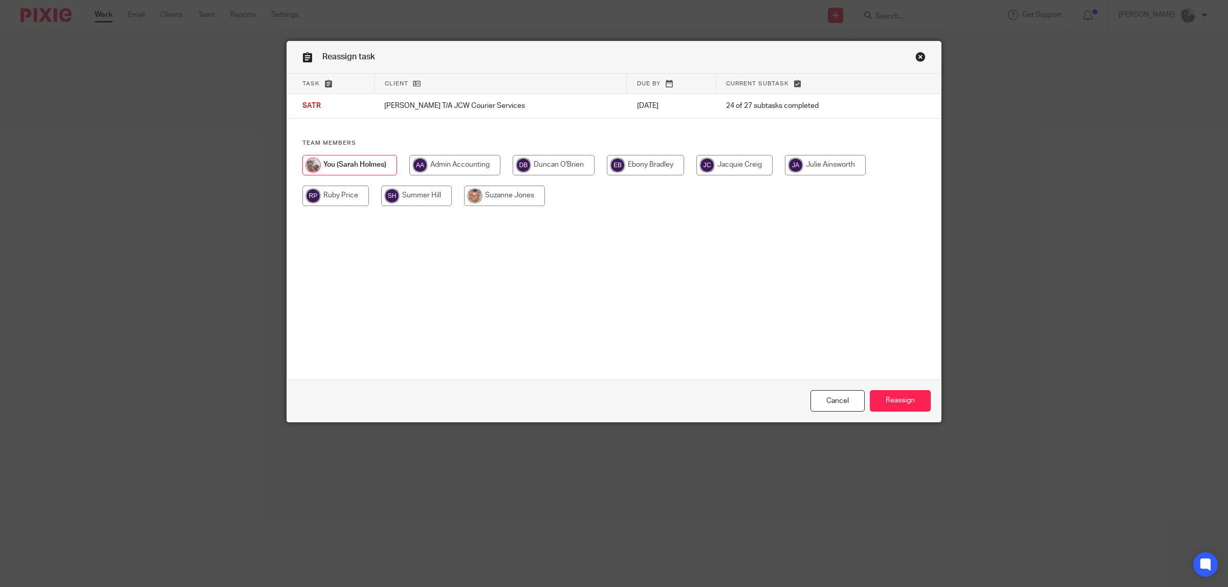
click at [640, 167] on input "radio" at bounding box center [645, 165] width 77 height 20
radio input "true"
click at [901, 390] on input "Reassign" at bounding box center [900, 401] width 61 height 22
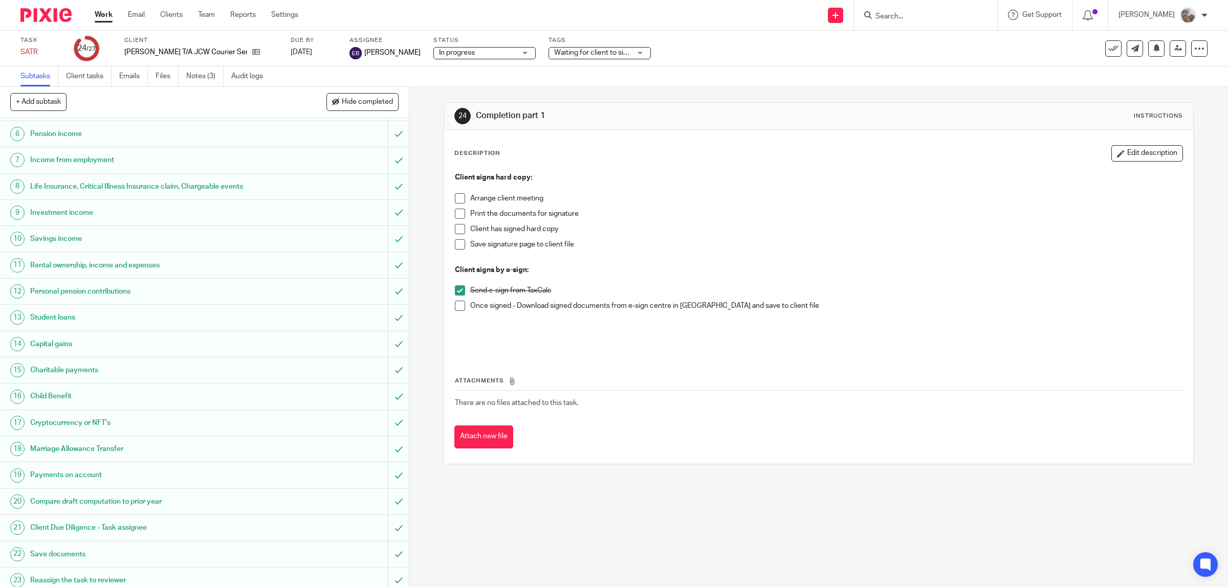
scroll to position [243, 0]
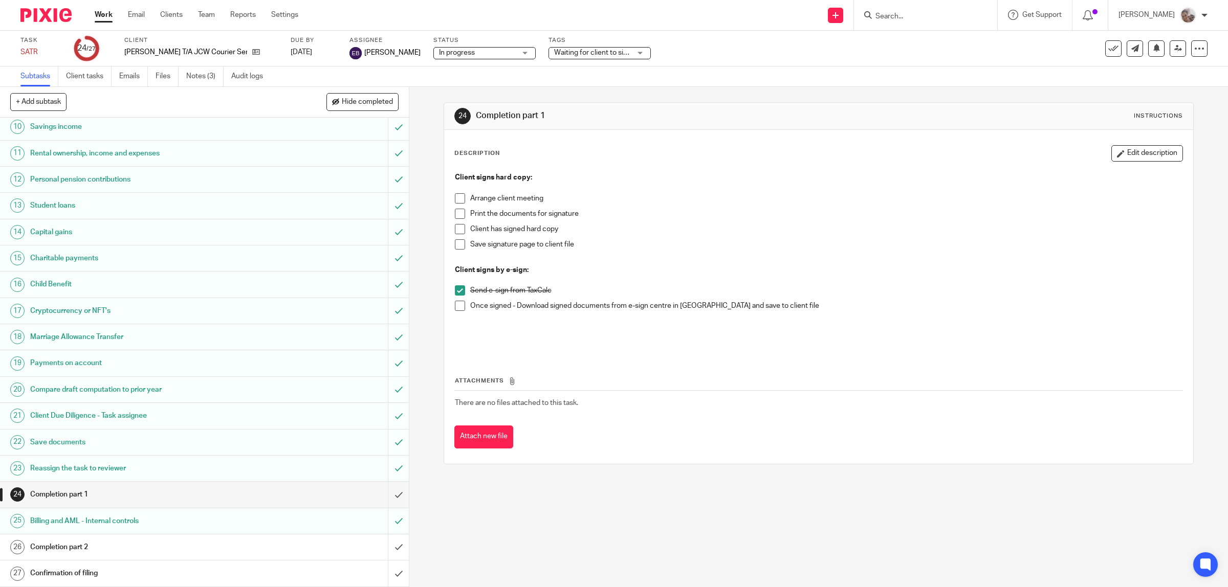
click at [106, 14] on link "Work" at bounding box center [104, 15] width 18 height 10
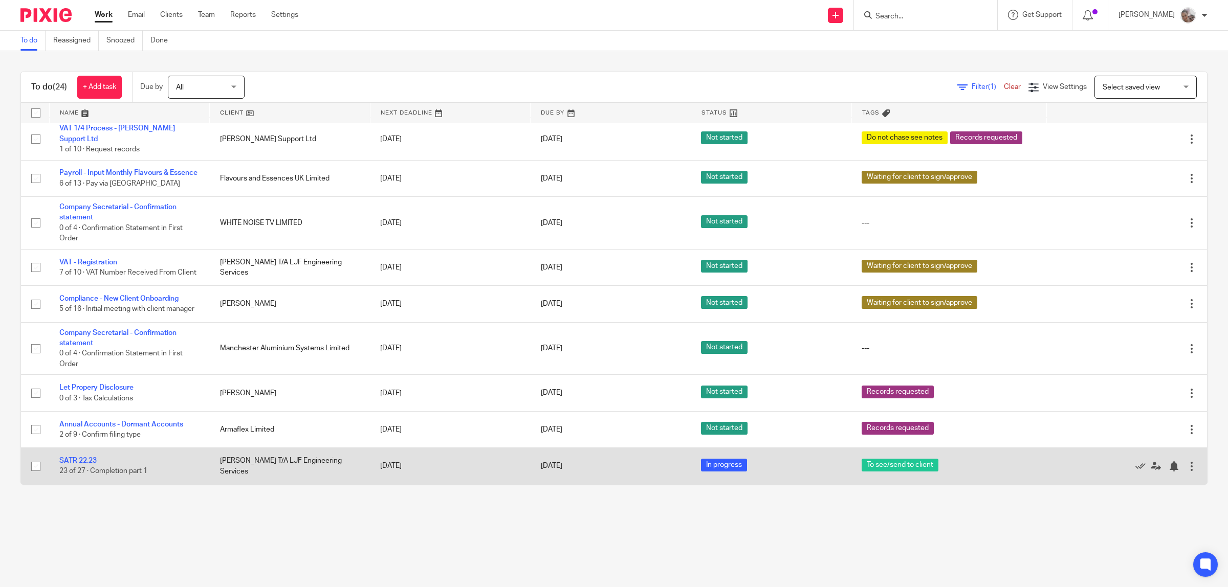
scroll to position [570, 0]
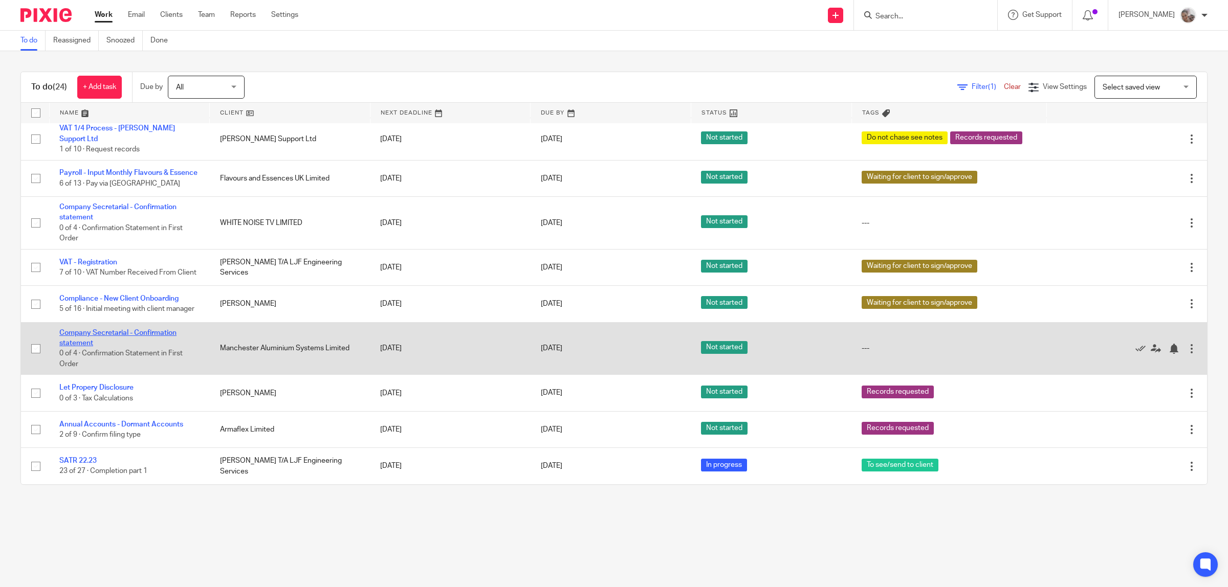
click at [148, 346] on link "Company Secretarial - Confirmation statement" at bounding box center [117, 338] width 117 height 17
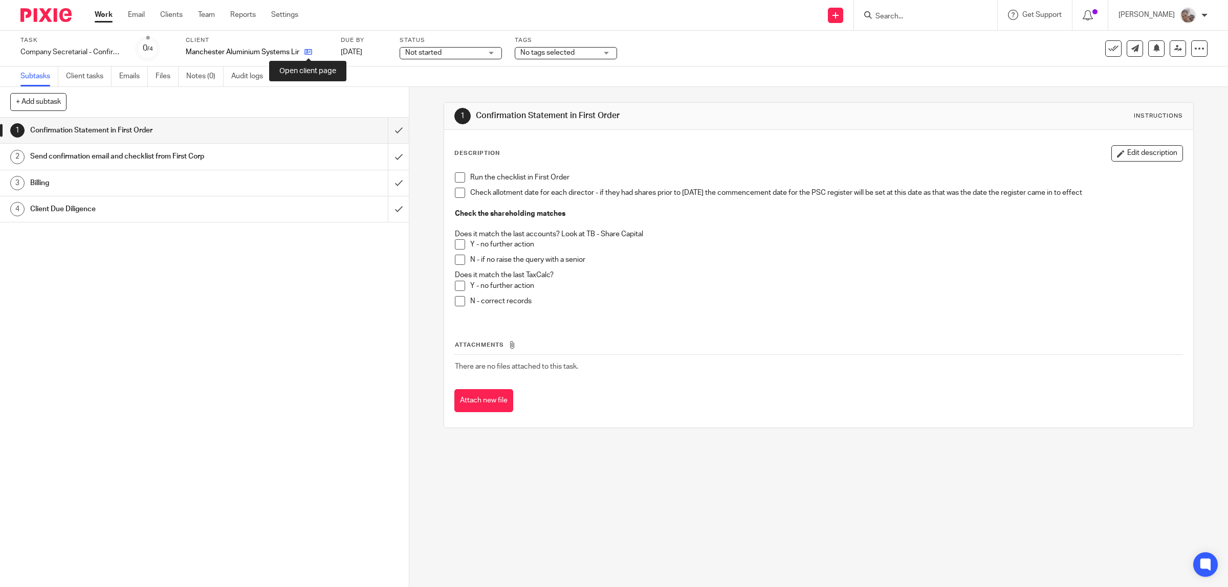
click at [306, 54] on icon at bounding box center [308, 52] width 8 height 8
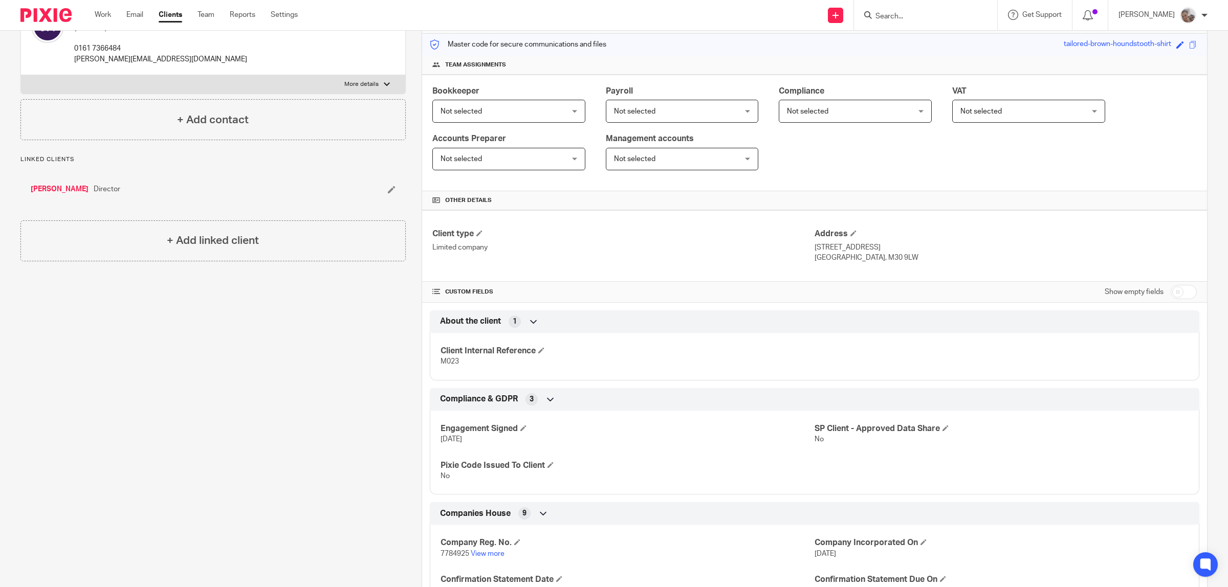
scroll to position [192, 0]
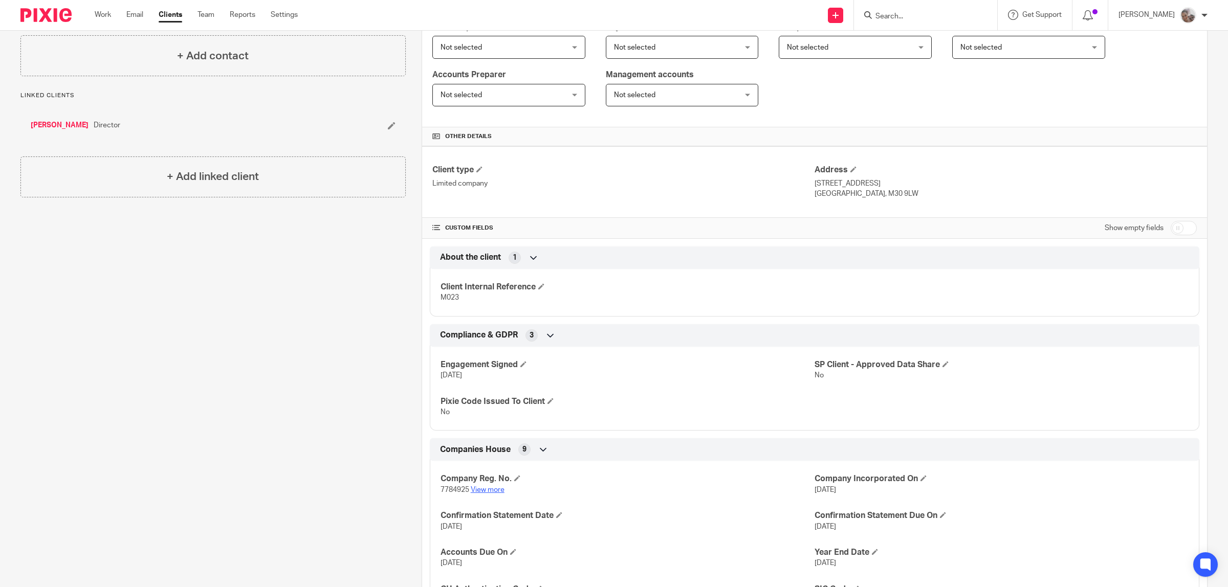
click at [486, 491] on link "View more" at bounding box center [488, 490] width 34 height 7
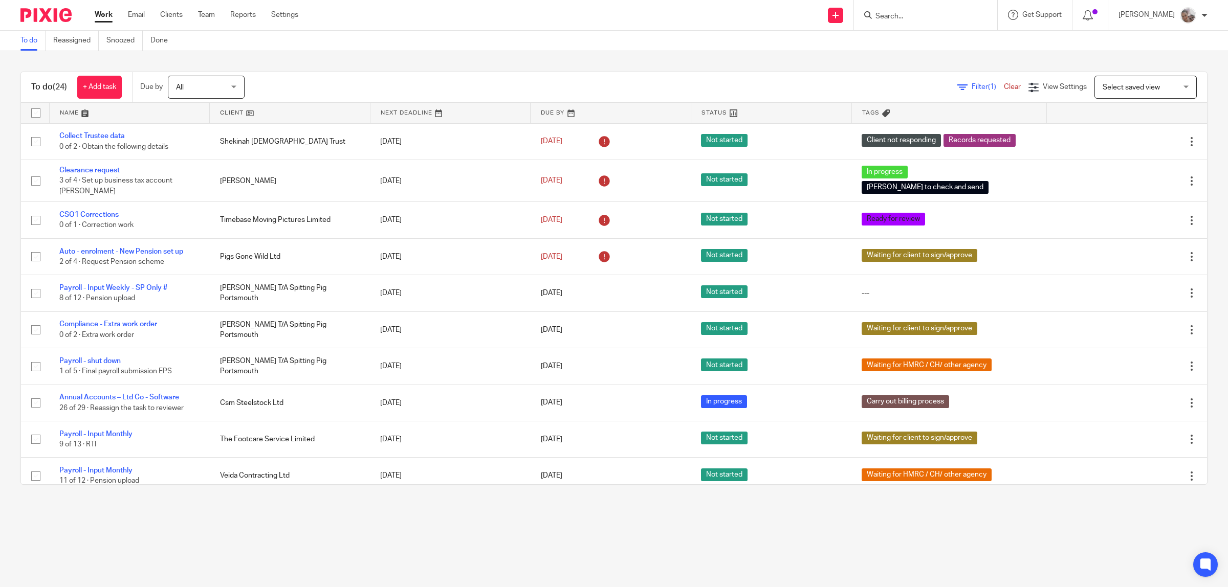
click at [894, 15] on input "Search" at bounding box center [920, 16] width 92 height 9
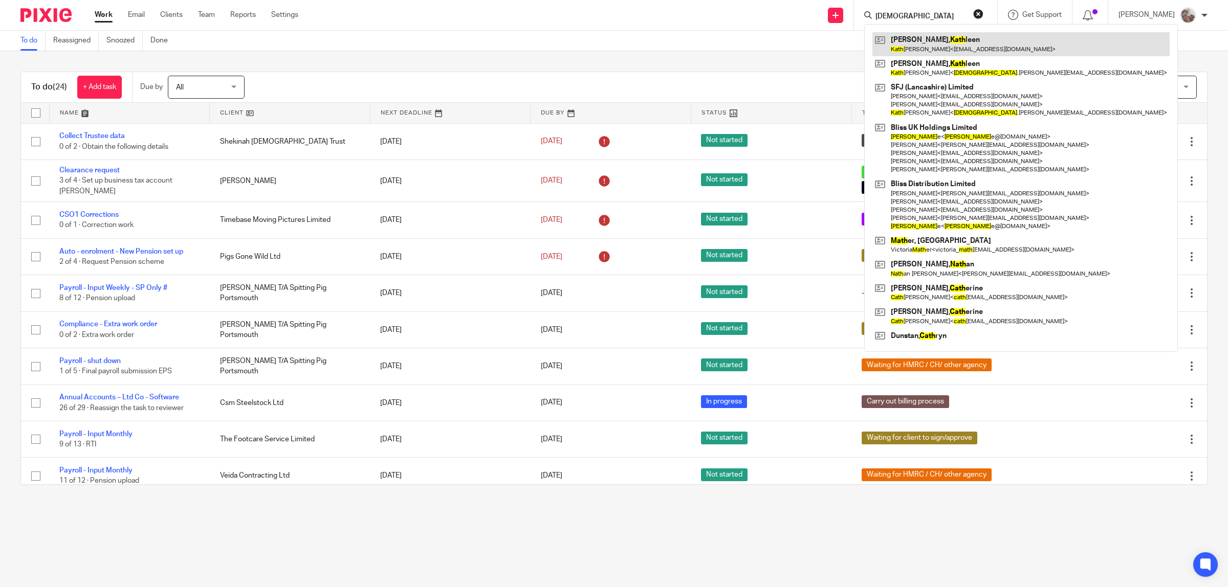
type input "[DEMOGRAPHIC_DATA]"
click at [963, 36] on link at bounding box center [1020, 44] width 297 height 24
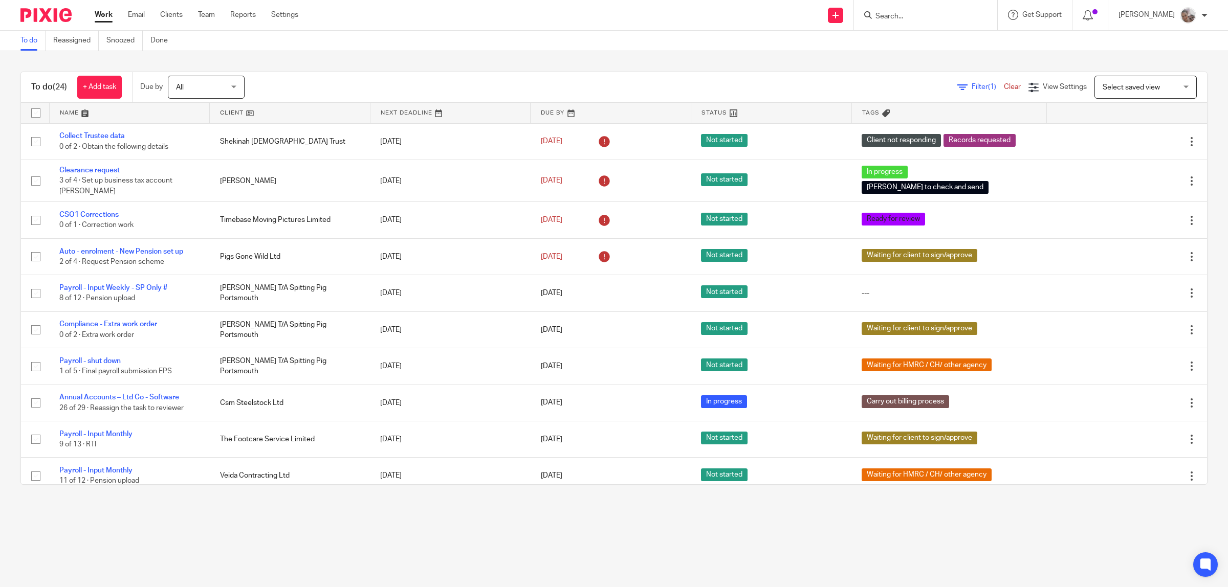
click at [926, 13] on input "Search" at bounding box center [920, 16] width 92 height 9
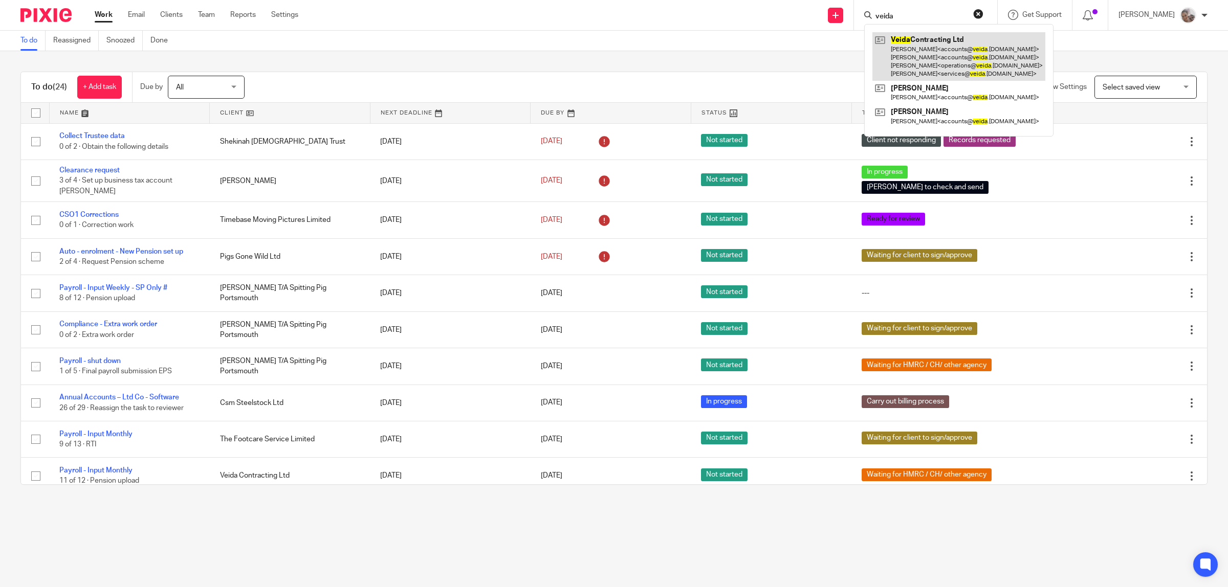
type input "veida"
click at [958, 50] on link at bounding box center [958, 56] width 173 height 49
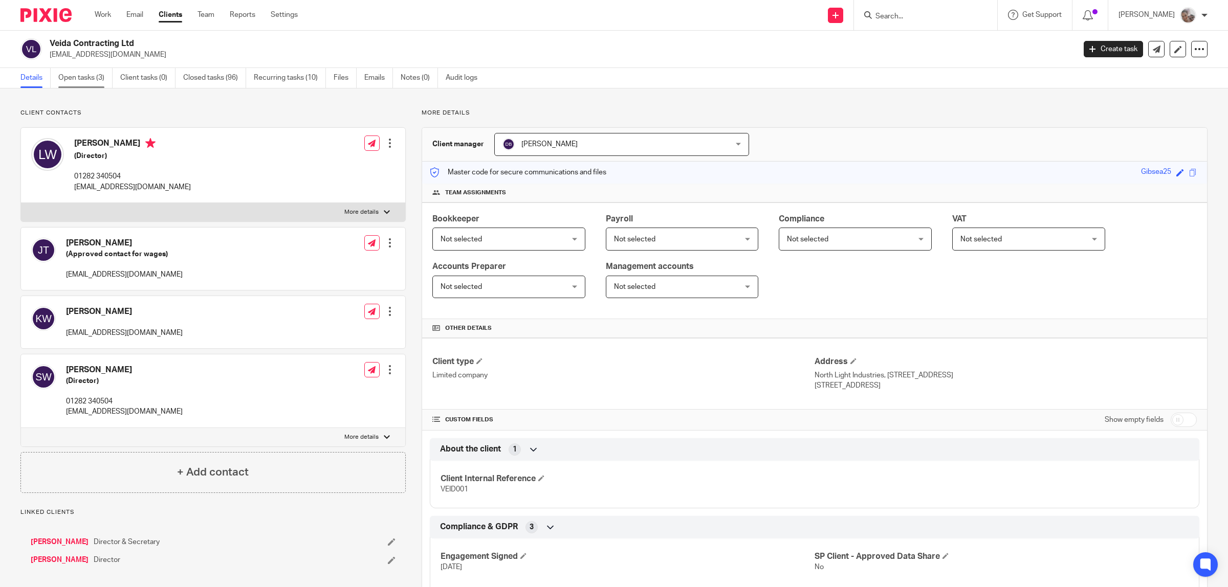
click at [69, 73] on link "Open tasks (3)" at bounding box center [85, 78] width 54 height 20
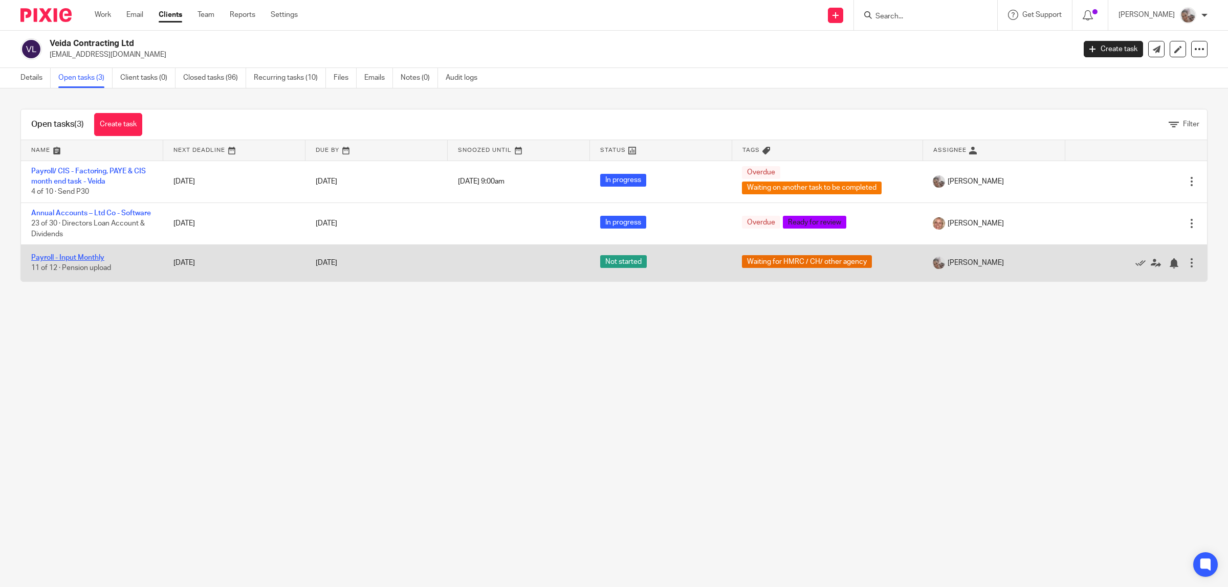
click at [88, 261] on link "Payroll - Input Monthly" at bounding box center [67, 257] width 73 height 7
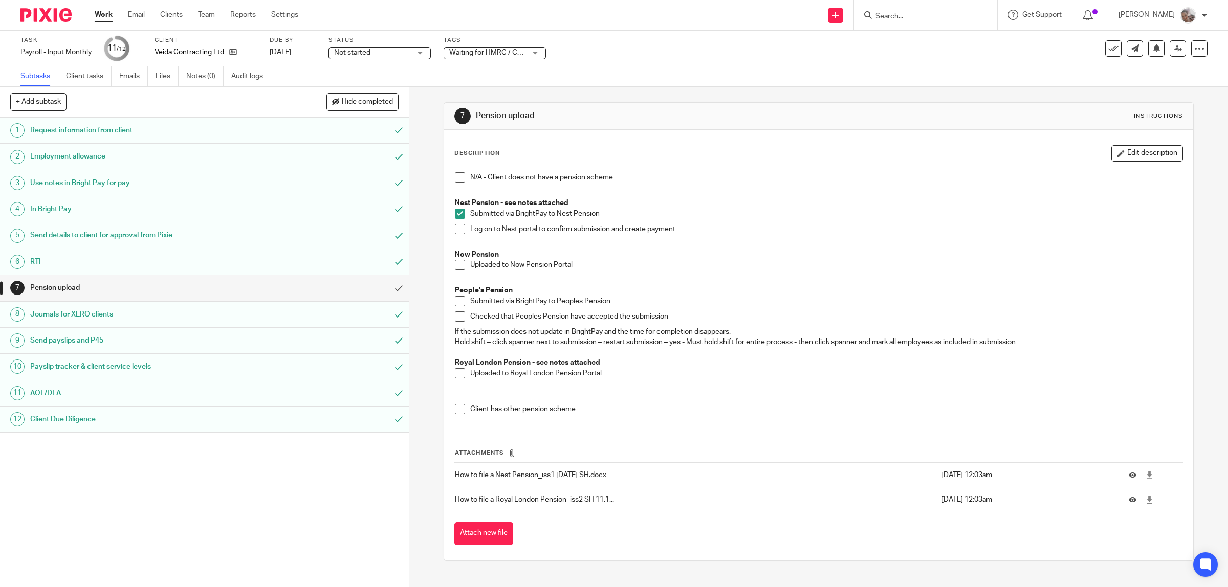
click at [455, 230] on span at bounding box center [460, 229] width 10 height 10
click at [385, 290] on input "submit" at bounding box center [204, 288] width 409 height 26
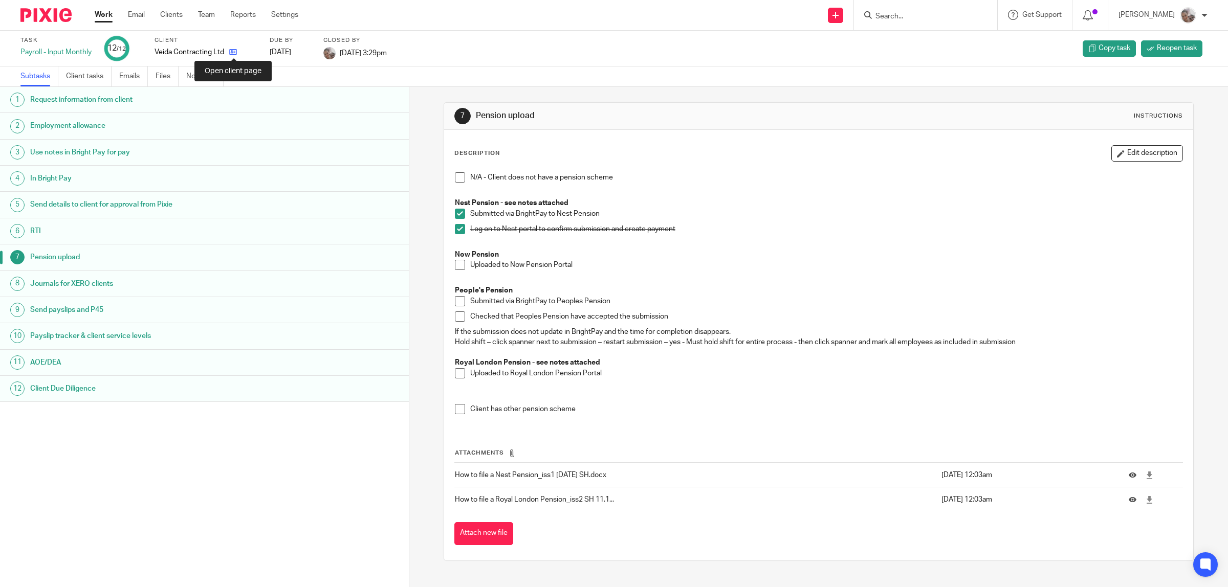
click at [231, 51] on icon at bounding box center [233, 52] width 8 height 8
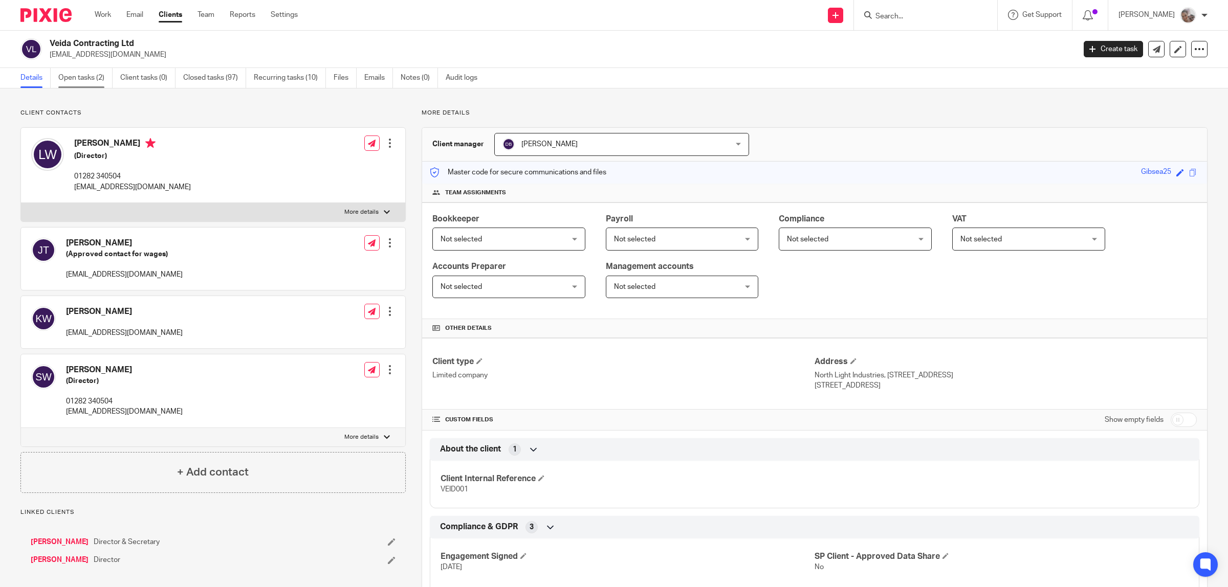
click at [83, 74] on link "Open tasks (2)" at bounding box center [85, 78] width 54 height 20
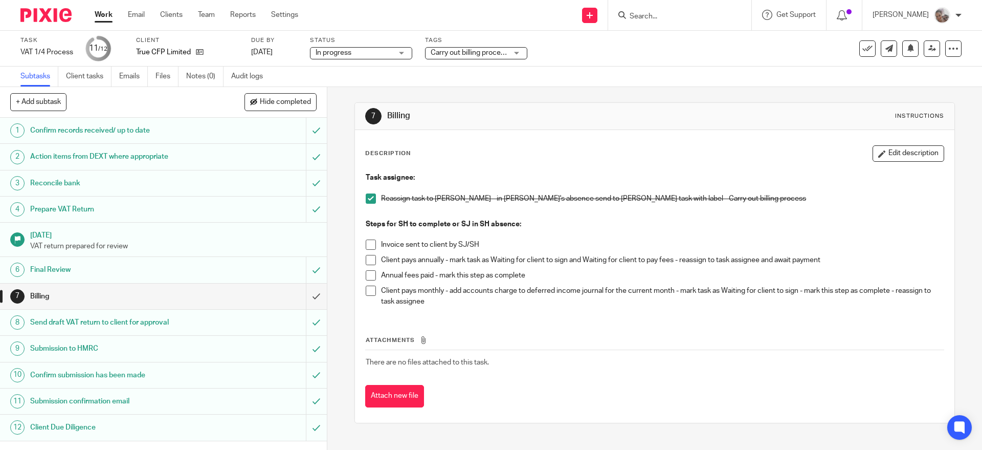
click at [369, 288] on span at bounding box center [371, 291] width 10 height 10
click at [237, 79] on link "Audit logs" at bounding box center [250, 77] width 39 height 20
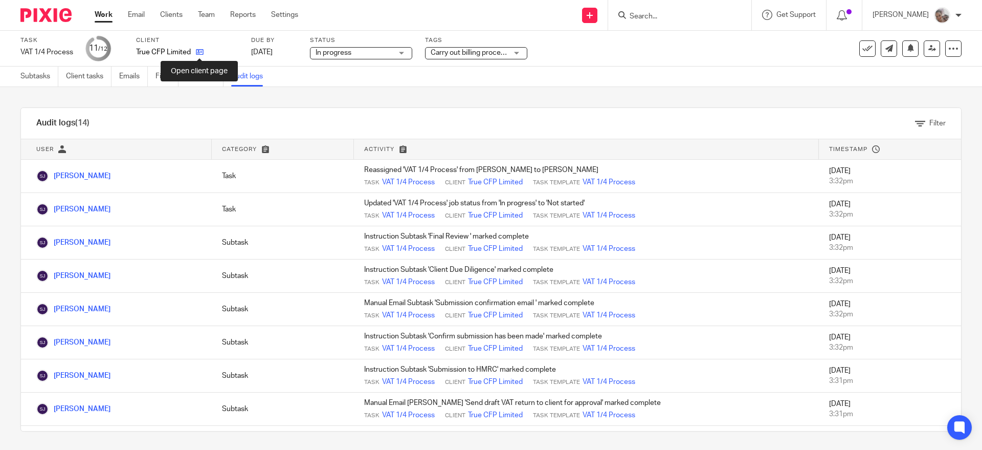
click at [201, 53] on icon at bounding box center [200, 52] width 8 height 8
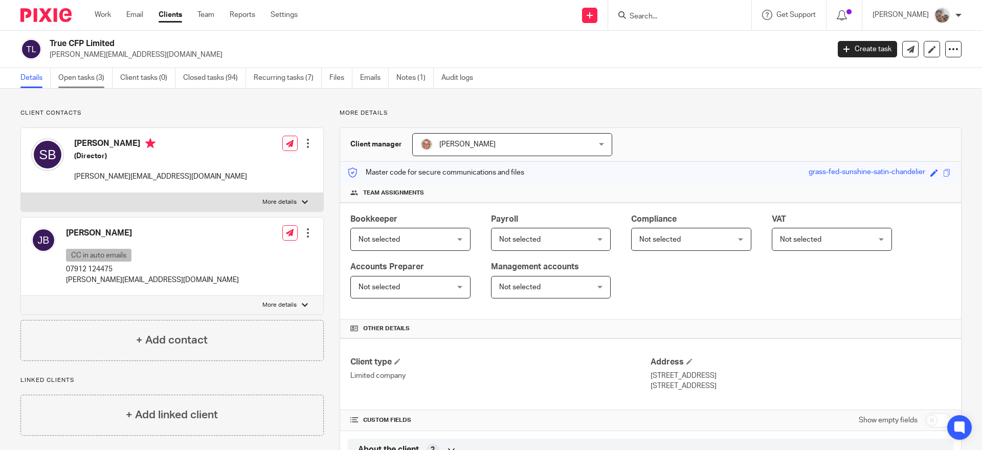
click at [79, 79] on link "Open tasks (3)" at bounding box center [85, 78] width 54 height 20
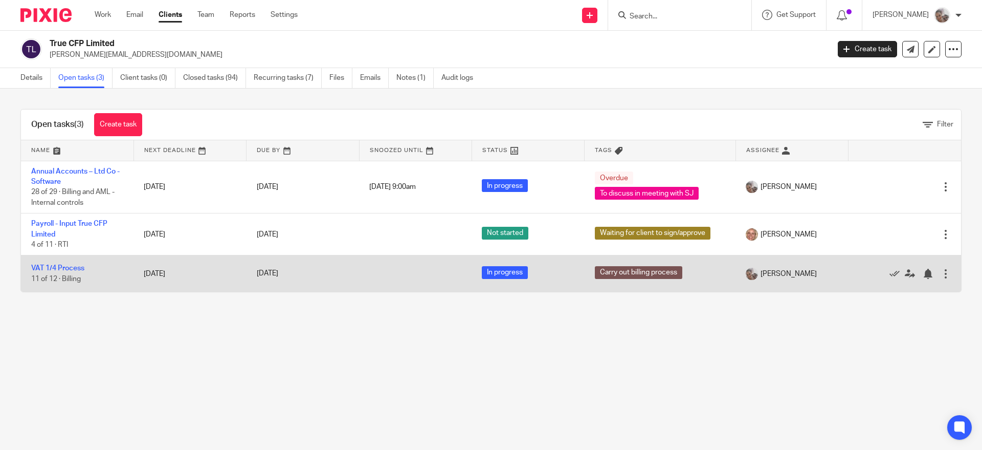
click at [51, 272] on td "VAT 1/4 Process 11 of 12 · Billing" at bounding box center [77, 273] width 113 height 36
click at [53, 266] on link "VAT 1/4 Process" at bounding box center [57, 268] width 53 height 7
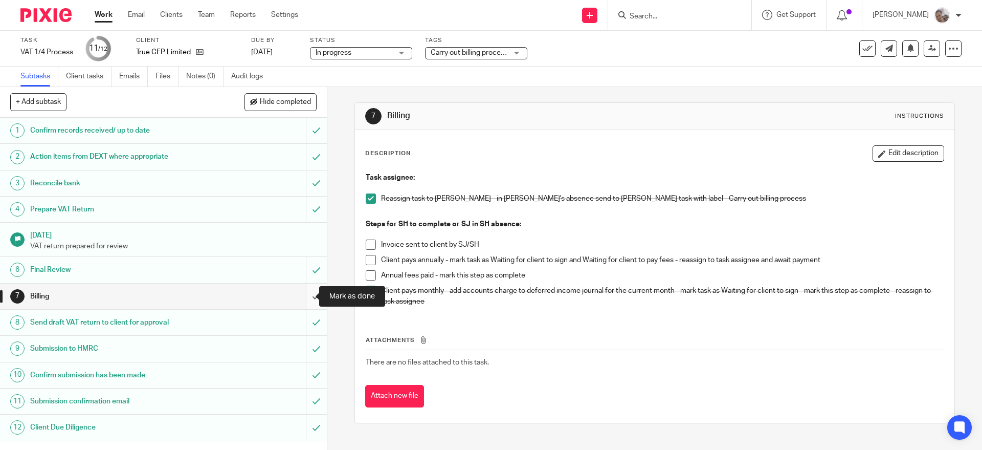
click at [300, 299] on input "submit" at bounding box center [163, 296] width 327 height 26
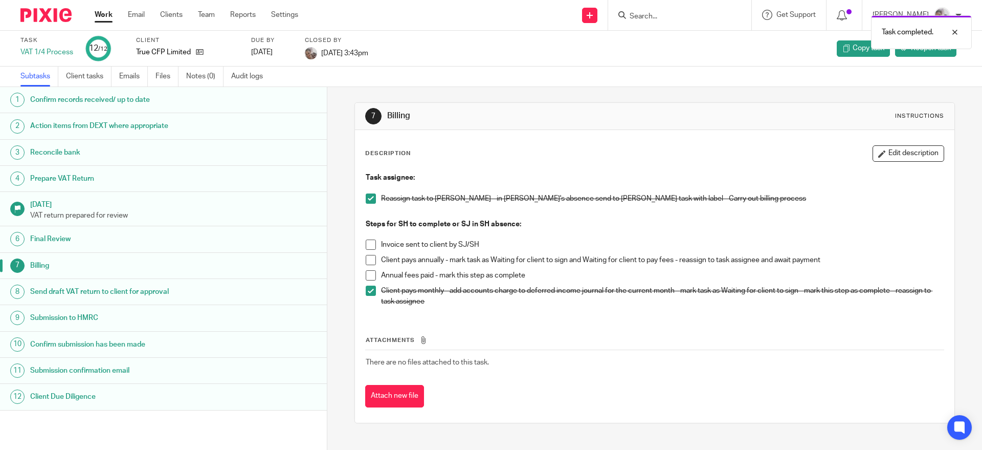
click at [111, 14] on link "Work" at bounding box center [104, 15] width 18 height 10
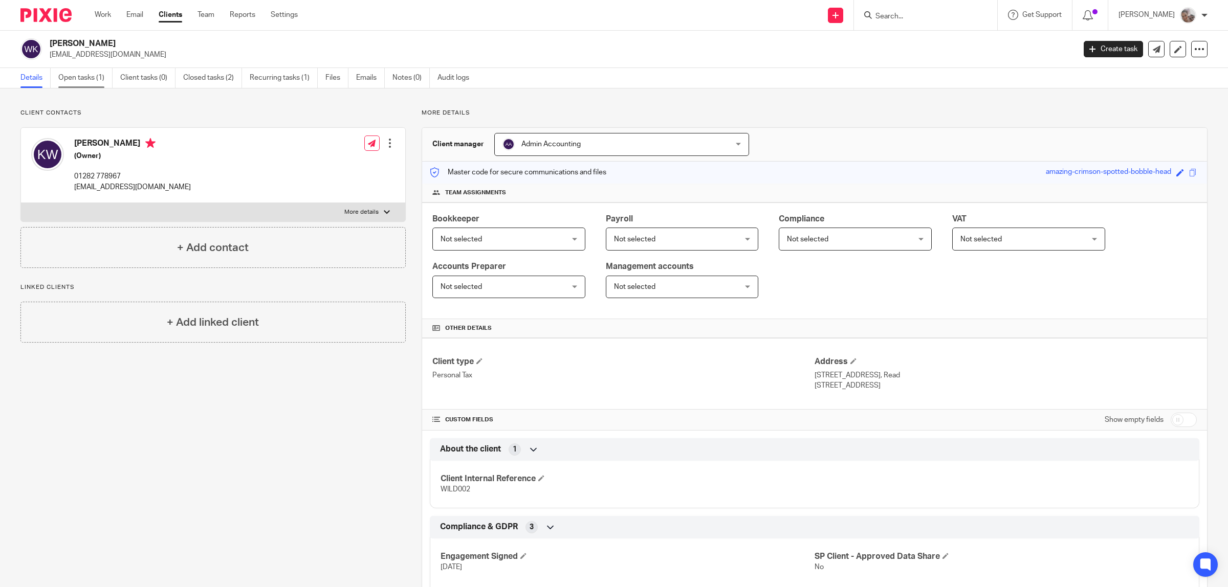
click at [78, 79] on link "Open tasks (1)" at bounding box center [85, 78] width 54 height 20
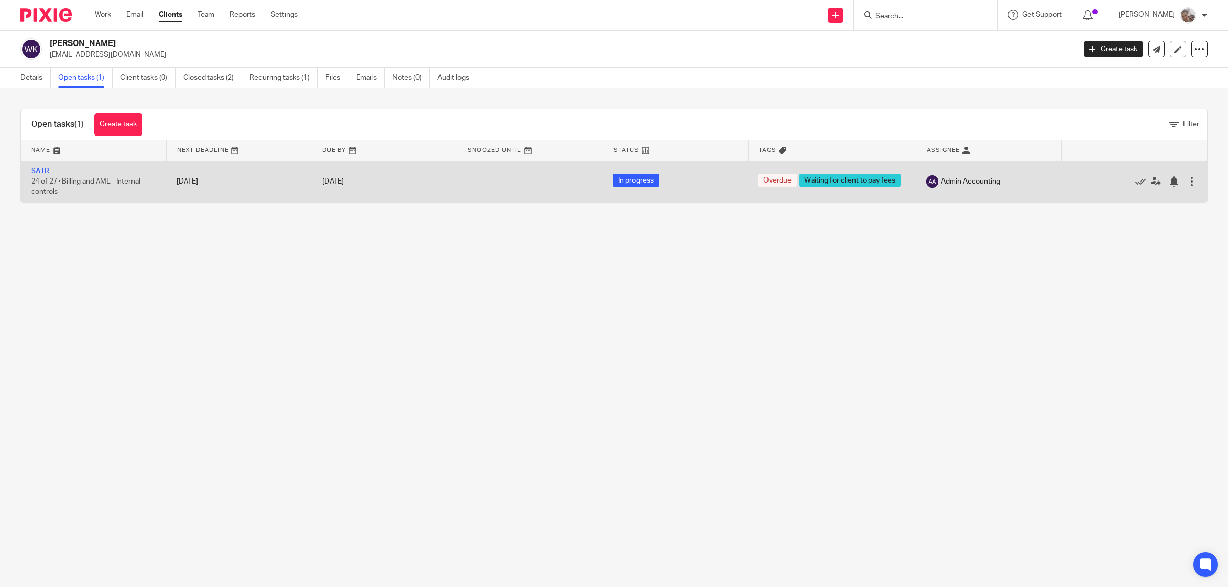
click at [39, 171] on link "SATR" at bounding box center [40, 171] width 18 height 7
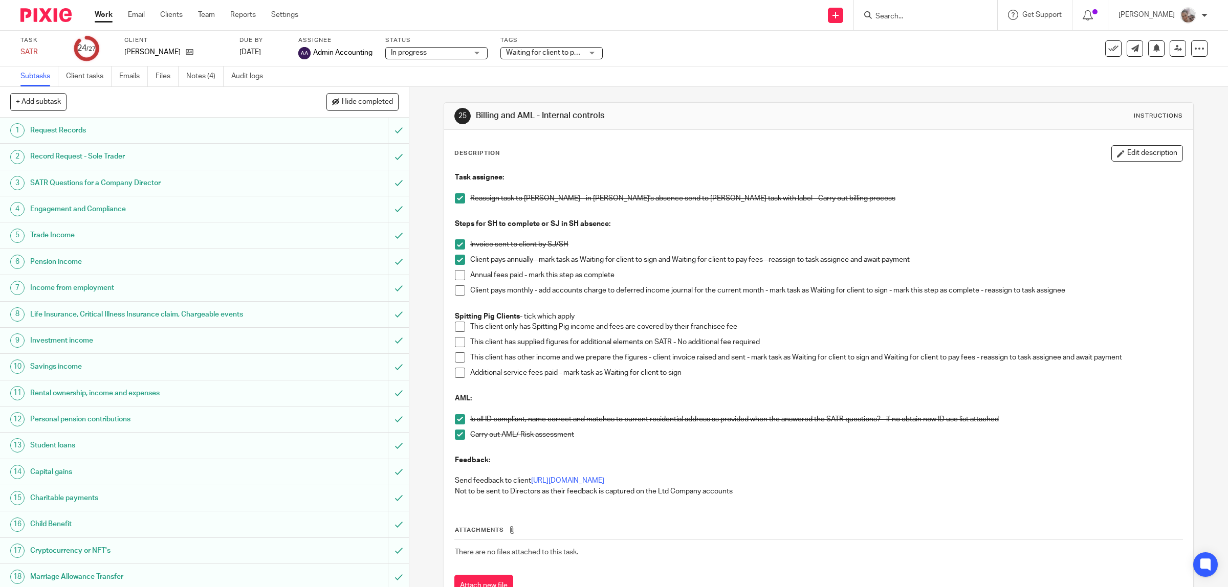
scroll to position [243, 0]
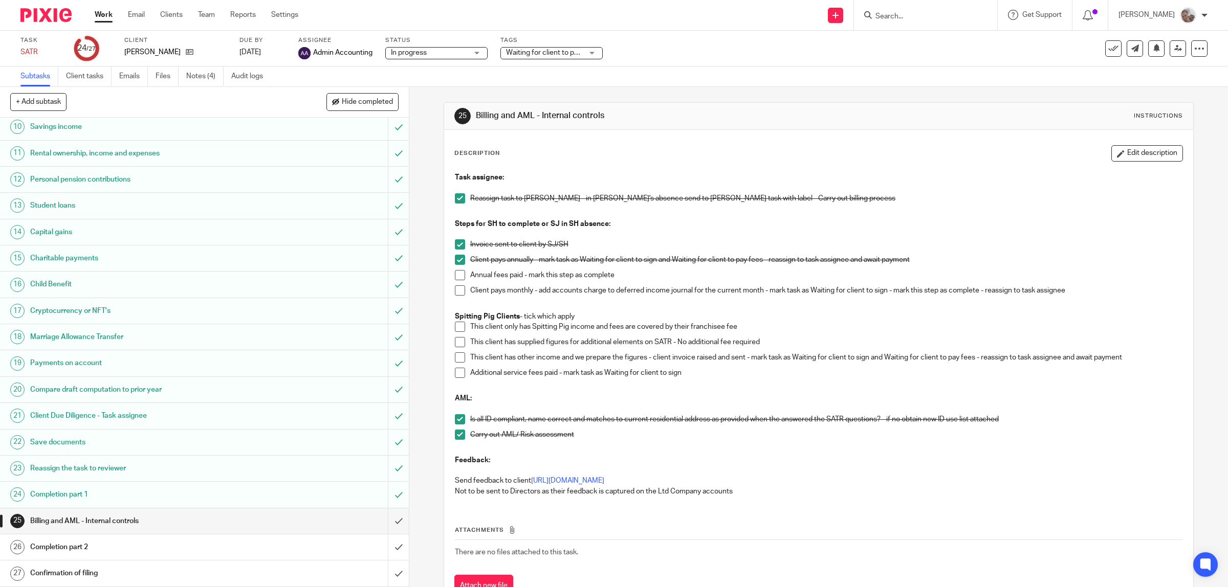
click at [80, 495] on h1 "Completion part 1" at bounding box center [146, 494] width 232 height 15
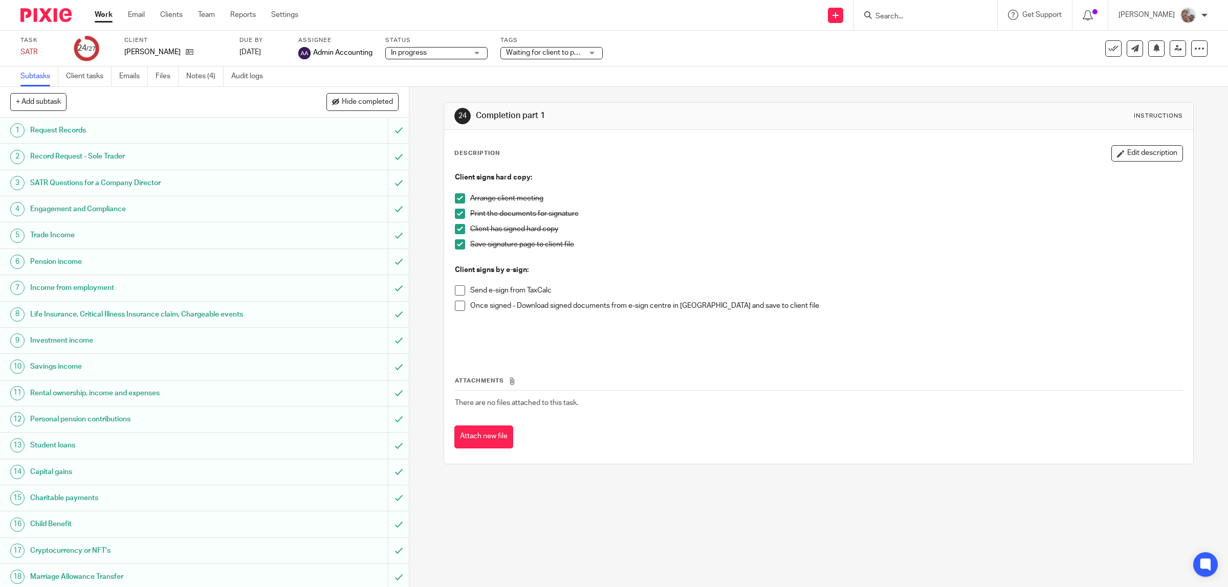
scroll to position [243, 0]
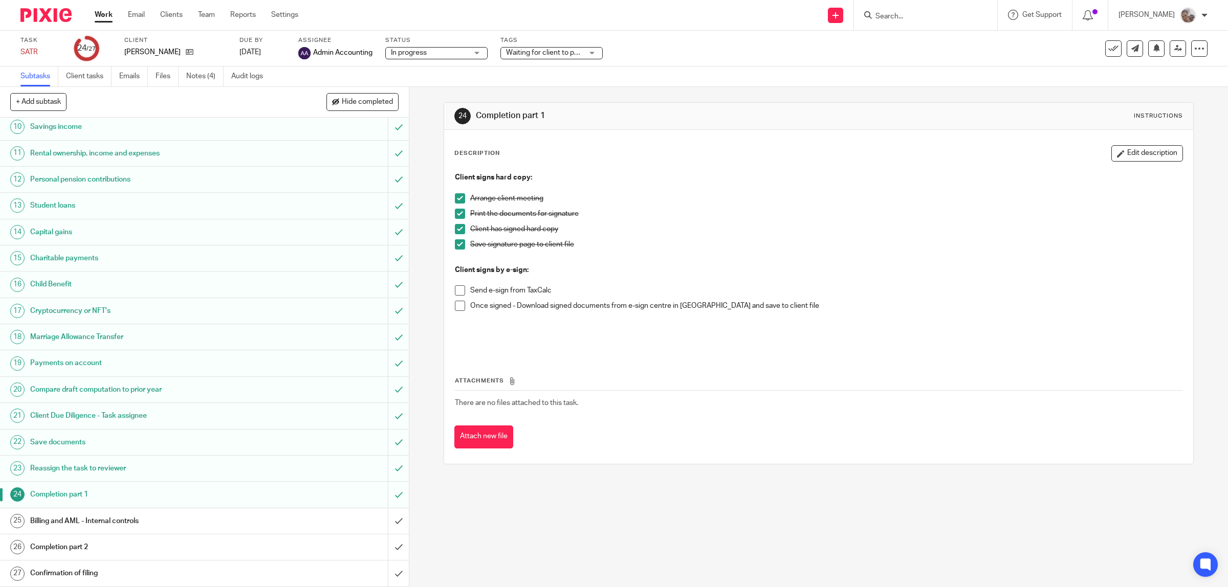
click at [103, 19] on link "Work" at bounding box center [104, 15] width 18 height 10
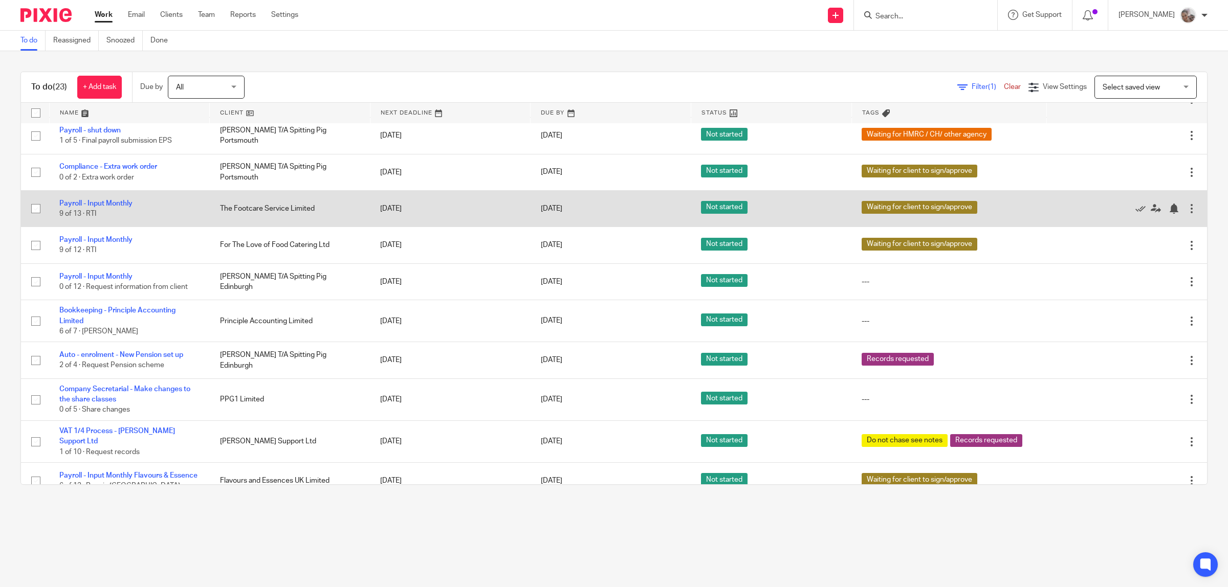
scroll to position [39, 0]
